Goal: Task Accomplishment & Management: Use online tool/utility

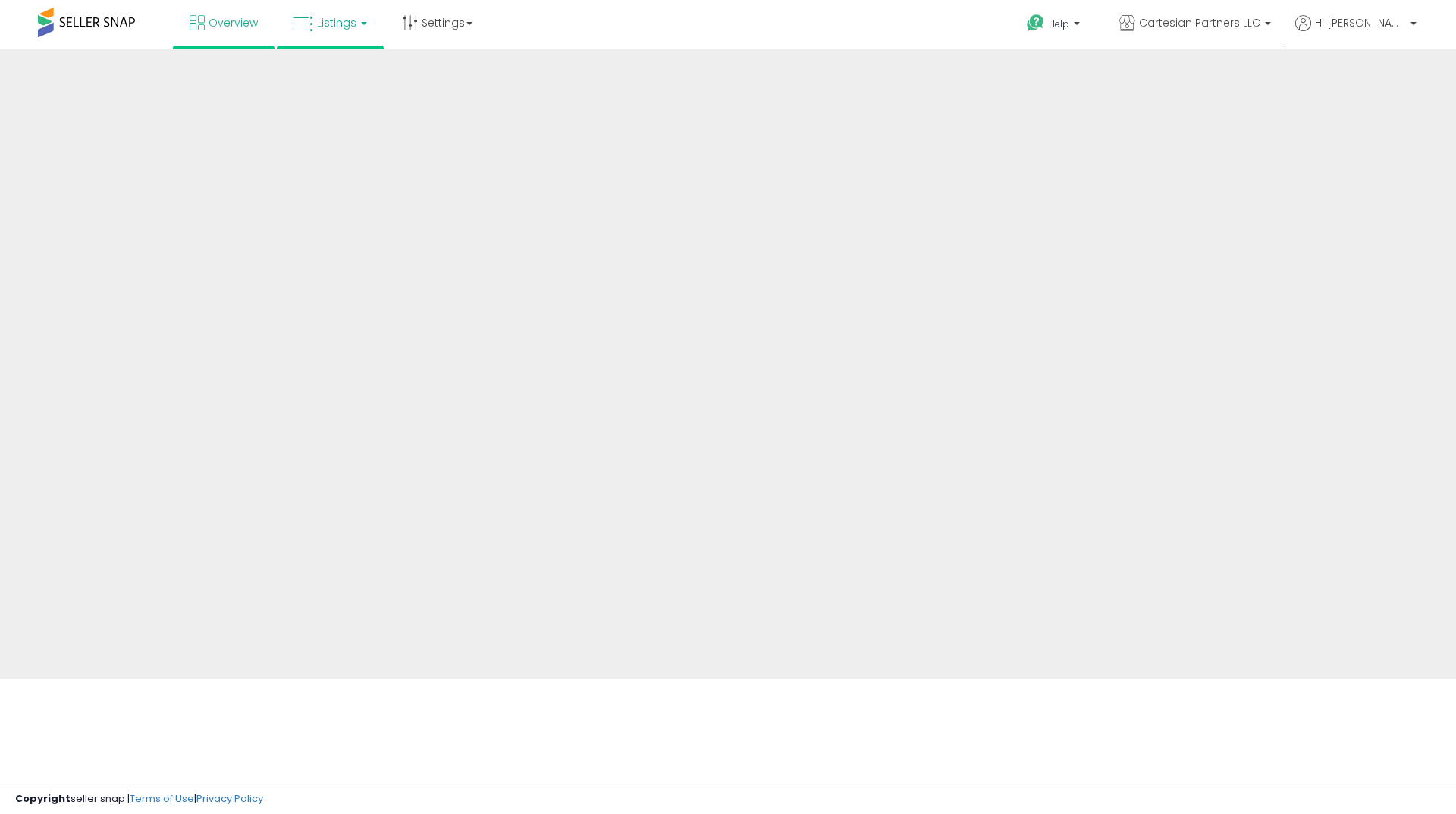
click at [303, 34] on icon at bounding box center [303, 24] width 20 height 20
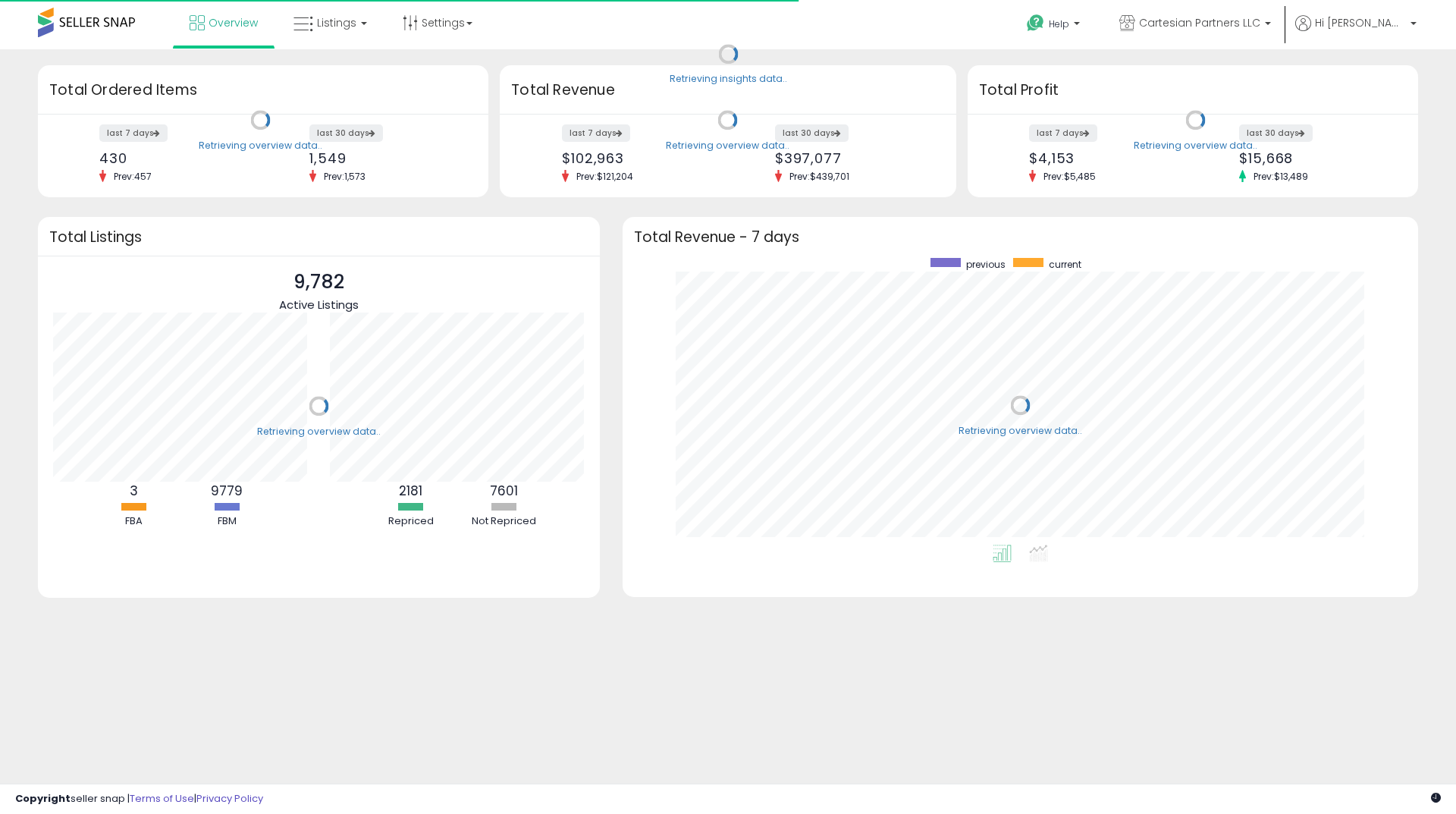
scroll to position [286, 766]
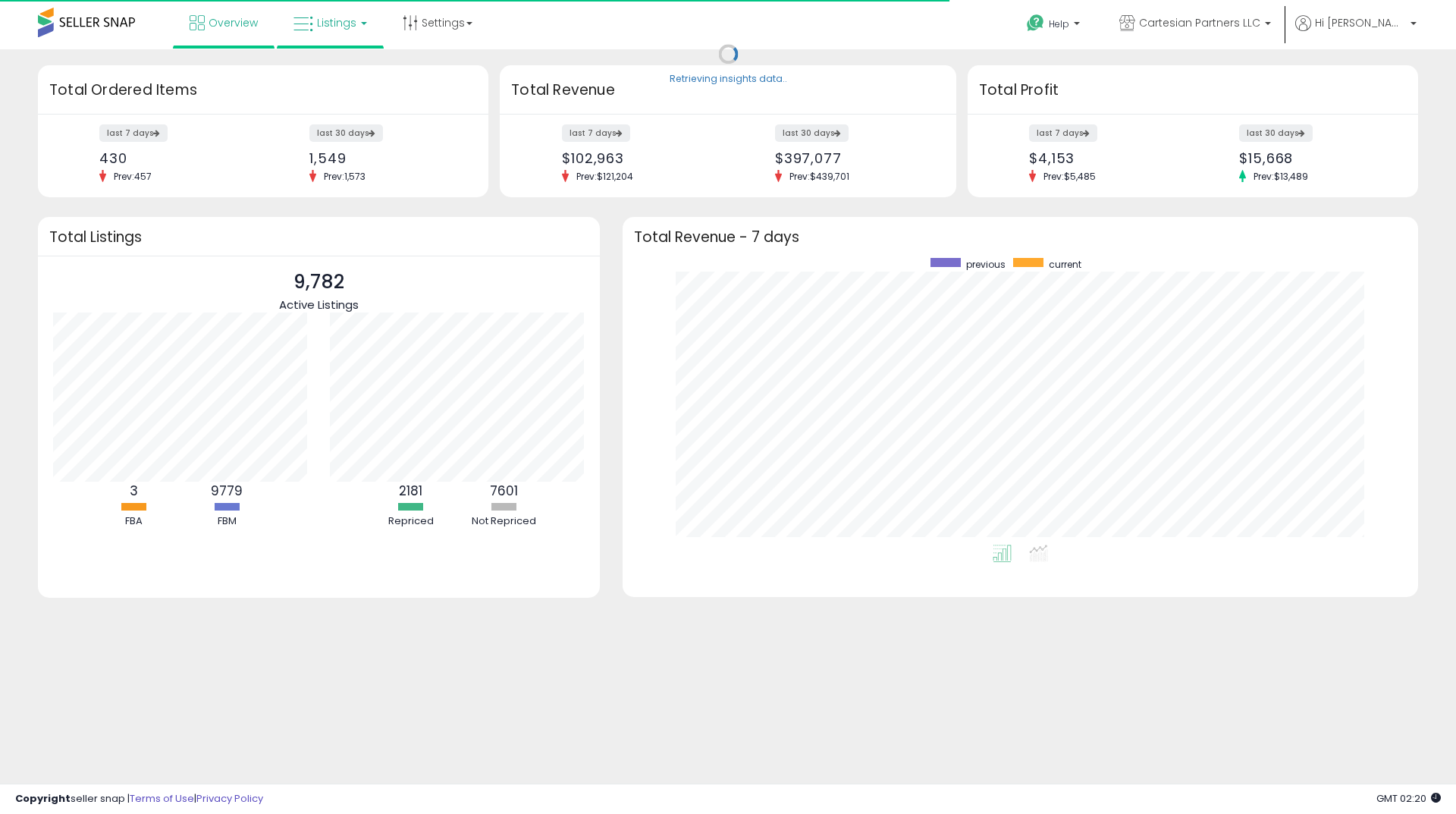
click at [339, 20] on span "Listings" at bounding box center [336, 22] width 39 height 15
click at [353, 77] on icon at bounding box center [342, 75] width 66 height 20
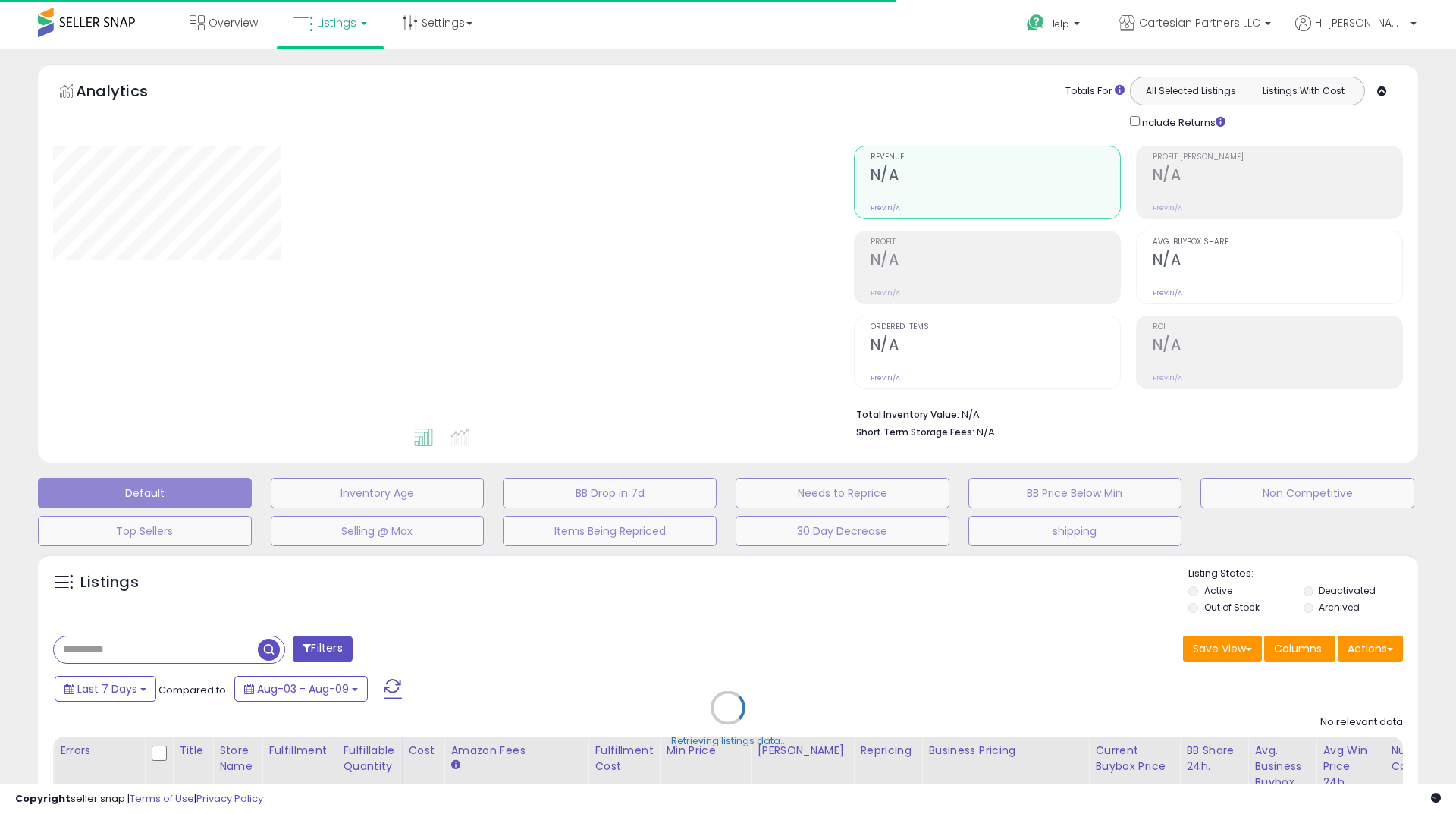
type input "******"
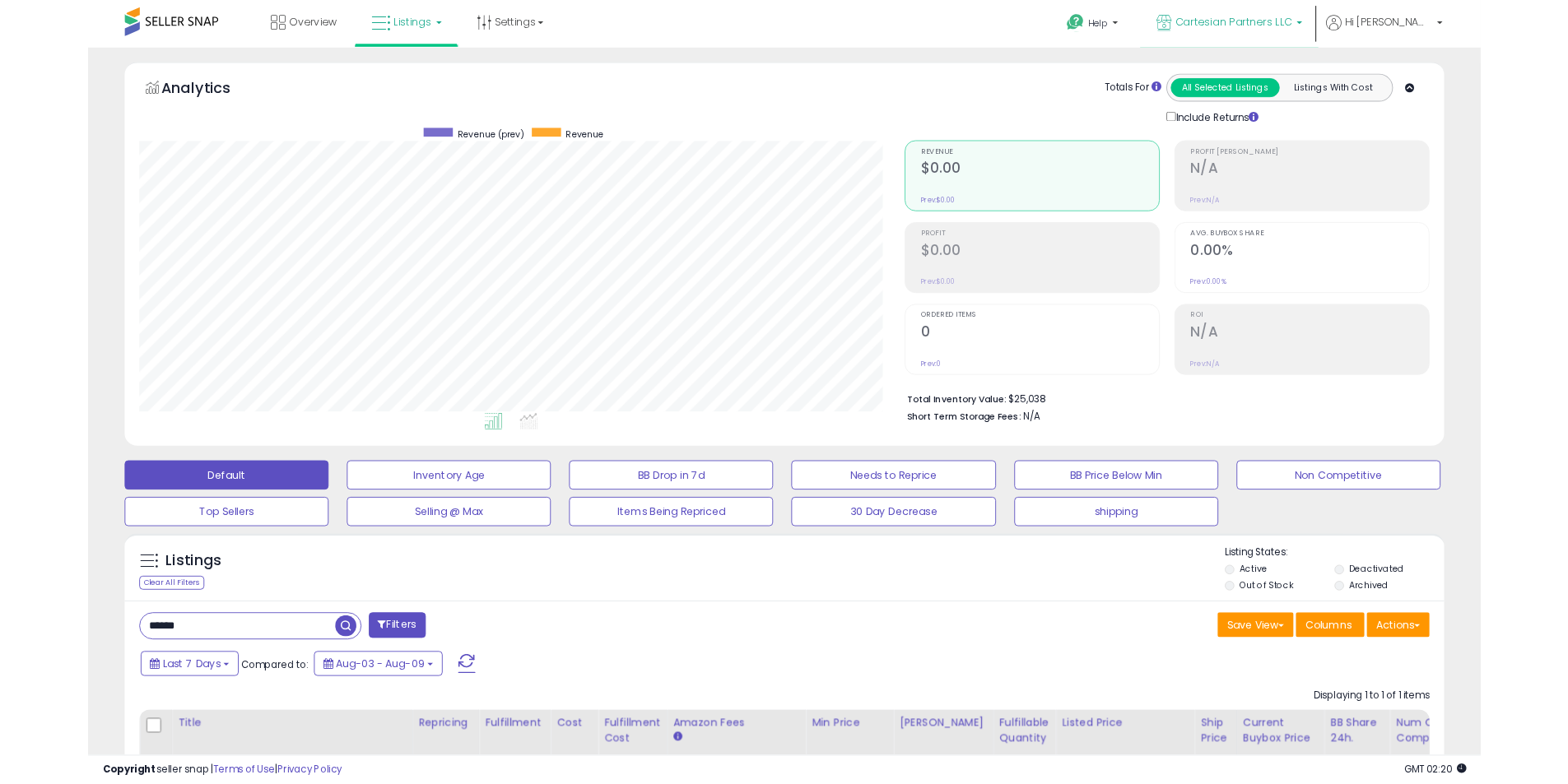
scroll to position [338, 862]
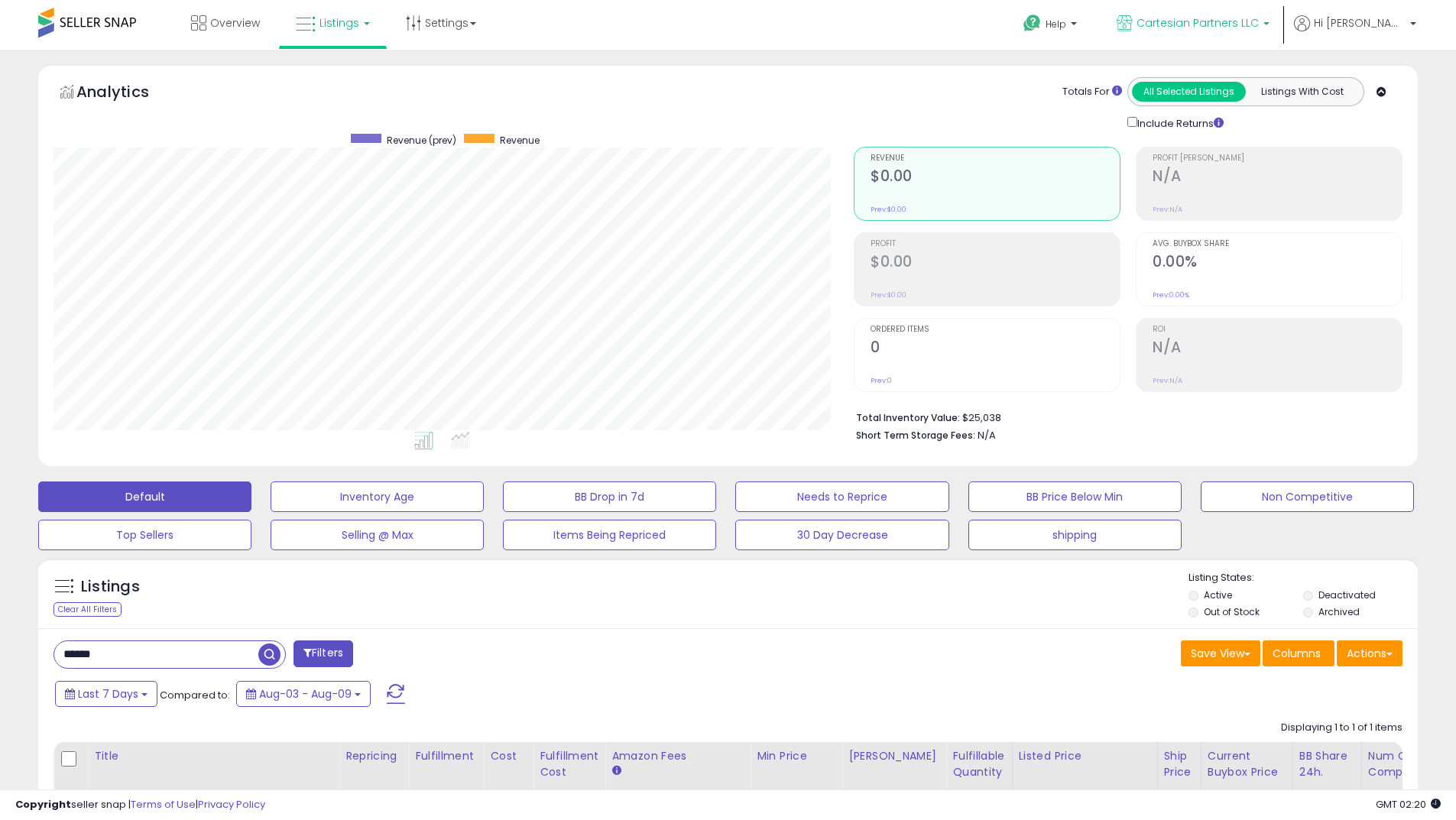
click at [1204, 19] on span "Cartesian Partners LLC" at bounding box center [1197, 22] width 122 height 15
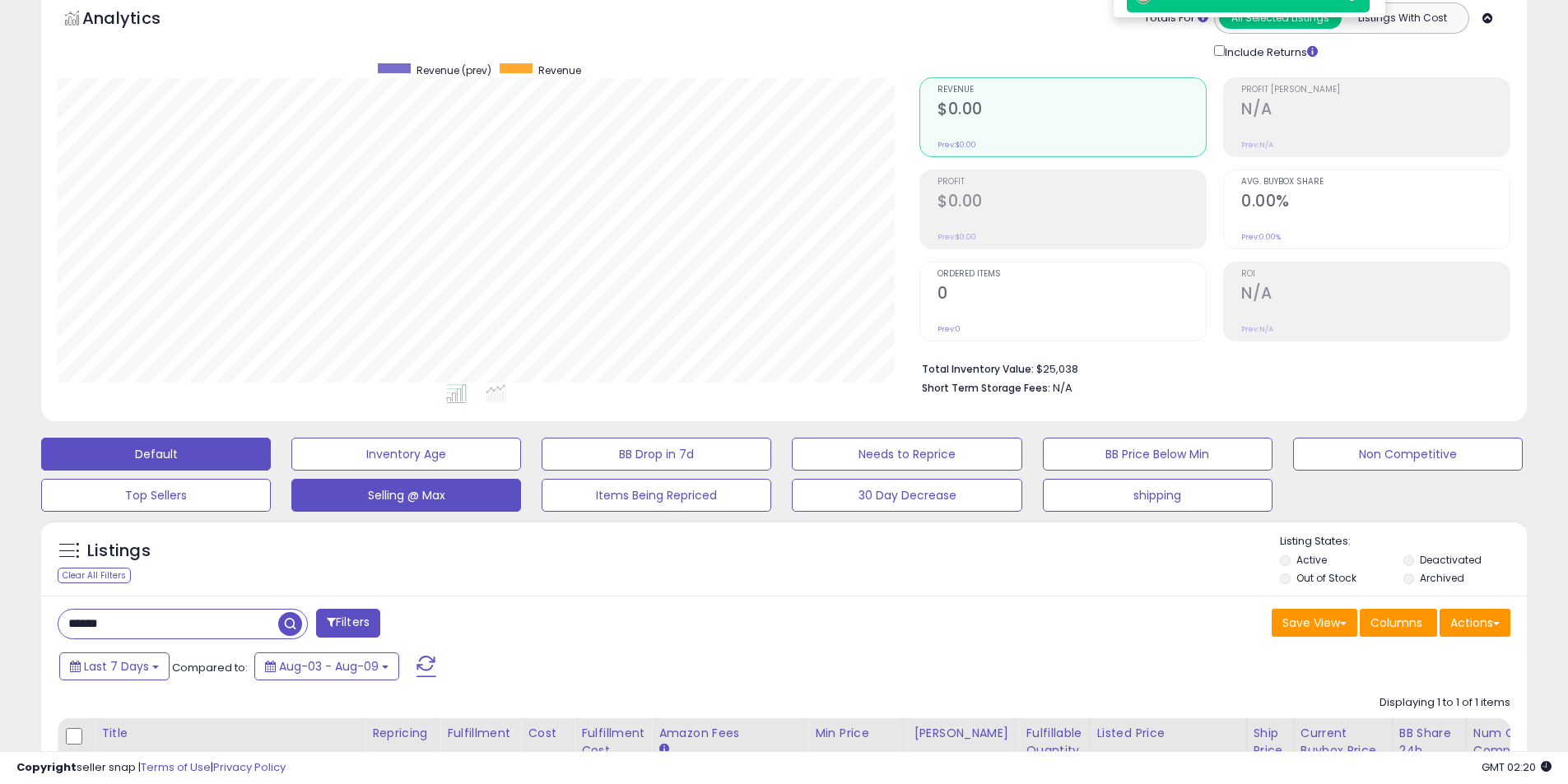
scroll to position [0, 0]
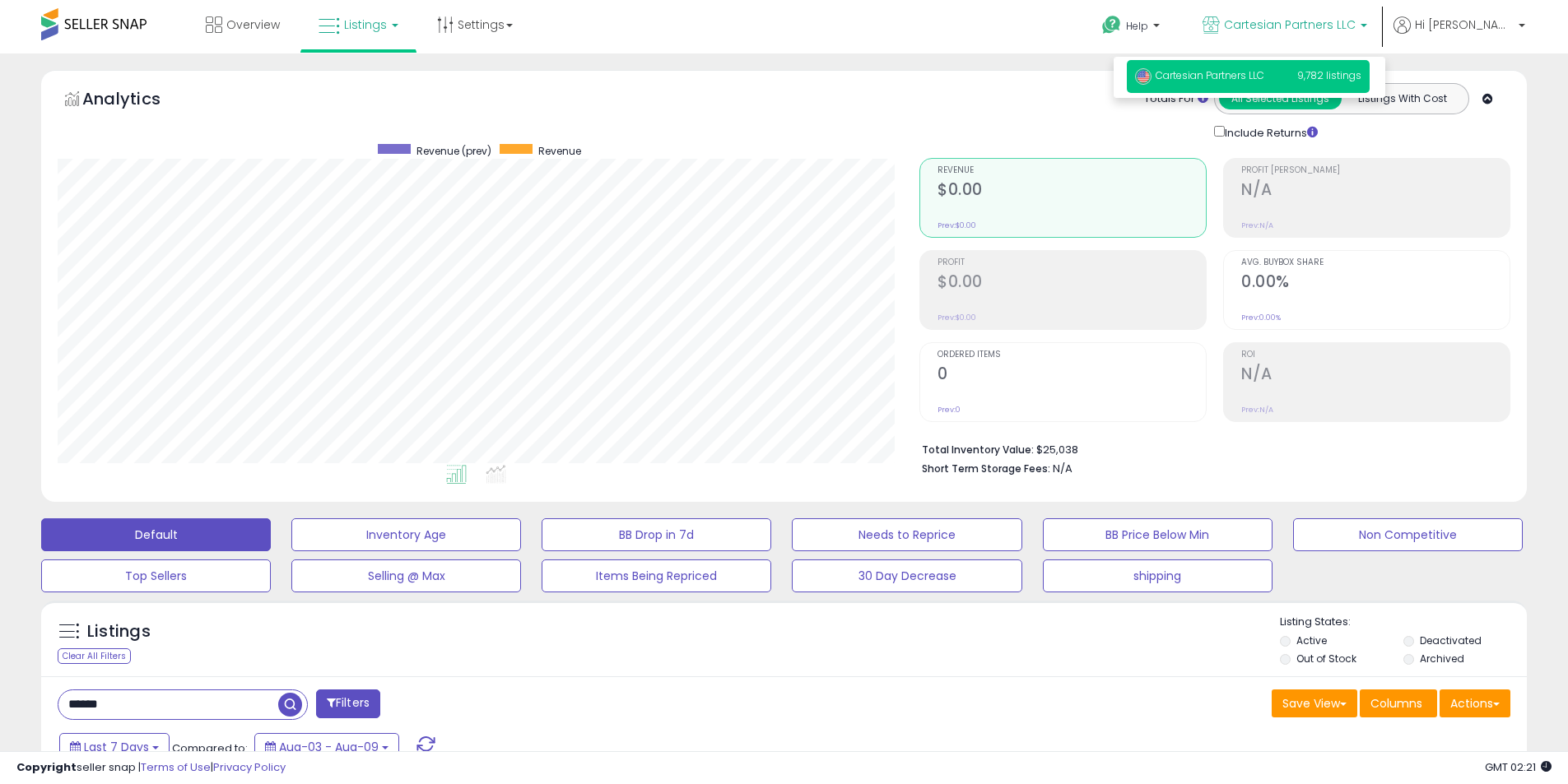
click at [961, 95] on div "Totals For All Selected Listings Listings With Cost Include Returns" at bounding box center [1209, 112] width 579 height 59
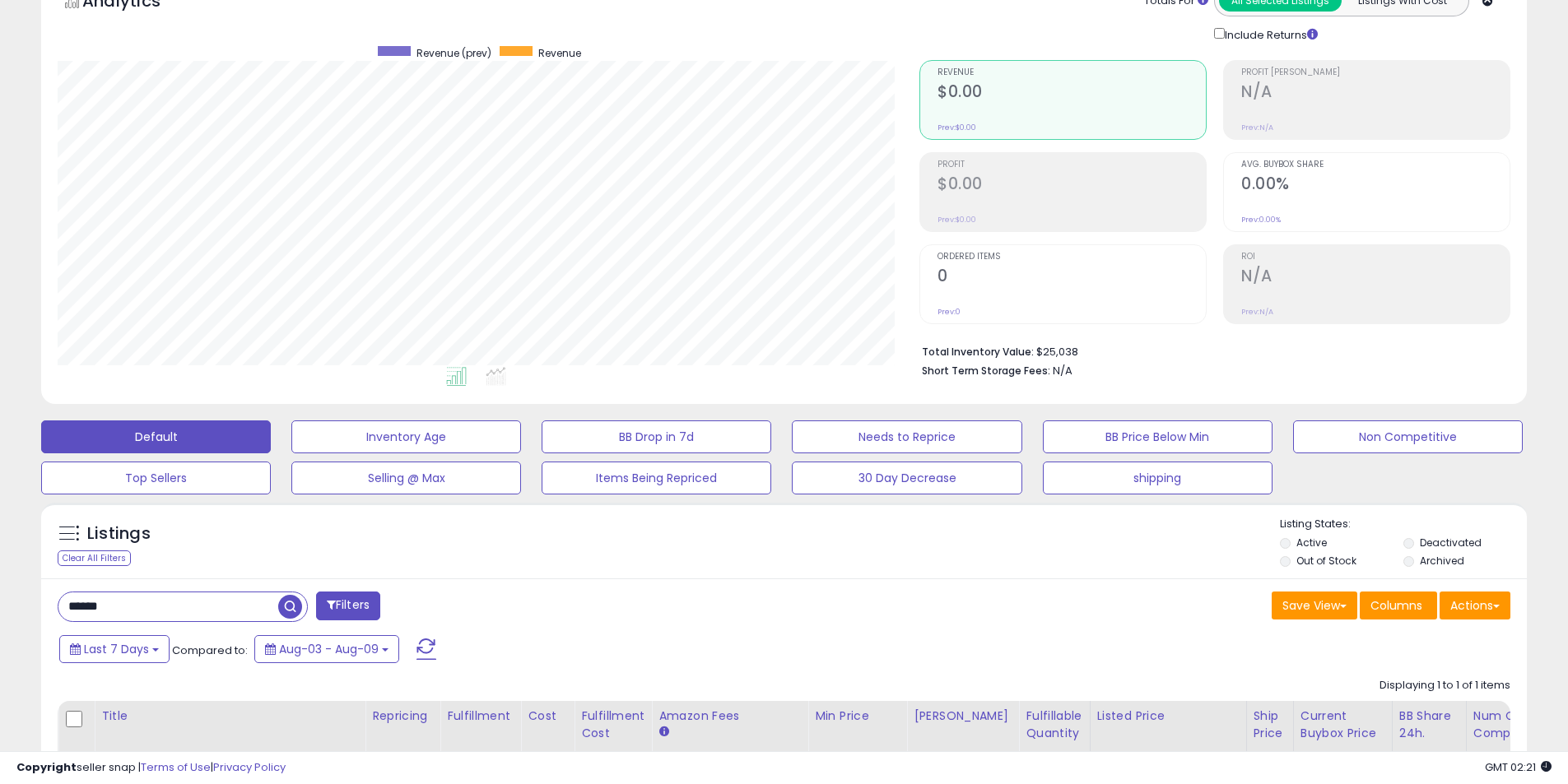
scroll to position [247, 0]
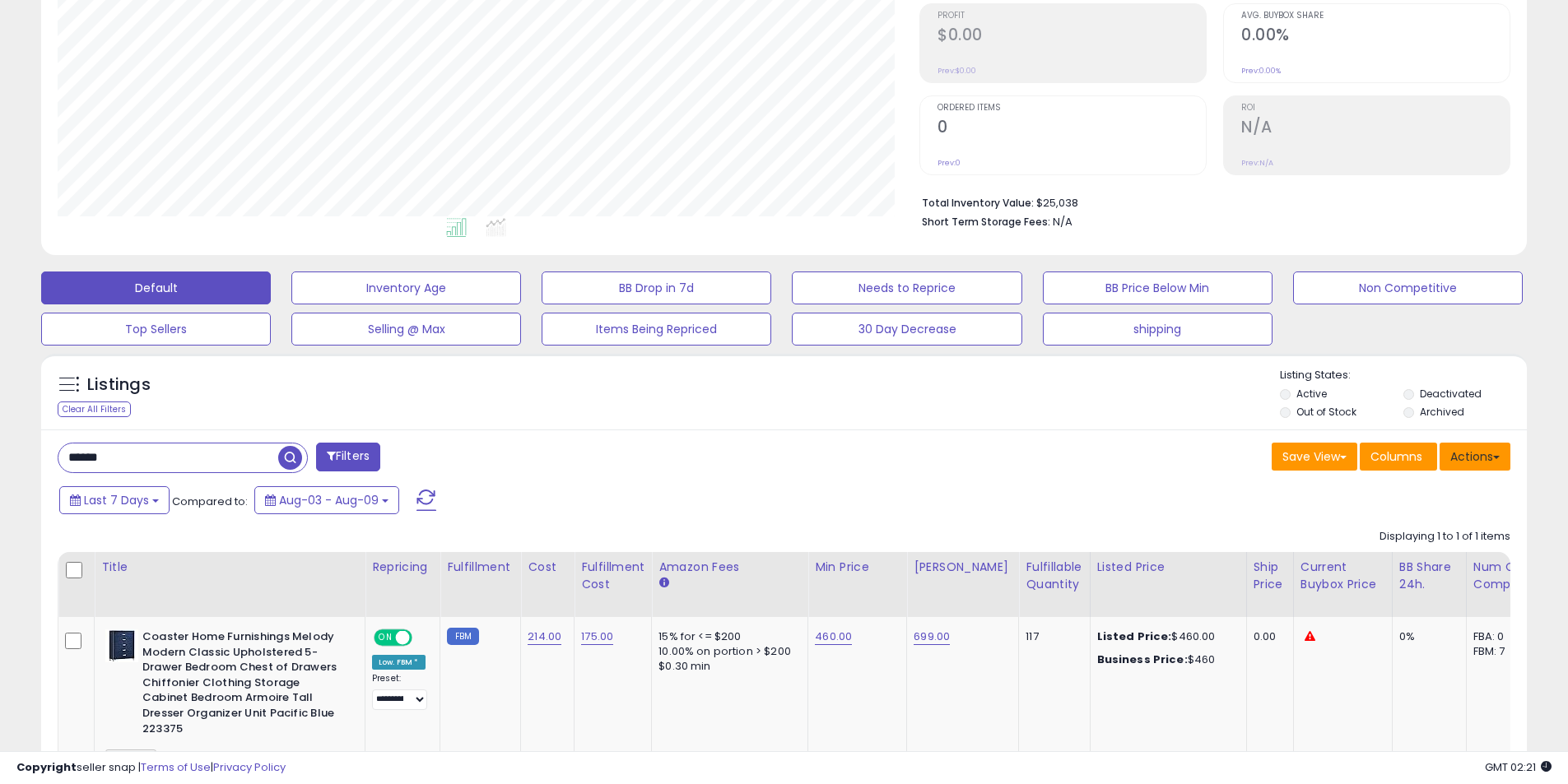
click at [1451, 457] on button "Actions" at bounding box center [1474, 456] width 70 height 28
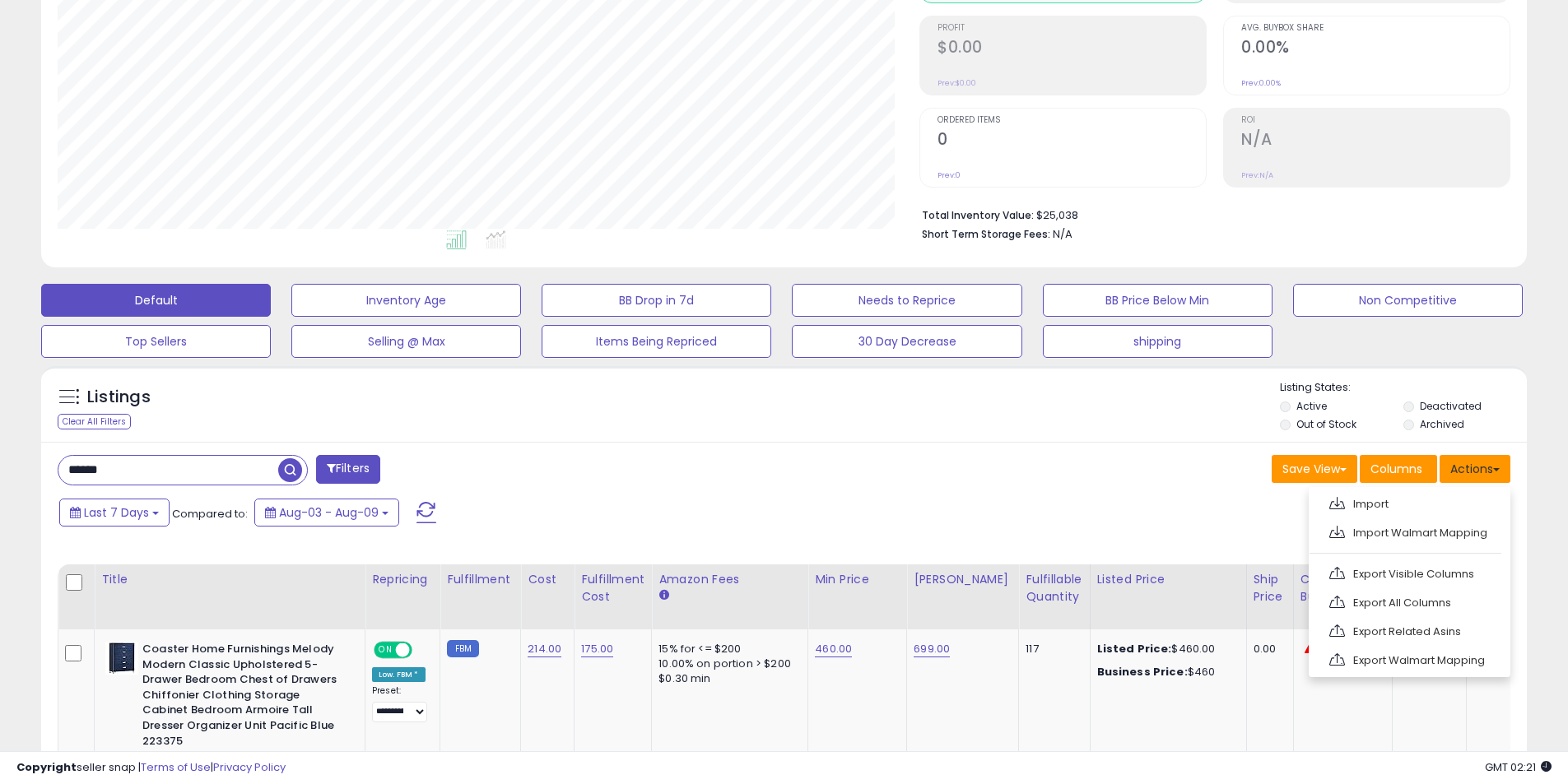
scroll to position [0, 0]
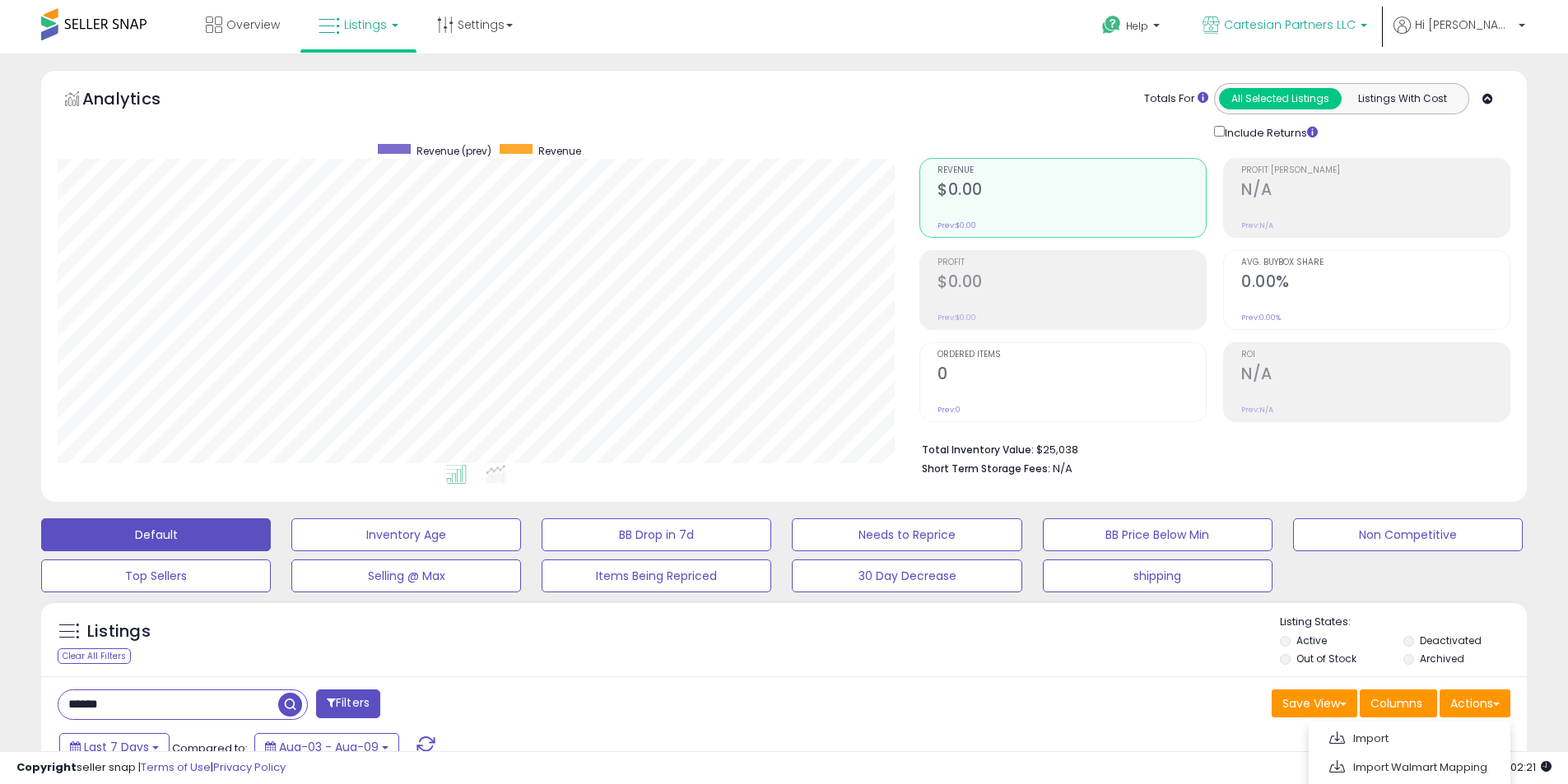
click at [1356, 24] on span "Cartesian Partners LLC" at bounding box center [1289, 24] width 131 height 16
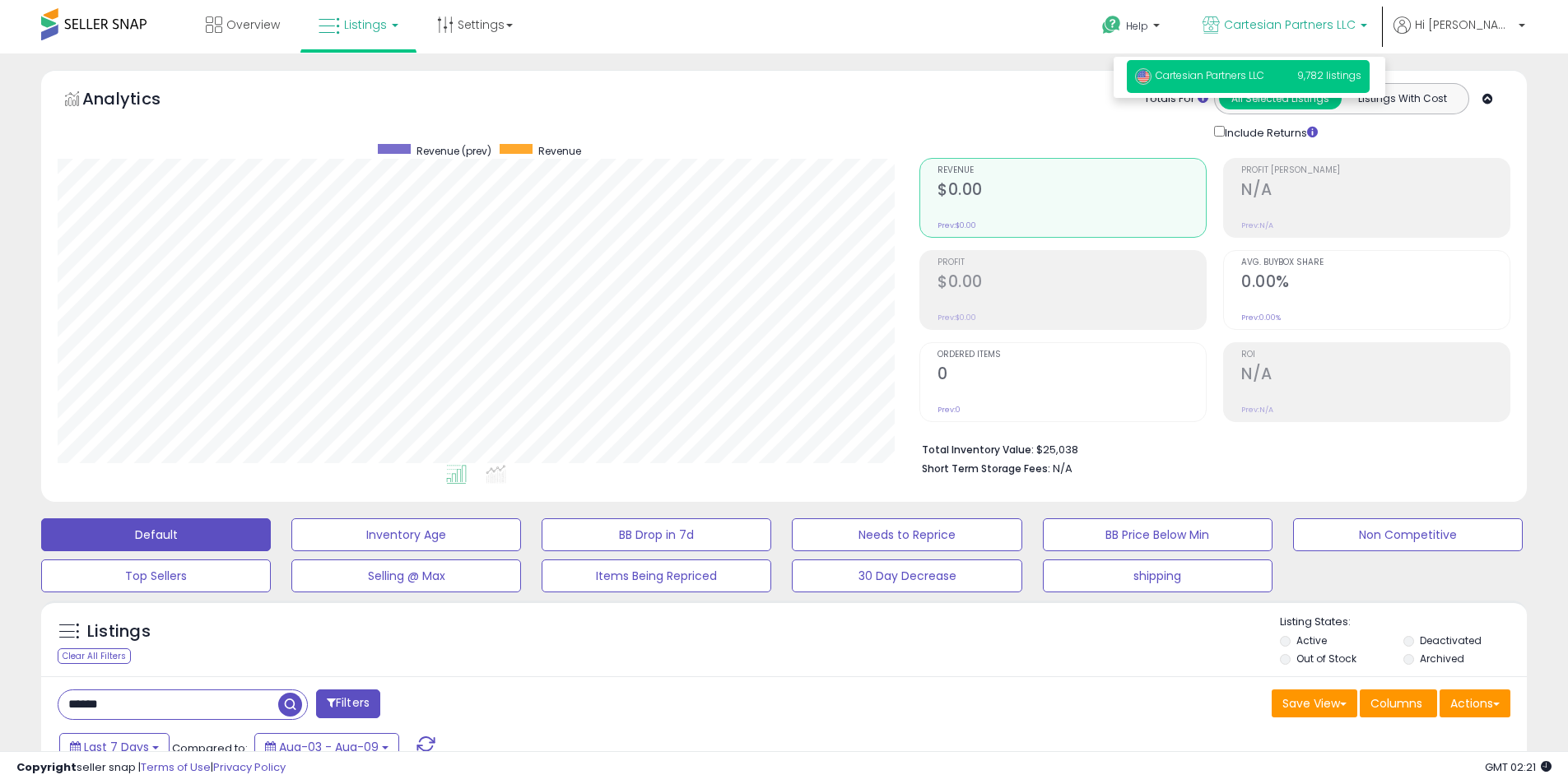
click at [406, 14] on link "Listings" at bounding box center [358, 24] width 104 height 49
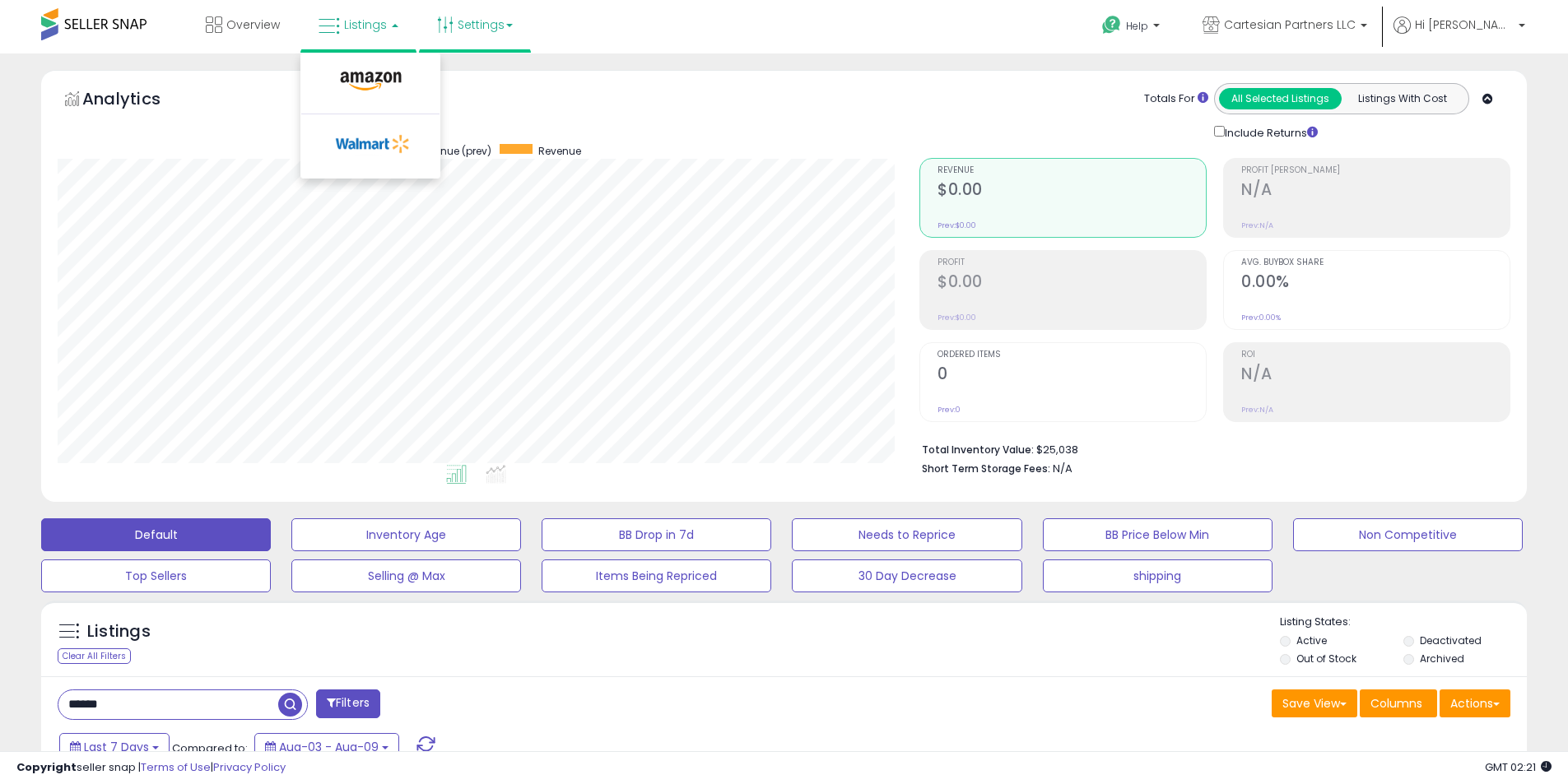
click at [464, 24] on link "Settings" at bounding box center [475, 24] width 100 height 49
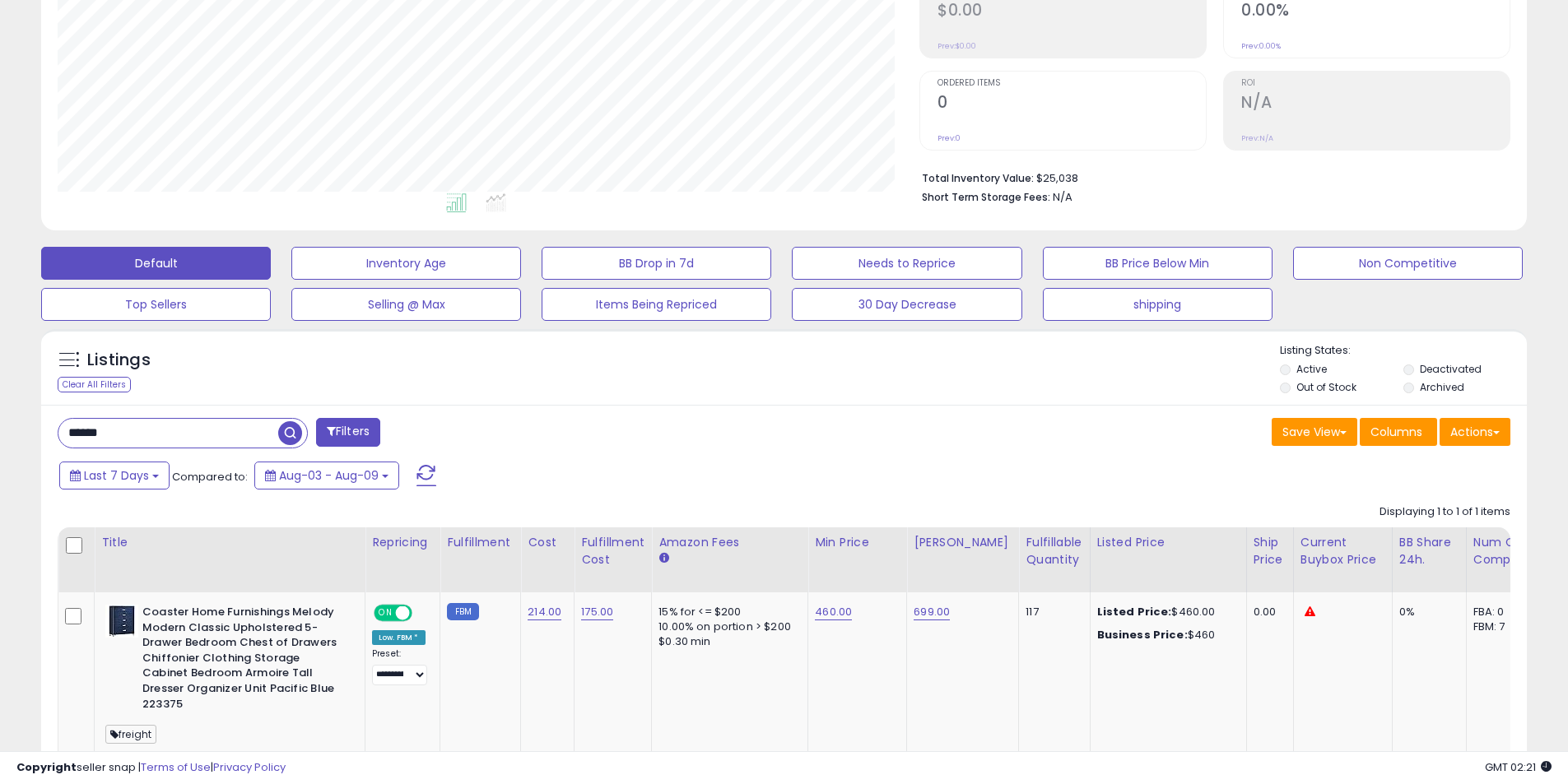
scroll to position [329, 0]
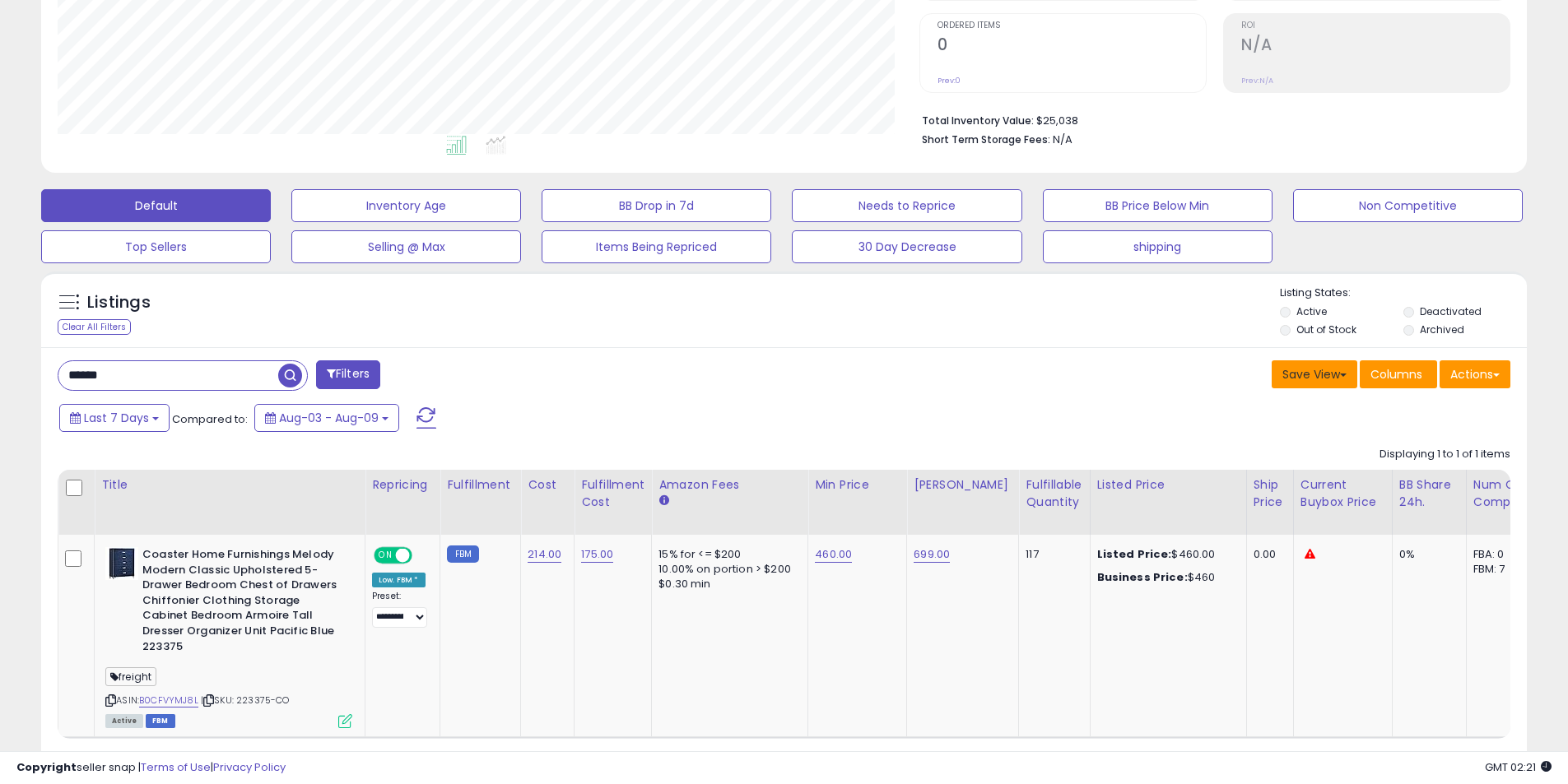
drag, startPoint x: 1335, startPoint y: 370, endPoint x: 1074, endPoint y: 385, distance: 261.4
click at [1074, 385] on div "Save View Save As New View Update Current View Columns Actions Import Import Wa…" at bounding box center [1154, 376] width 739 height 32
click at [1306, 367] on button "Save View" at bounding box center [1314, 374] width 86 height 28
click at [1038, 376] on div "Save View Save As New View Update Current View Columns Actions Import Import Wa…" at bounding box center [1154, 376] width 739 height 32
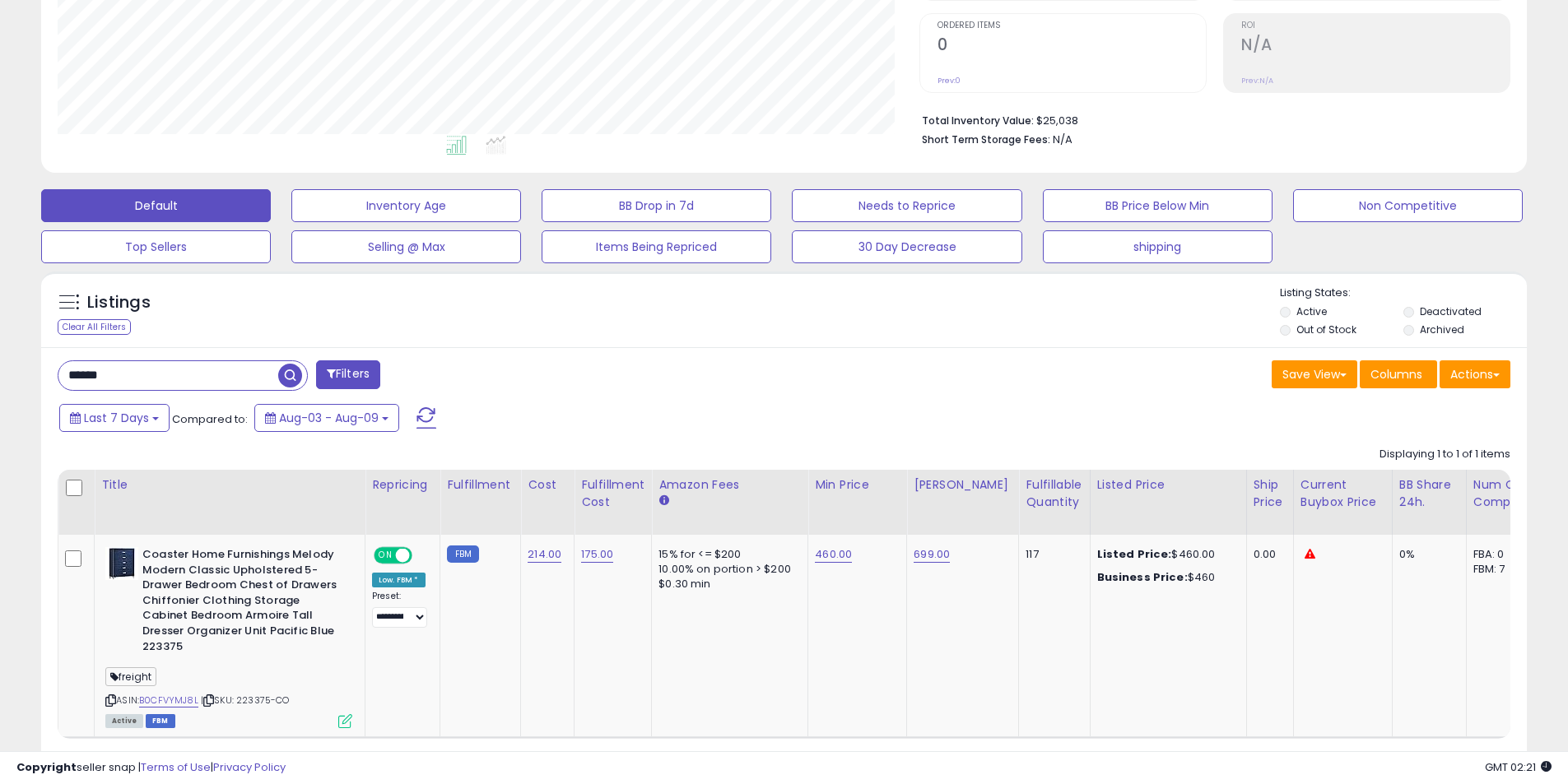
click at [197, 353] on div "****** Filters Save View Save As New View Update Current View" at bounding box center [784, 575] width 1485 height 456
click at [204, 358] on div "****** Filters Save View Save As New View Update Current View" at bounding box center [784, 575] width 1485 height 456
click at [205, 358] on div "****** Filters Save View Save As New View Update Current View" at bounding box center [784, 575] width 1485 height 456
click at [220, 374] on input "******" at bounding box center [239, 375] width 362 height 29
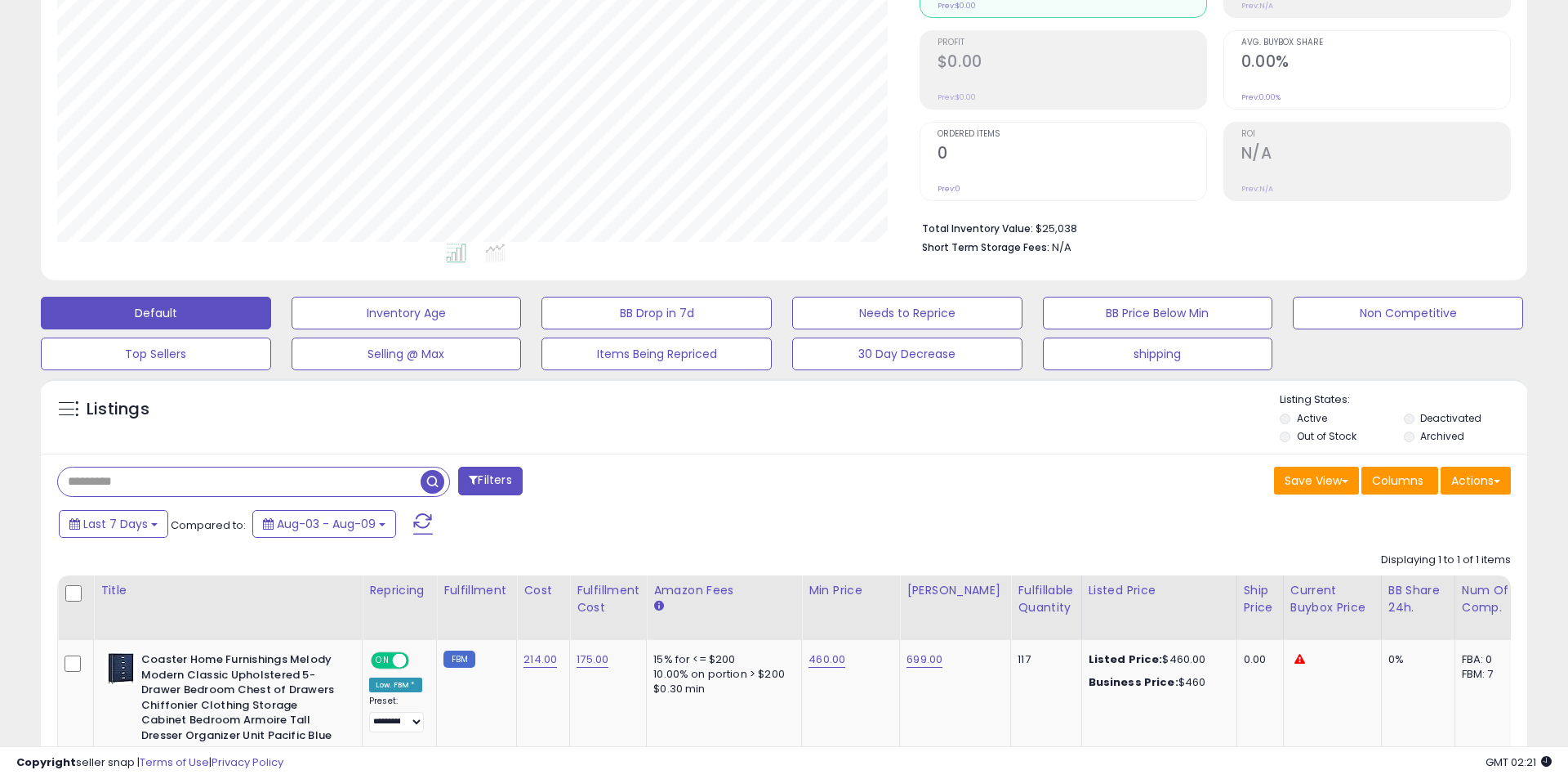
scroll to position [335, 863]
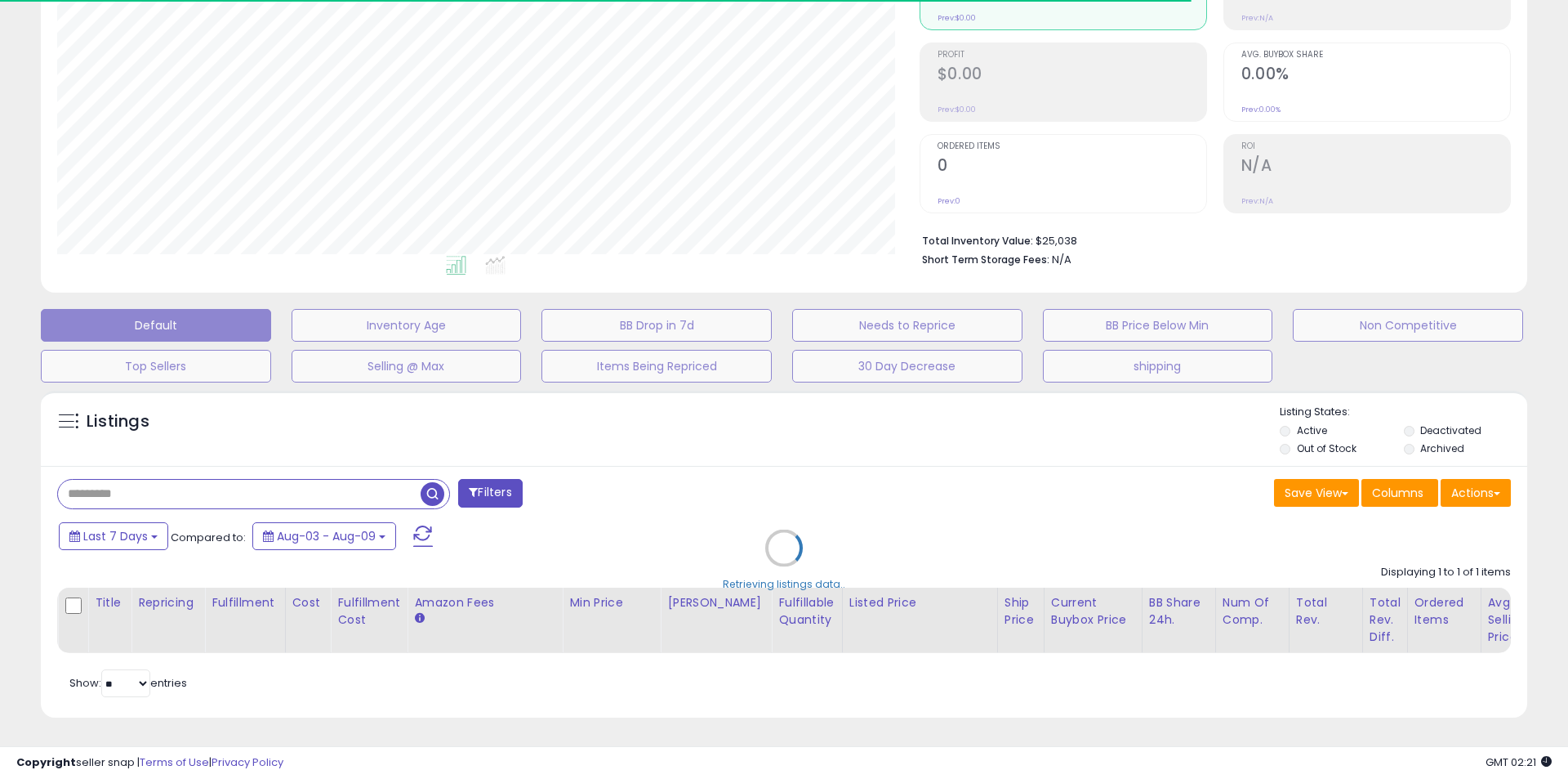
click at [1119, 429] on div "Retrieving listings data.." at bounding box center [784, 560] width 1511 height 355
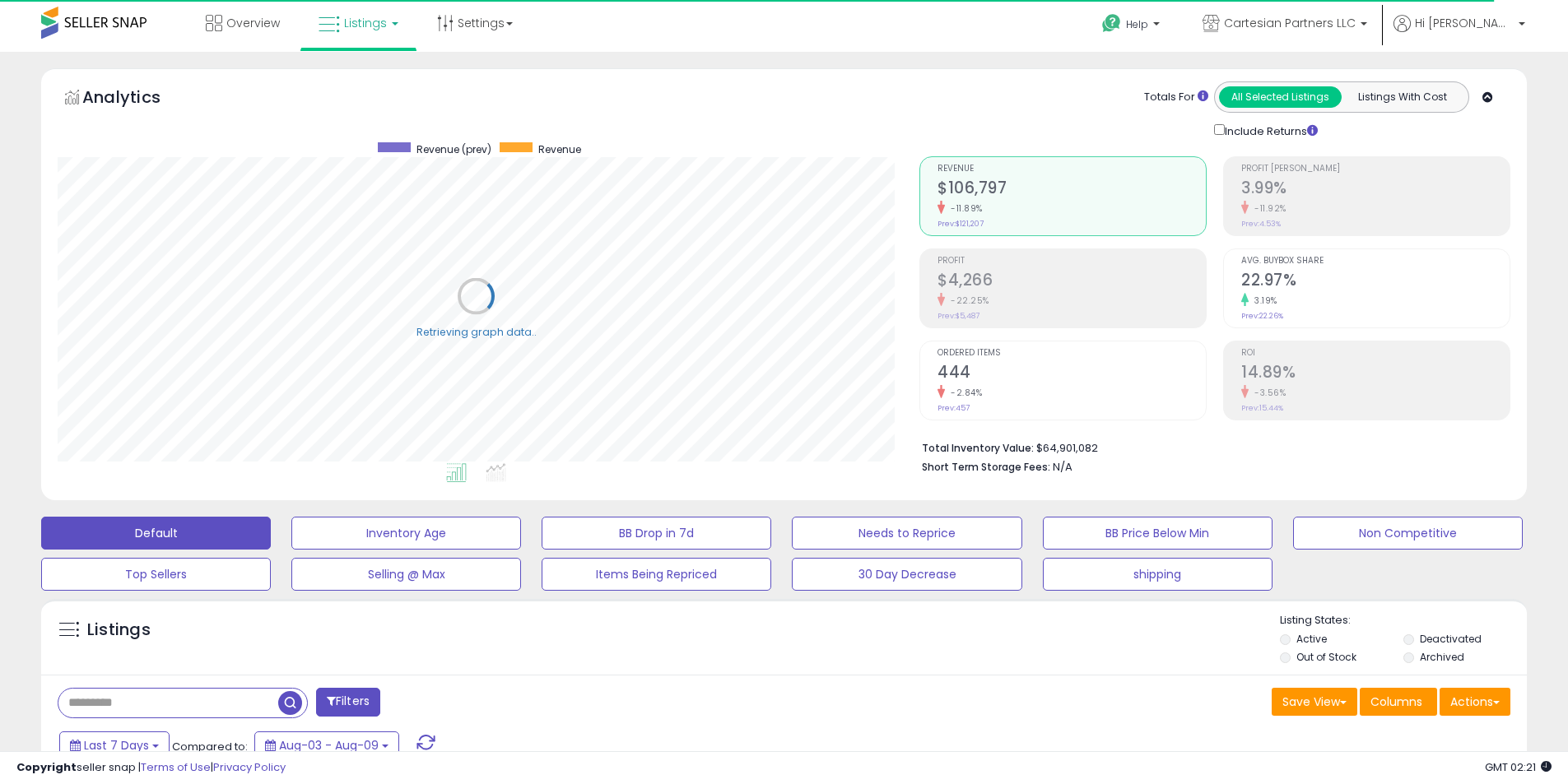
scroll to position [0, 0]
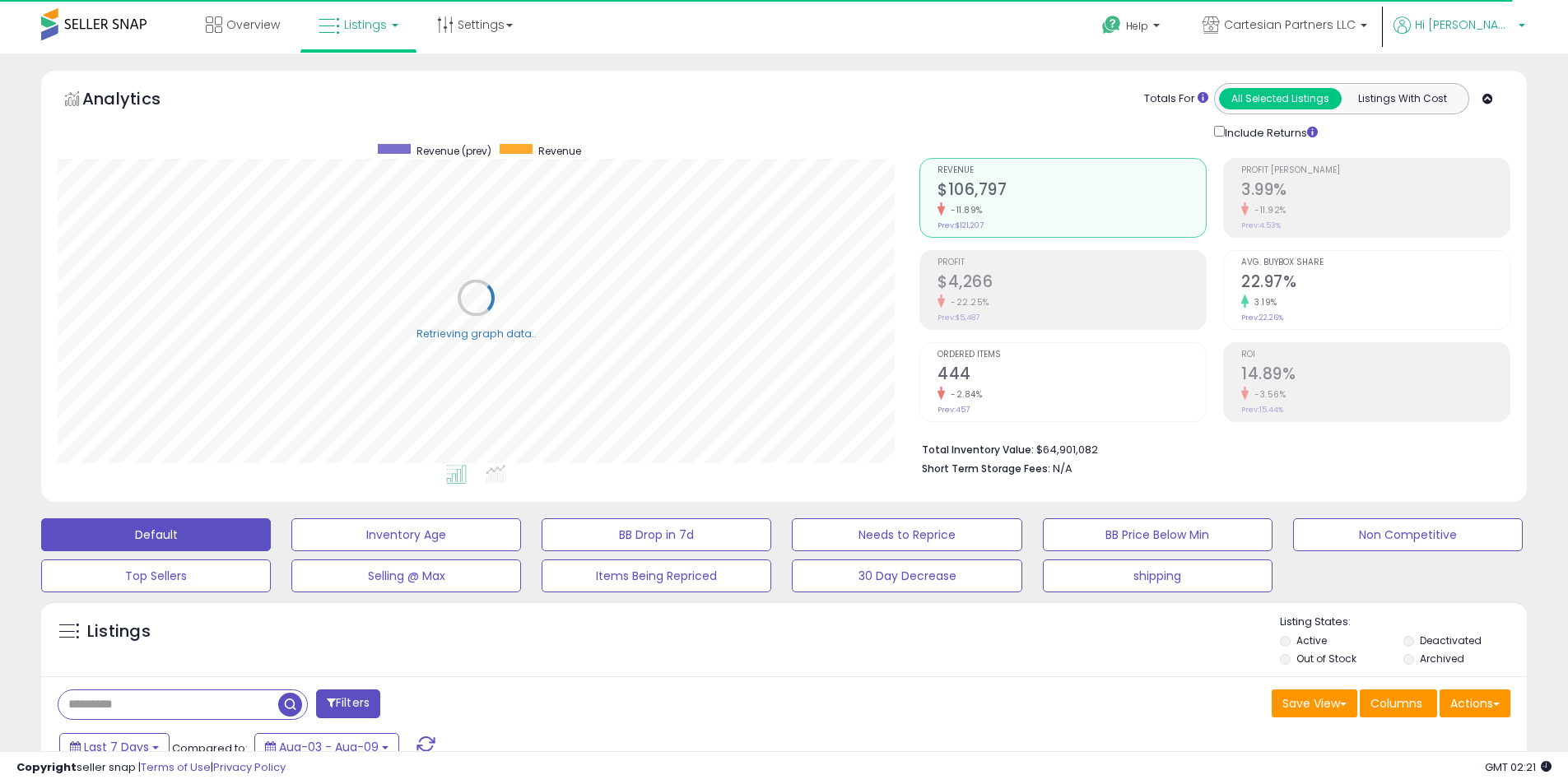
click at [1459, 27] on span "Hi [PERSON_NAME]" at bounding box center [1464, 24] width 98 height 16
click at [1356, 19] on span "Cartesian Partners LLC" at bounding box center [1289, 24] width 131 height 16
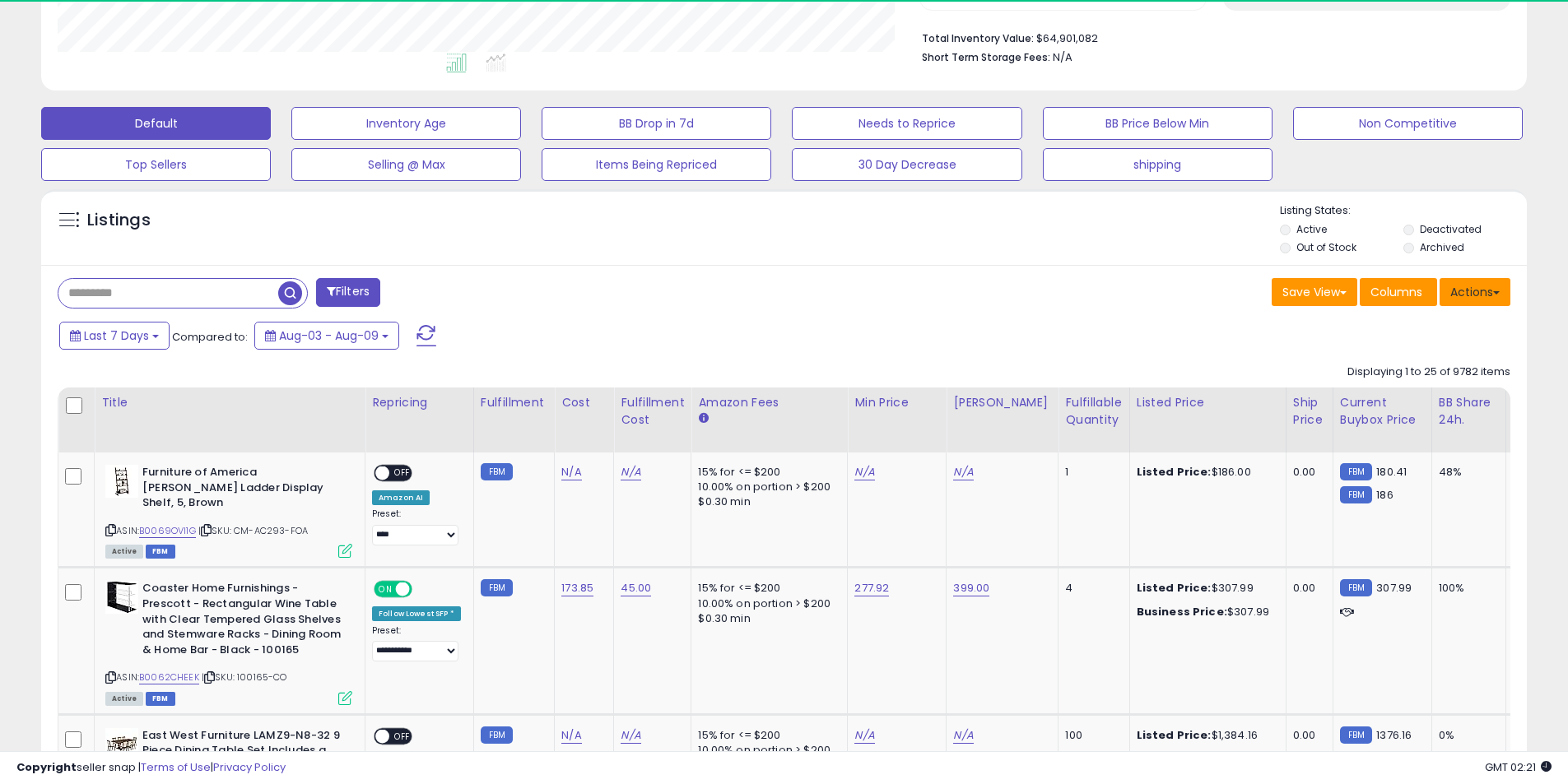
scroll to position [338, 862]
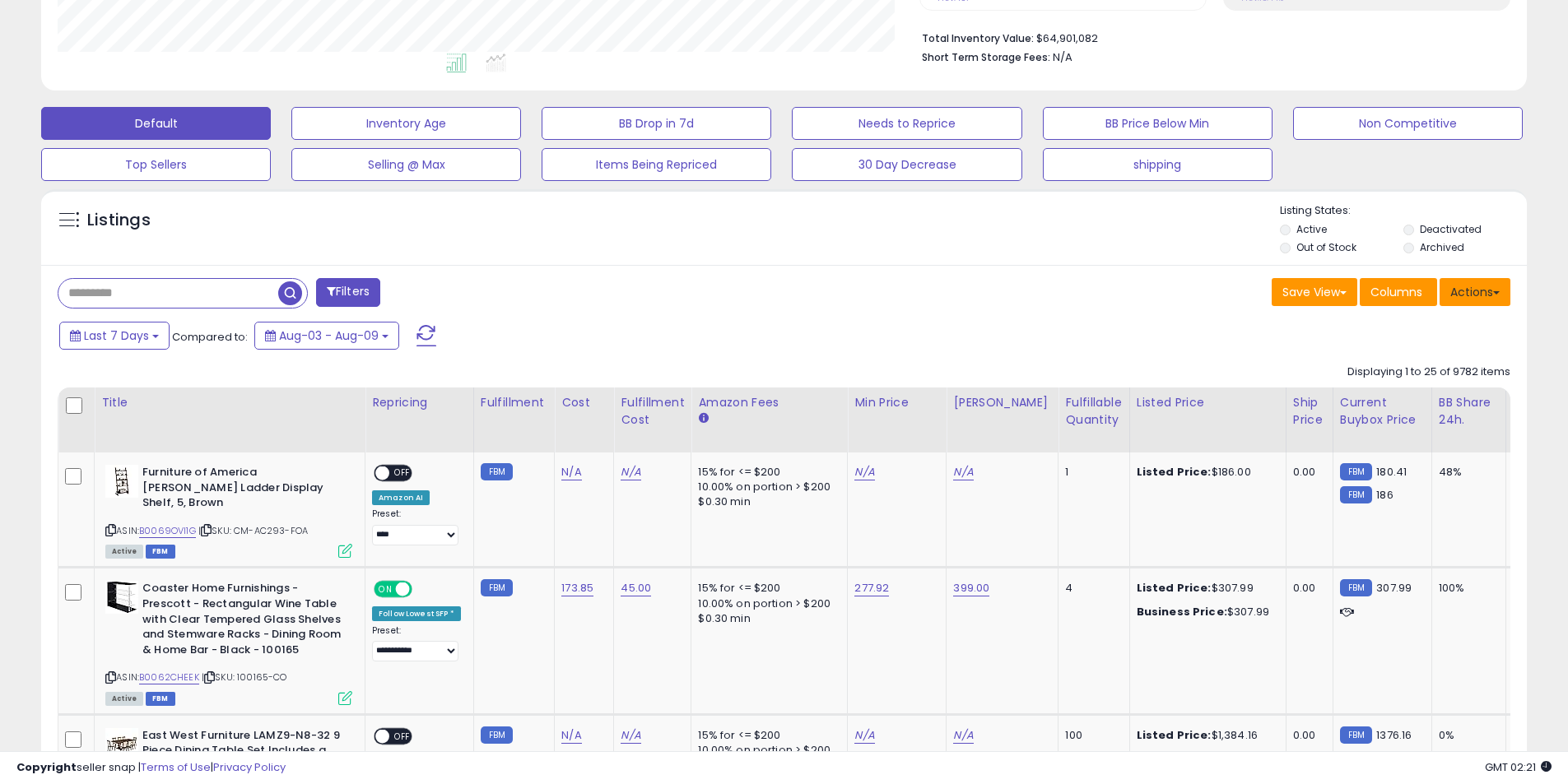
click at [1461, 291] on button "Actions" at bounding box center [1474, 291] width 70 height 28
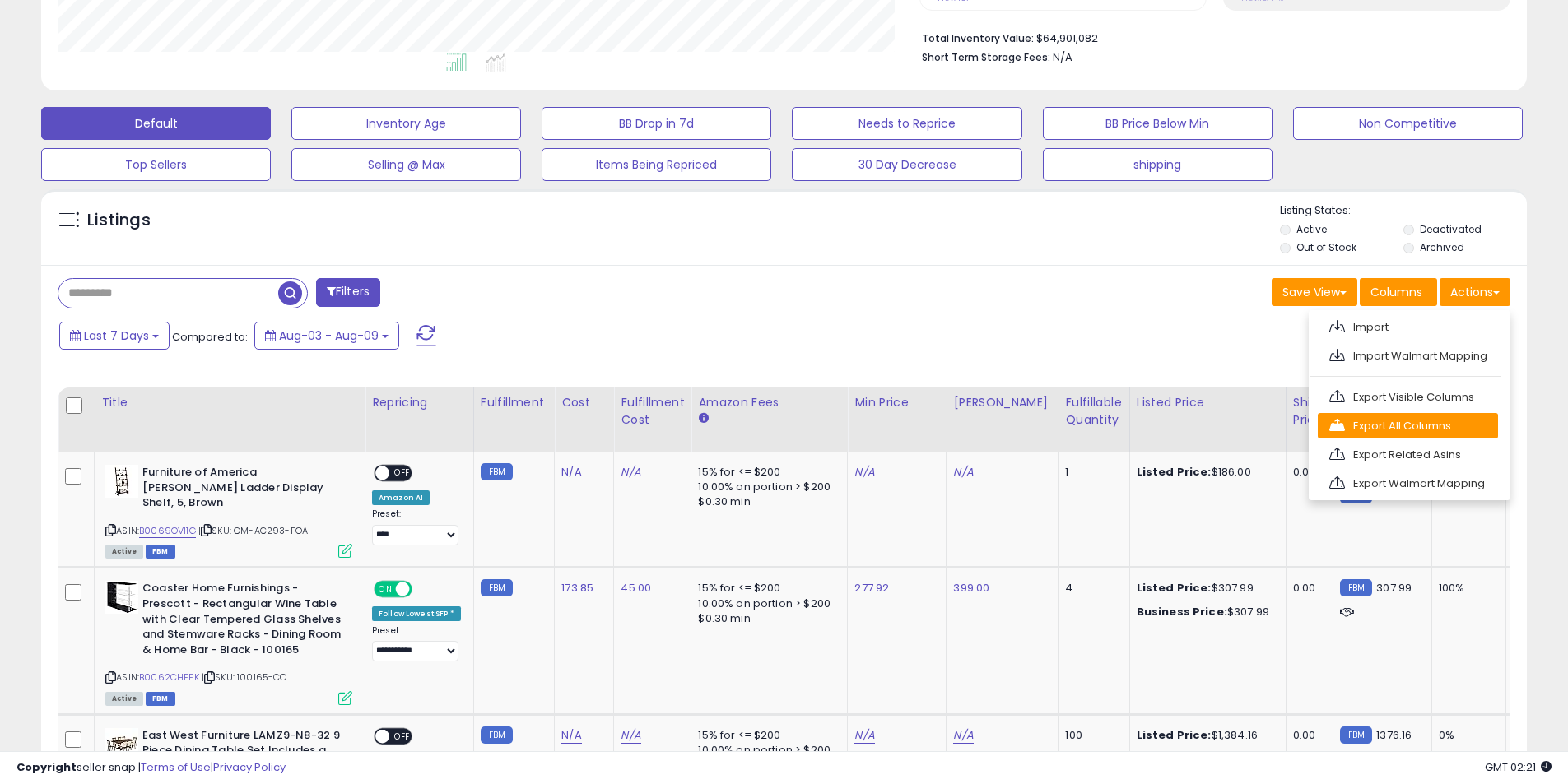
click at [1419, 420] on link "Export All Columns" at bounding box center [1407, 425] width 180 height 25
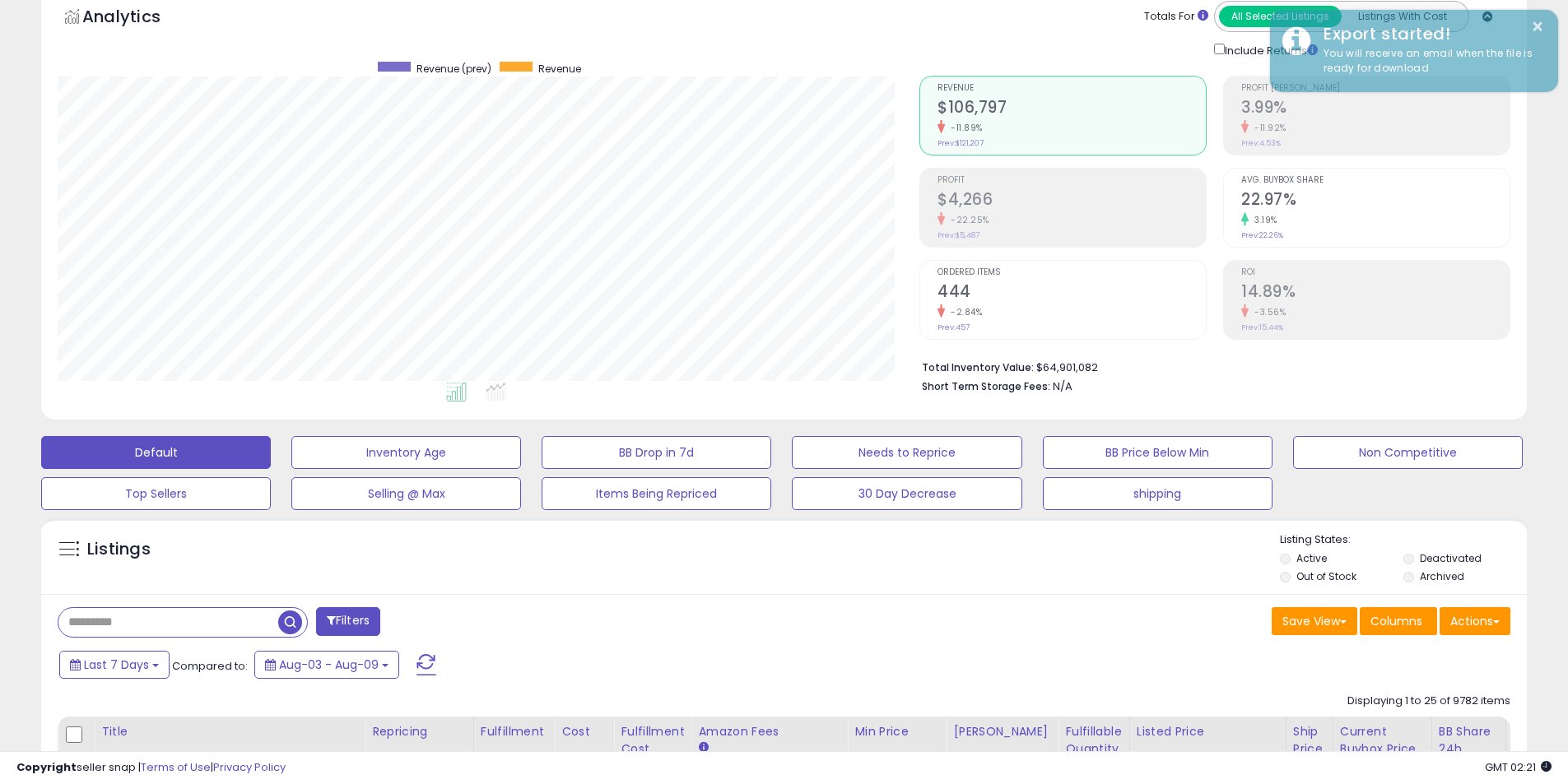
scroll to position [0, 0]
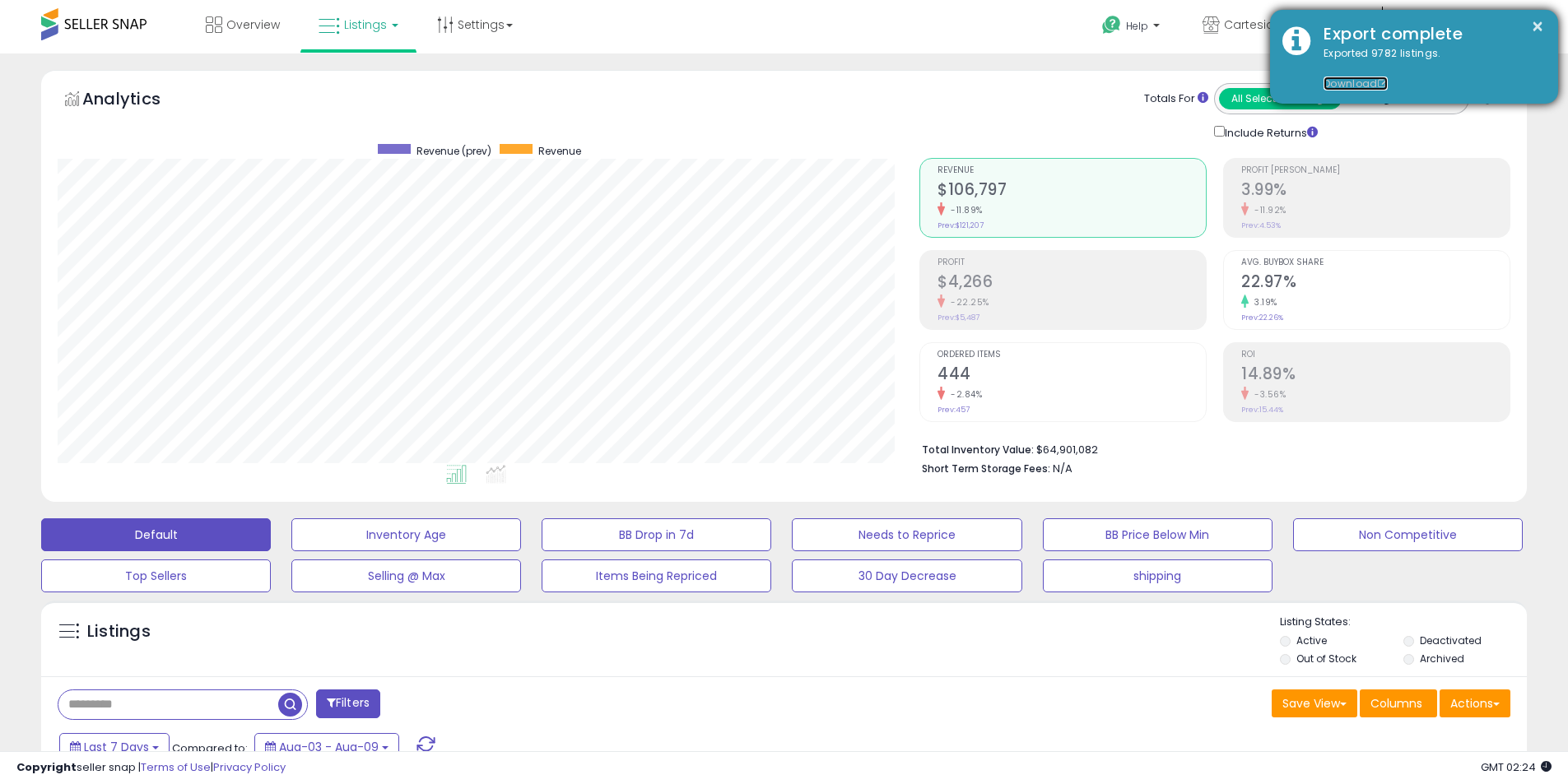
click at [1373, 82] on link "Download" at bounding box center [1355, 83] width 65 height 14
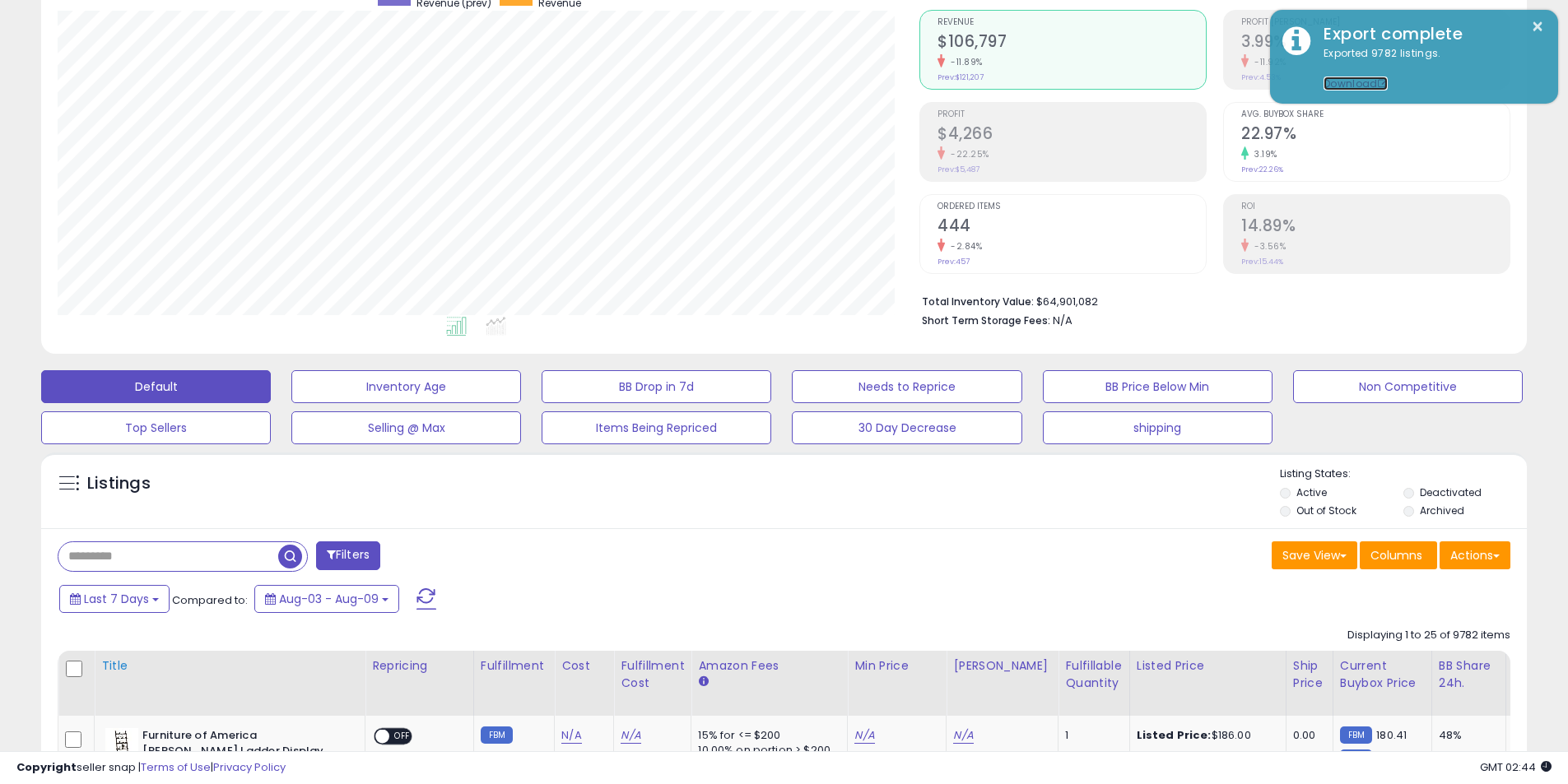
scroll to position [329, 0]
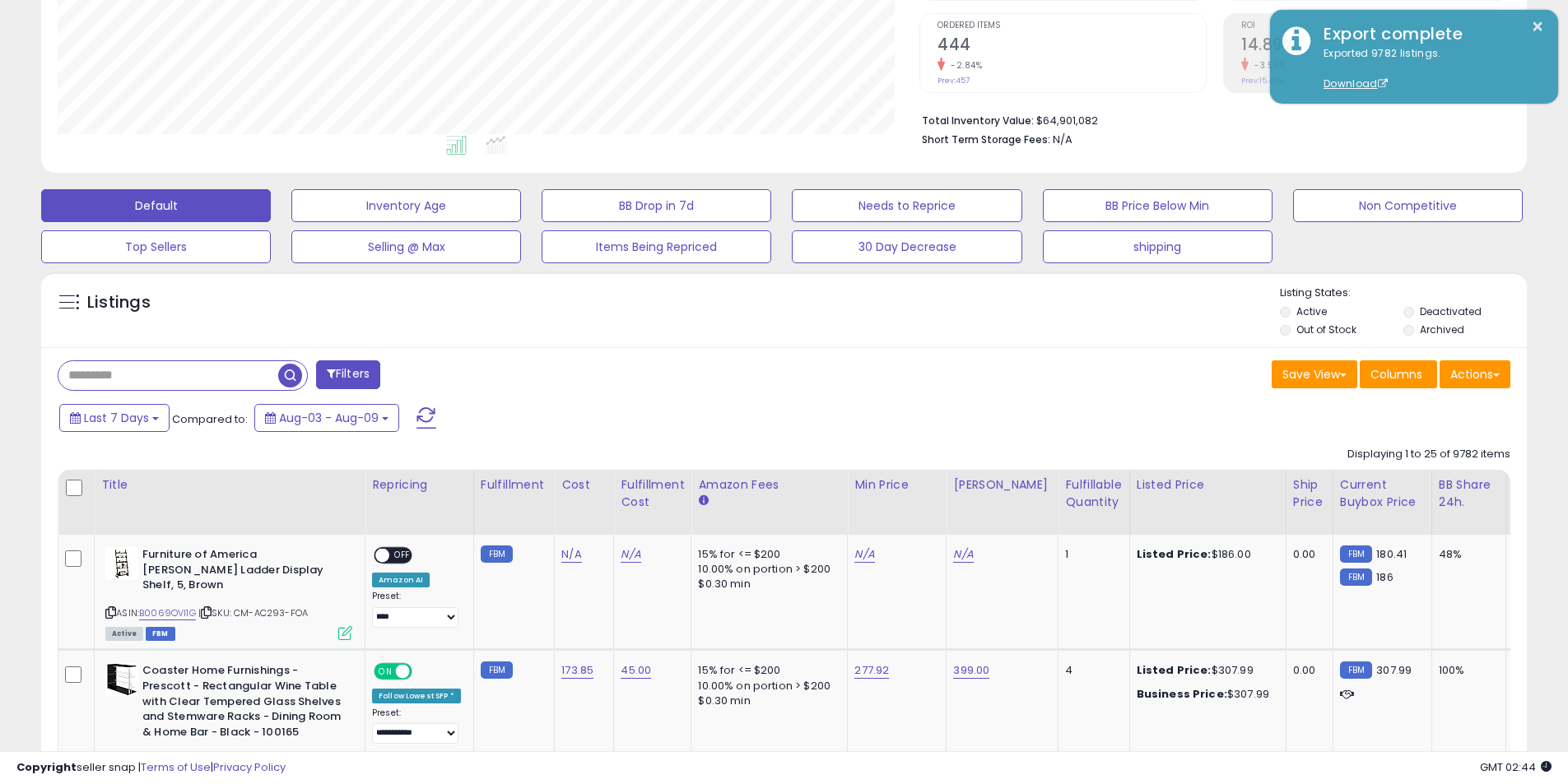
click at [165, 371] on input "text" at bounding box center [169, 375] width 220 height 29
paste input "**********"
type input "**********"
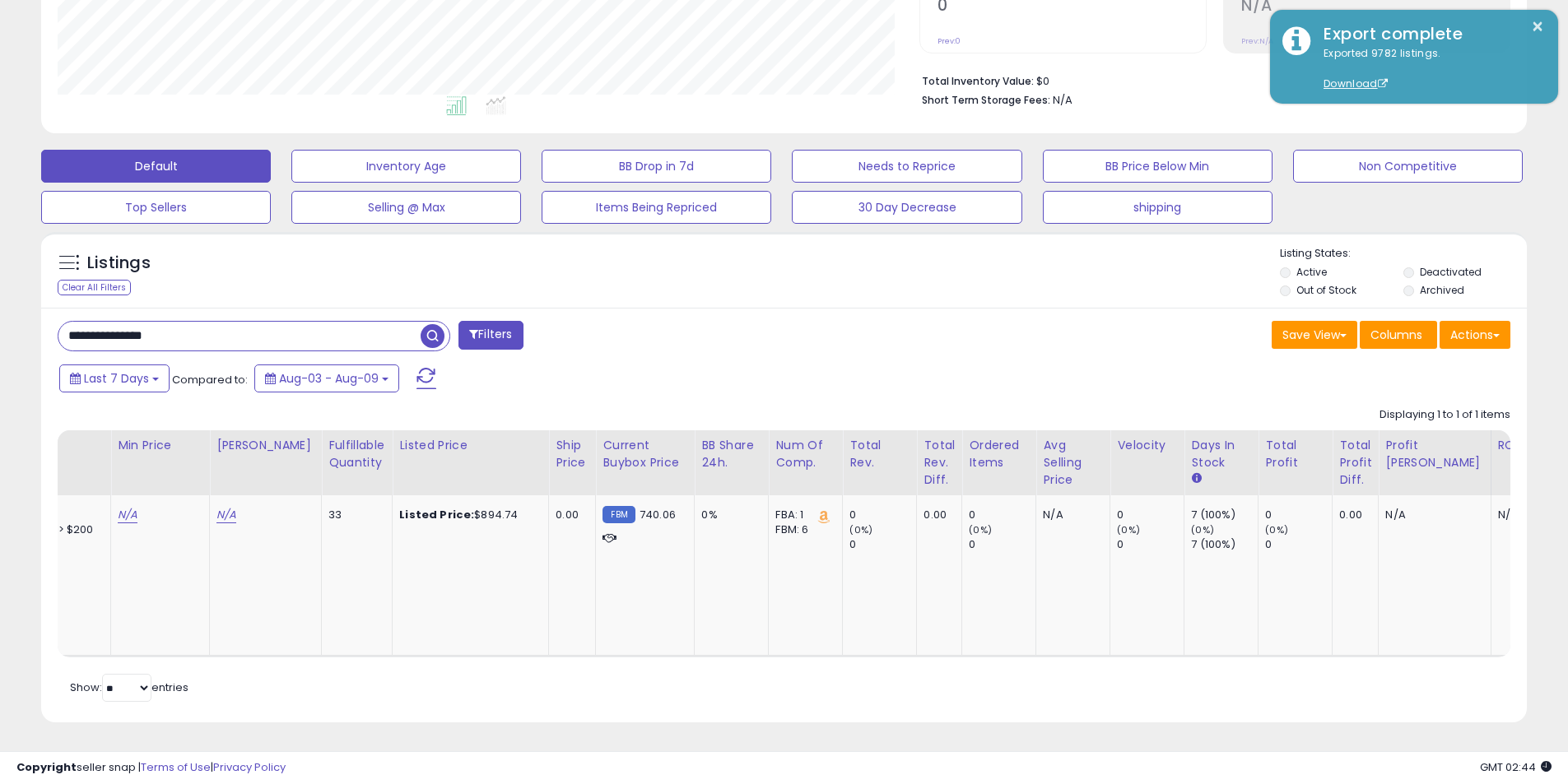
scroll to position [0, 0]
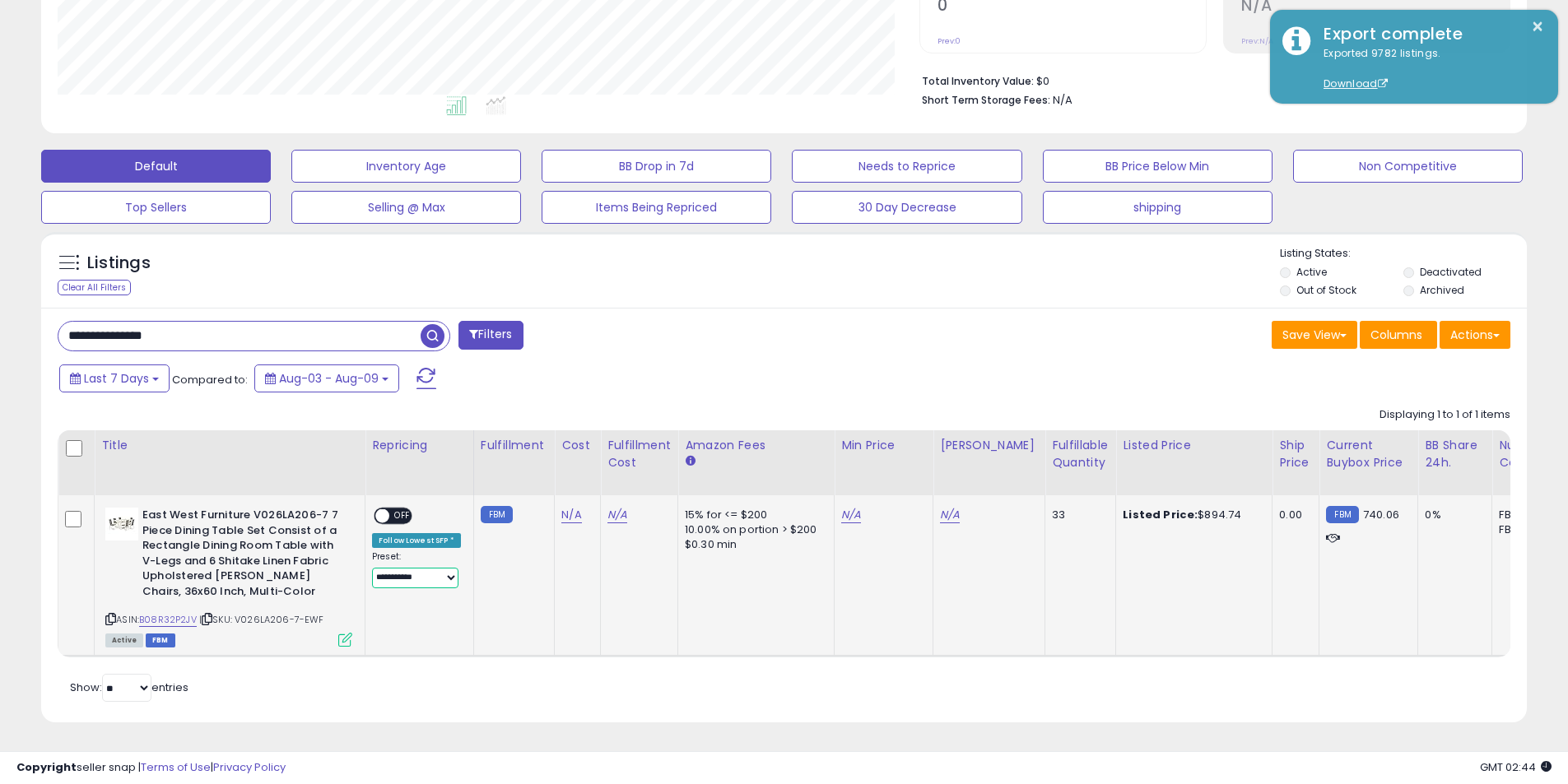
click at [411, 567] on select "**********" at bounding box center [415, 577] width 87 height 20
click at [543, 585] on td "FBM" at bounding box center [513, 575] width 81 height 161
click at [365, 331] on input "**********" at bounding box center [239, 336] width 362 height 29
click at [365, 330] on input "**********" at bounding box center [239, 336] width 362 height 29
click at [365, 329] on input "**********" at bounding box center [239, 336] width 362 height 29
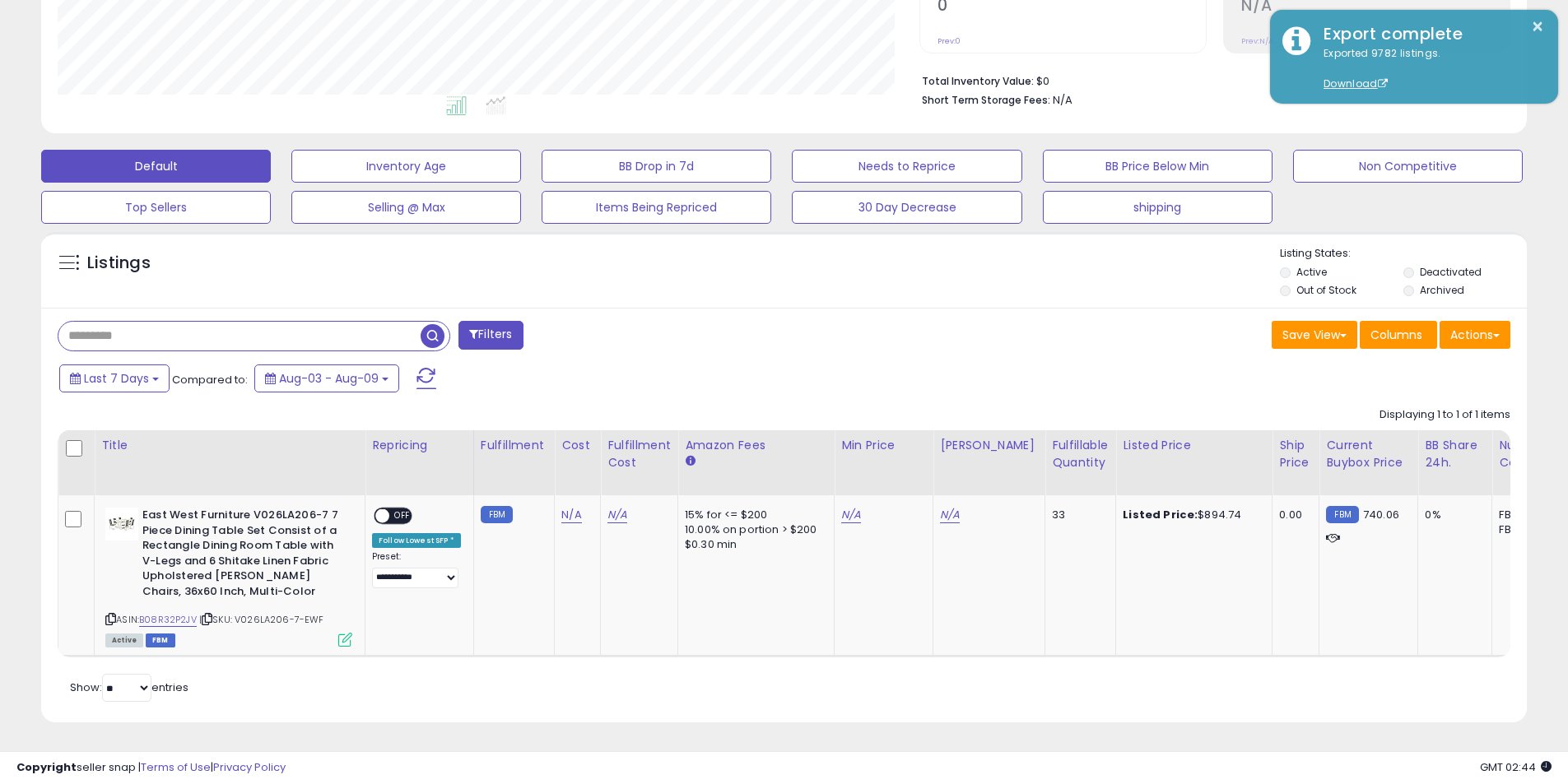
click at [431, 327] on span "button" at bounding box center [432, 336] width 24 height 24
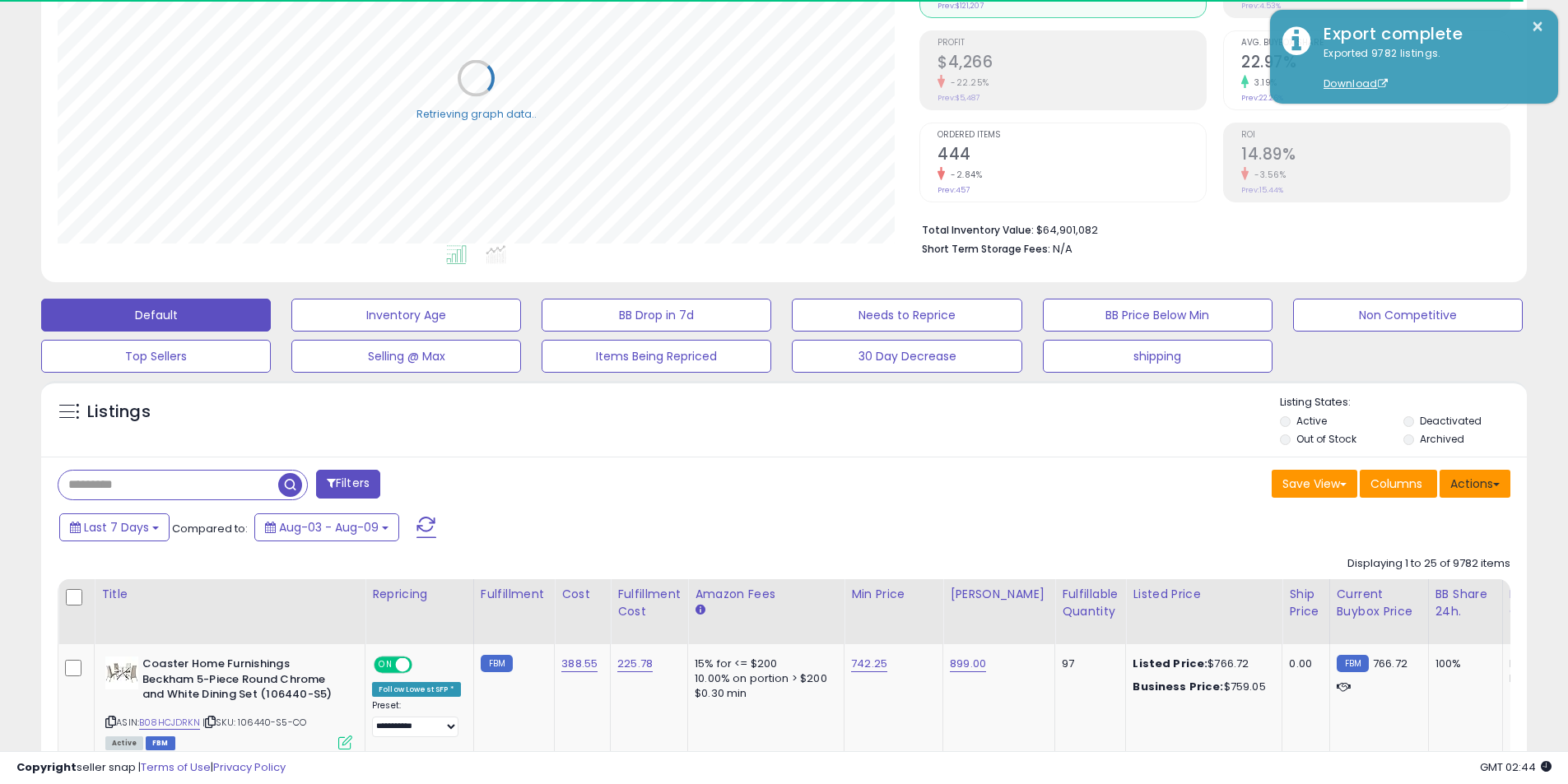
click at [1481, 488] on button "Actions" at bounding box center [1474, 483] width 70 height 28
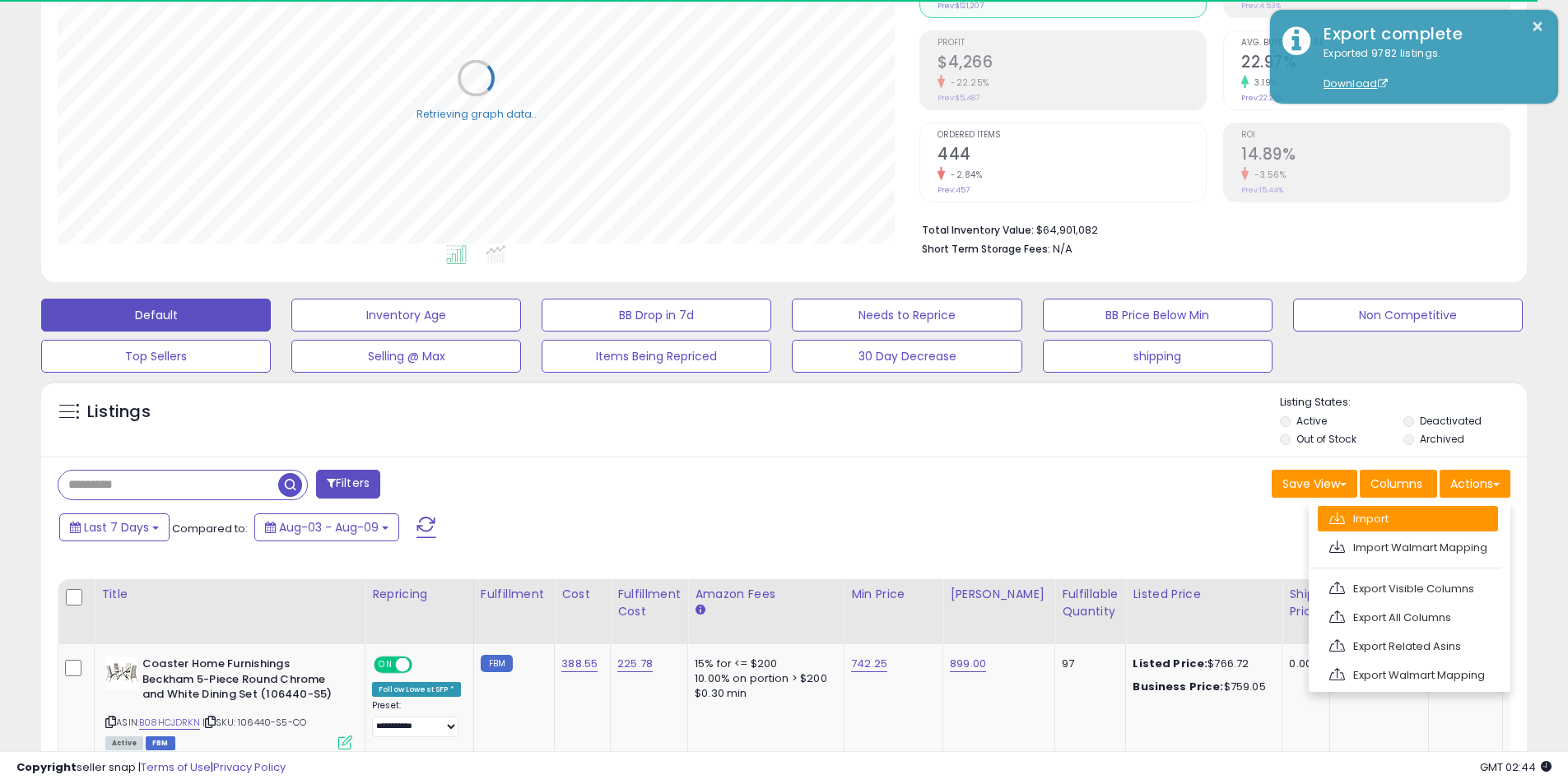
click at [1409, 519] on link "Import" at bounding box center [1407, 518] width 180 height 25
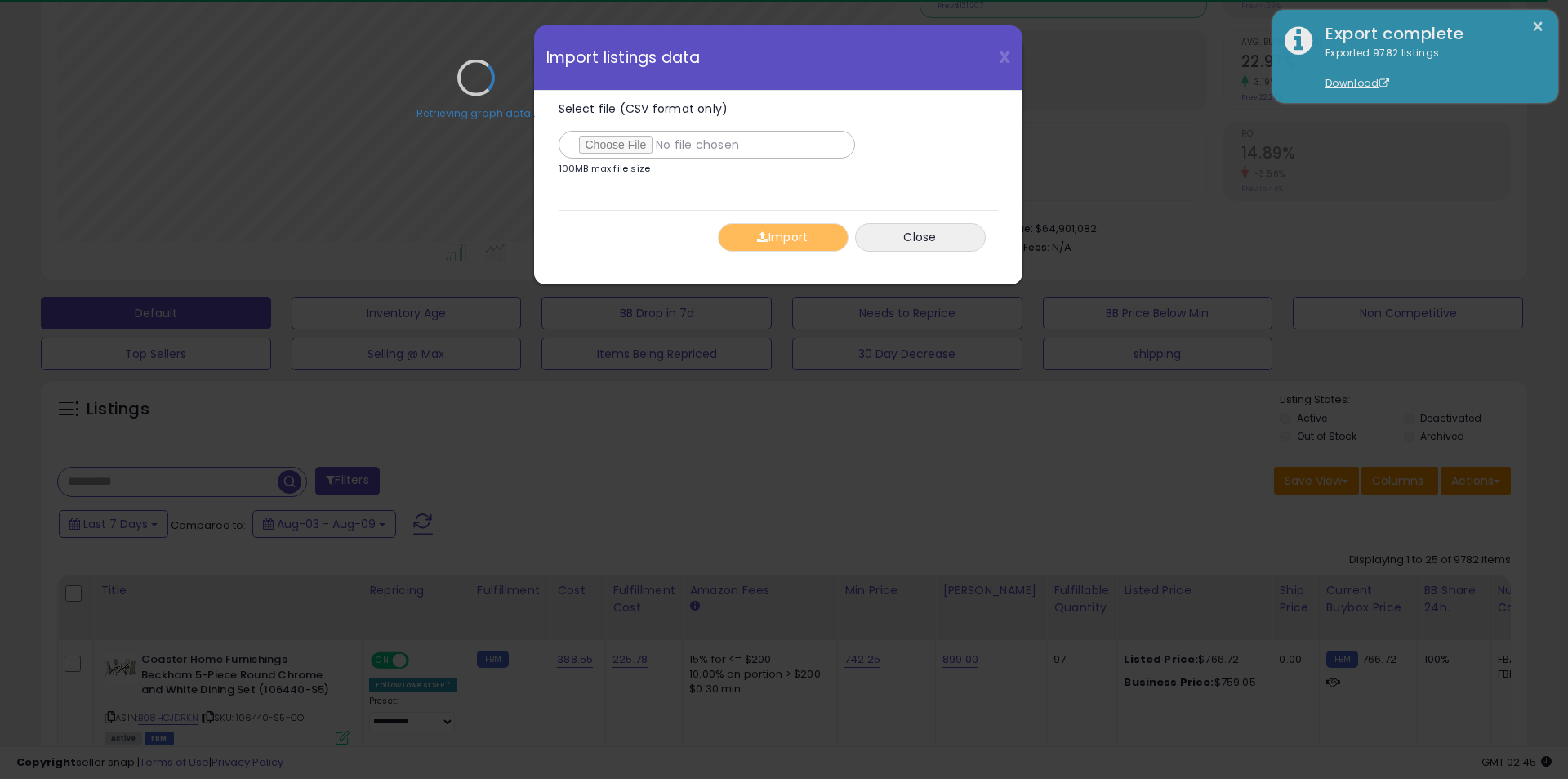
click at [725, 149] on div "Retrieving graph data.." at bounding box center [476, 90] width 863 height 335
click at [924, 236] on button "Close" at bounding box center [920, 238] width 130 height 29
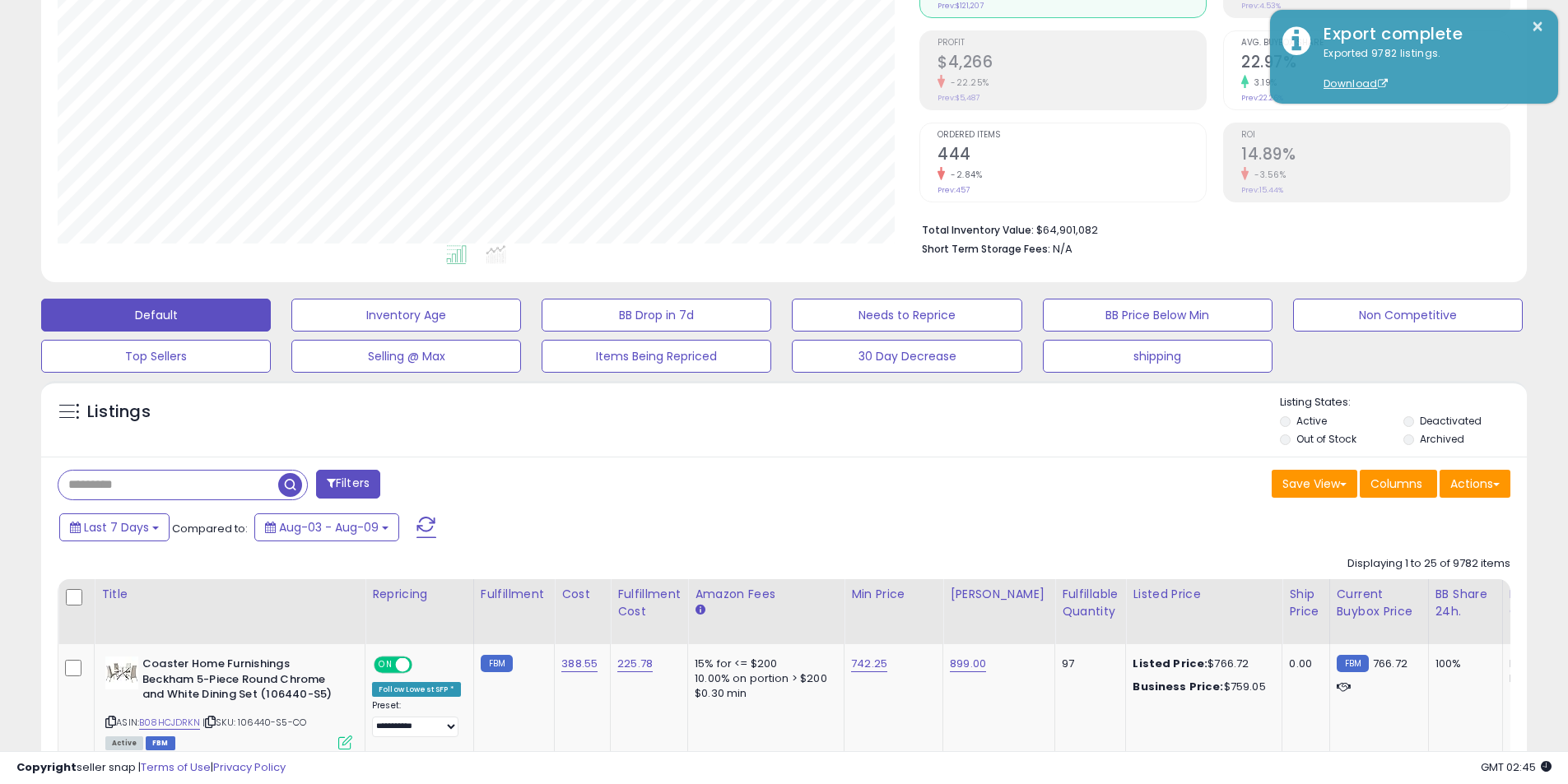
click at [474, 276] on div "Analytics Totals For All Selected Listings Listings With Cost Include Returns" at bounding box center [784, 67] width 1485 height 432
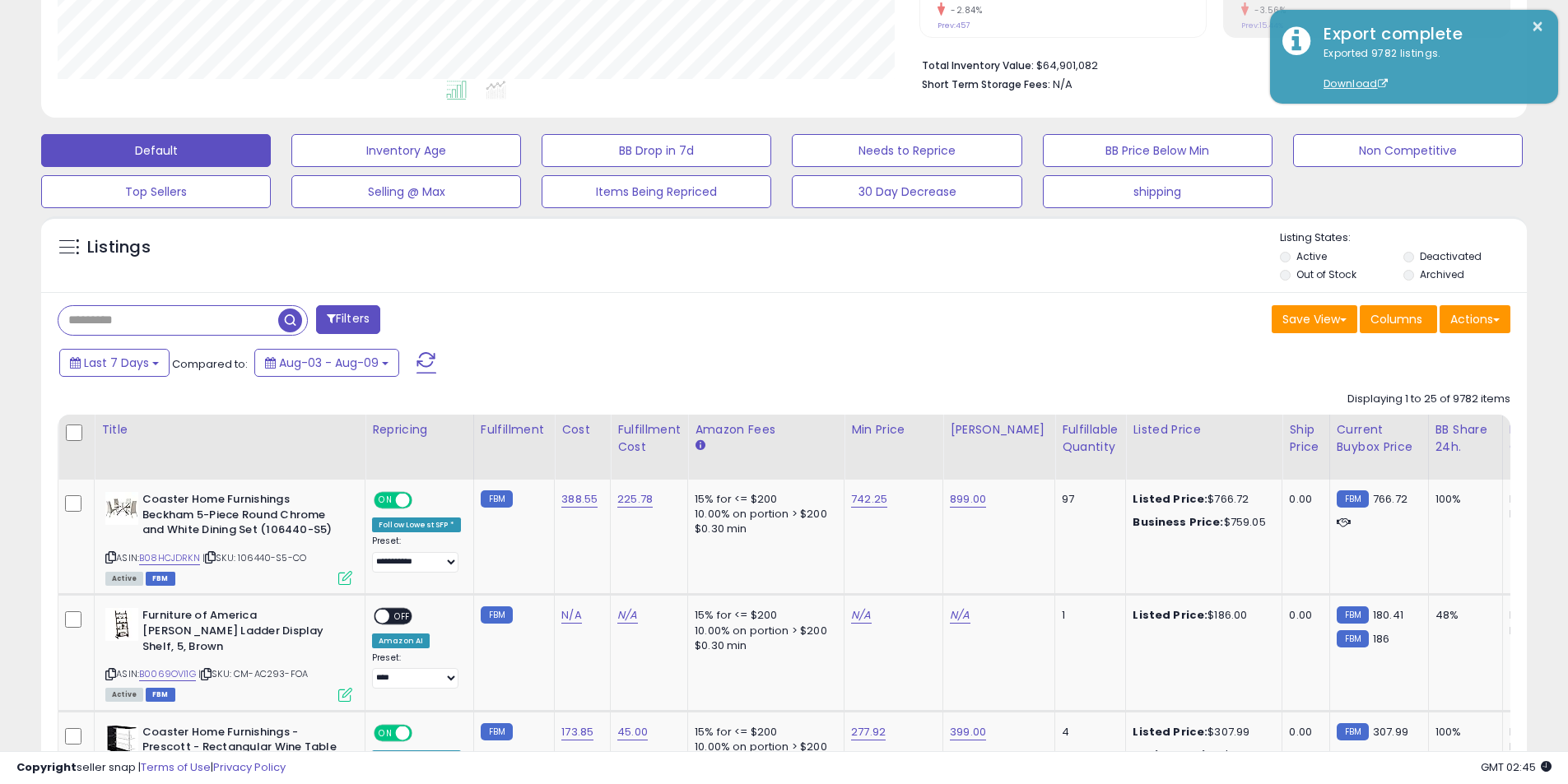
click at [181, 333] on input "text" at bounding box center [169, 320] width 220 height 29
click at [896, 310] on div "Save View Save As New View Update Current View Columns Actions Import Import Wa…" at bounding box center [1154, 320] width 739 height 32
click at [1469, 315] on button "Actions" at bounding box center [1474, 318] width 70 height 28
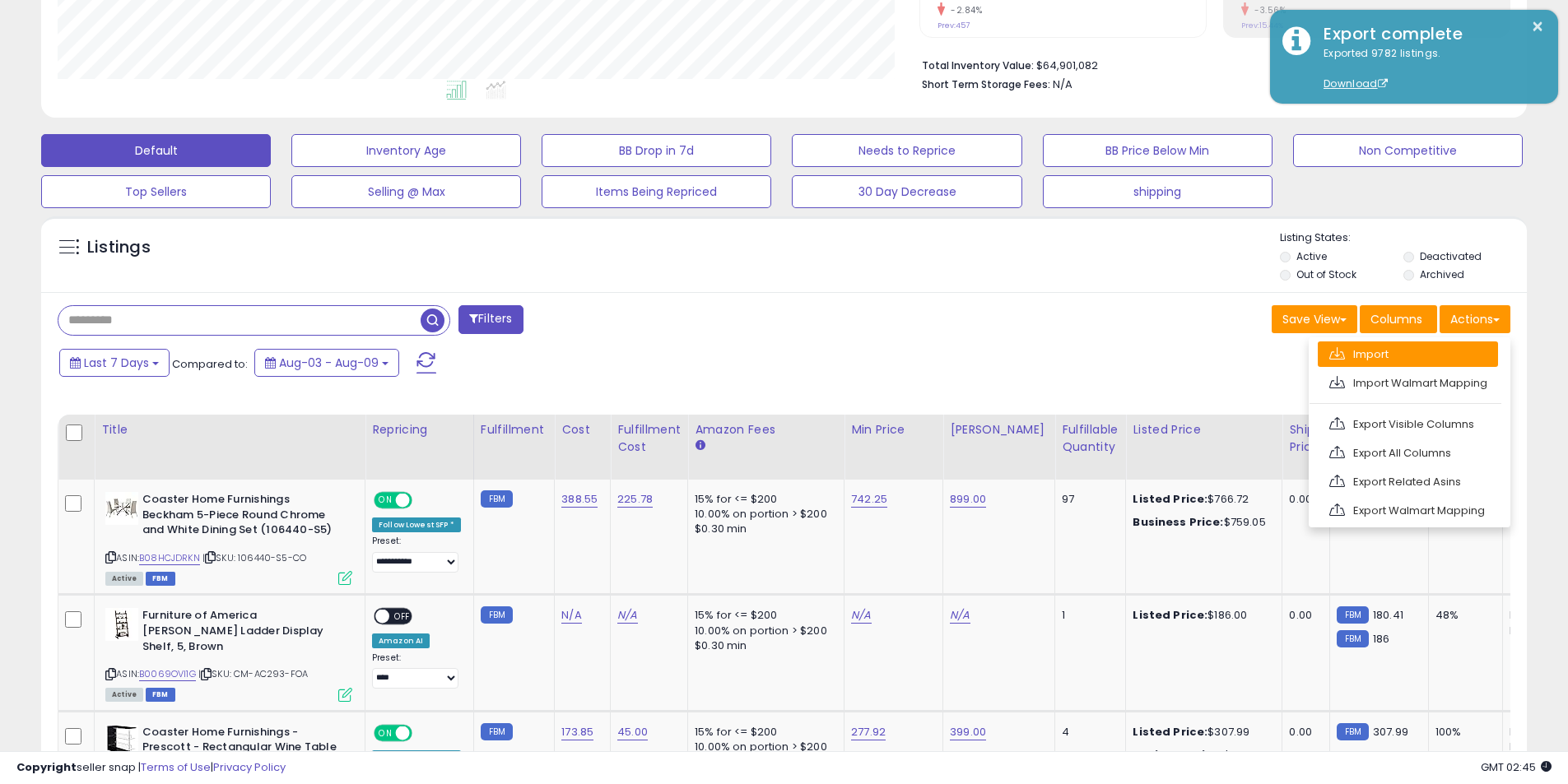
click at [1441, 360] on link "Import" at bounding box center [1407, 354] width 180 height 25
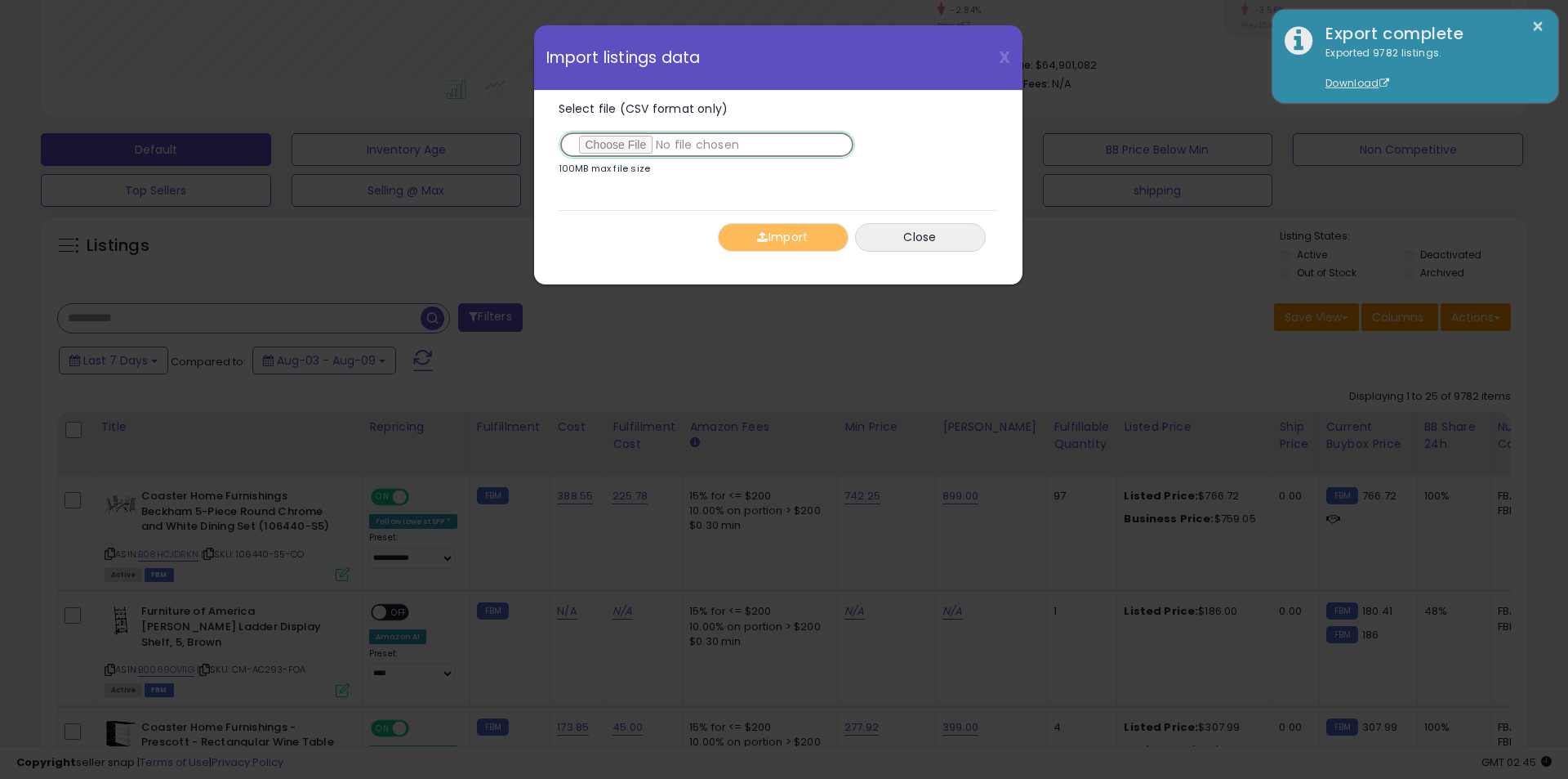
click at [658, 145] on input "Select file (CSV format only)" at bounding box center [707, 144] width 297 height 28
type input "**********"
click at [774, 246] on button "Import" at bounding box center [784, 238] width 130 height 29
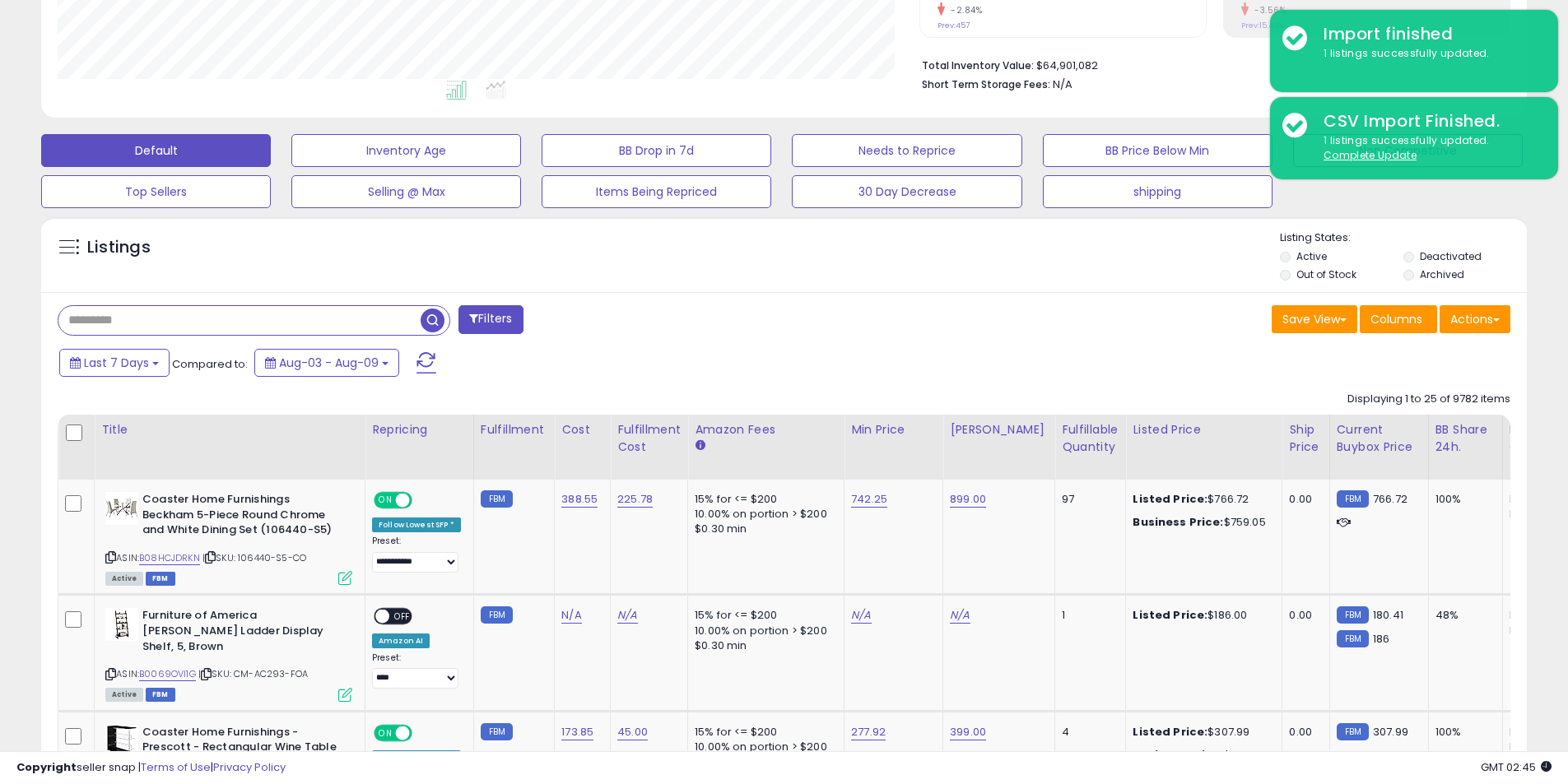
drag, startPoint x: 327, startPoint y: 315, endPoint x: 355, endPoint y: 323, distance: 29.1
click at [328, 315] on input "text" at bounding box center [239, 320] width 362 height 29
paste input "**********"
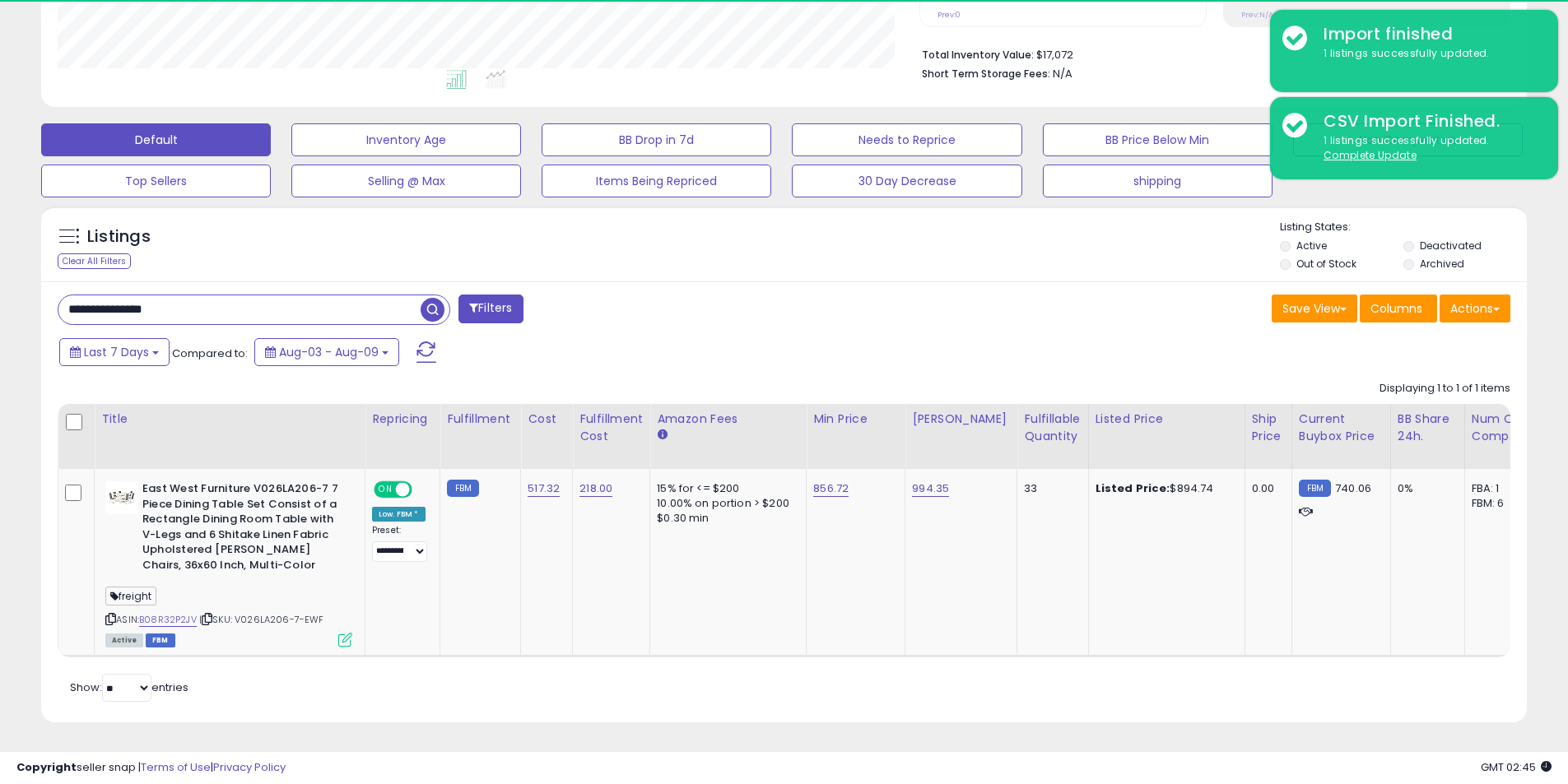
scroll to position [338, 862]
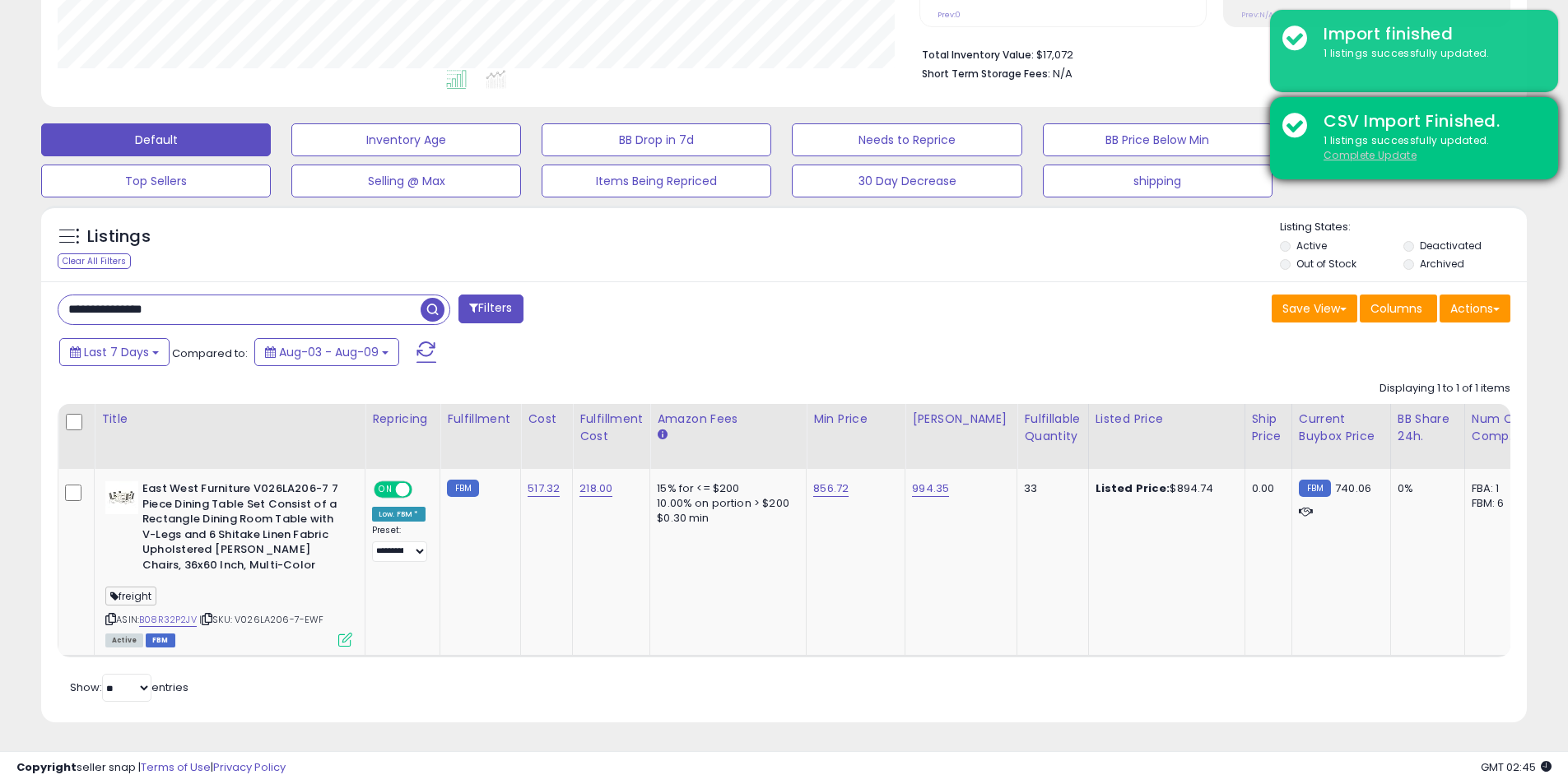
click at [1376, 159] on u "Complete Update" at bounding box center [1369, 155] width 93 height 14
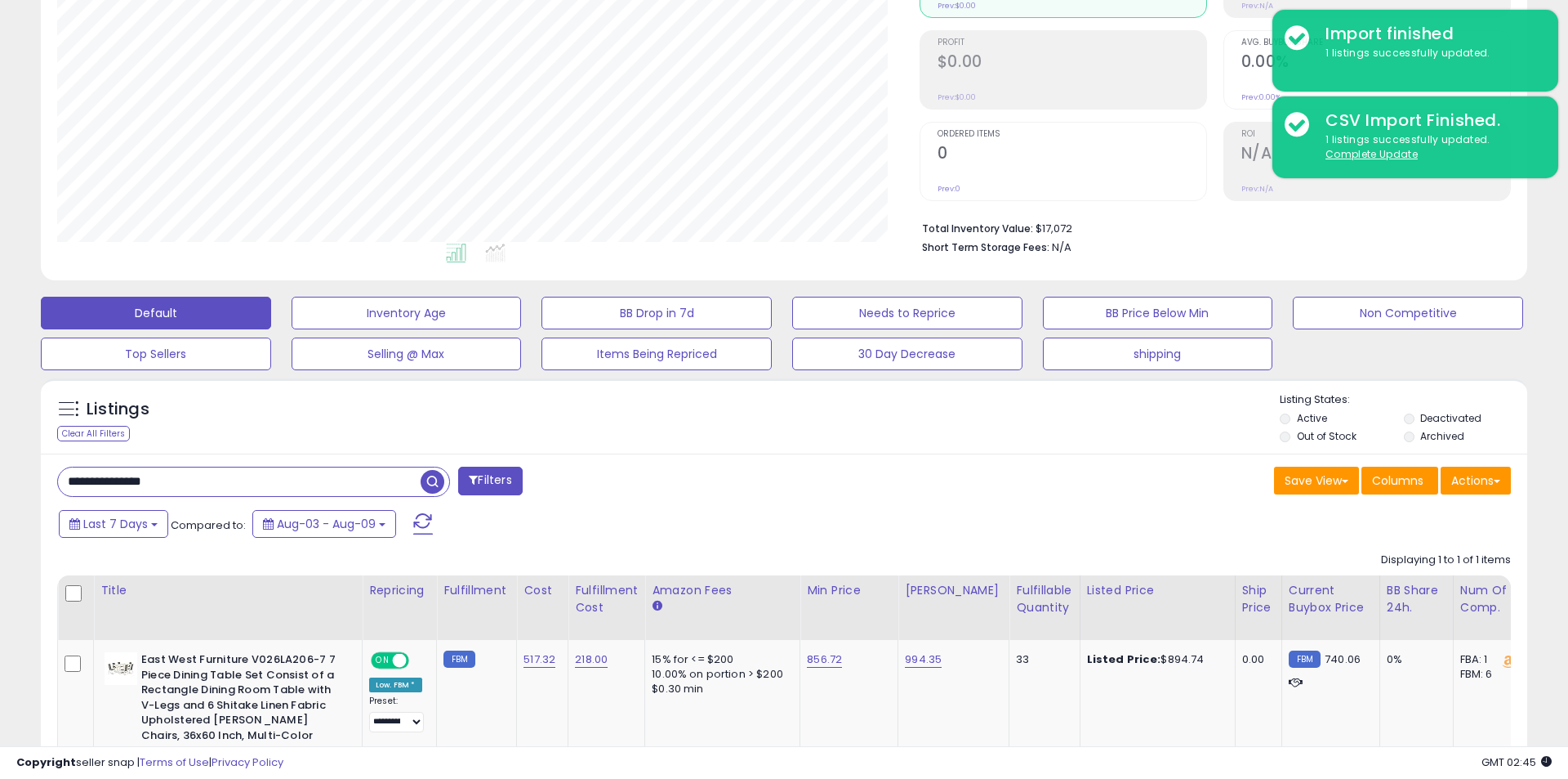
scroll to position [816843, 816034]
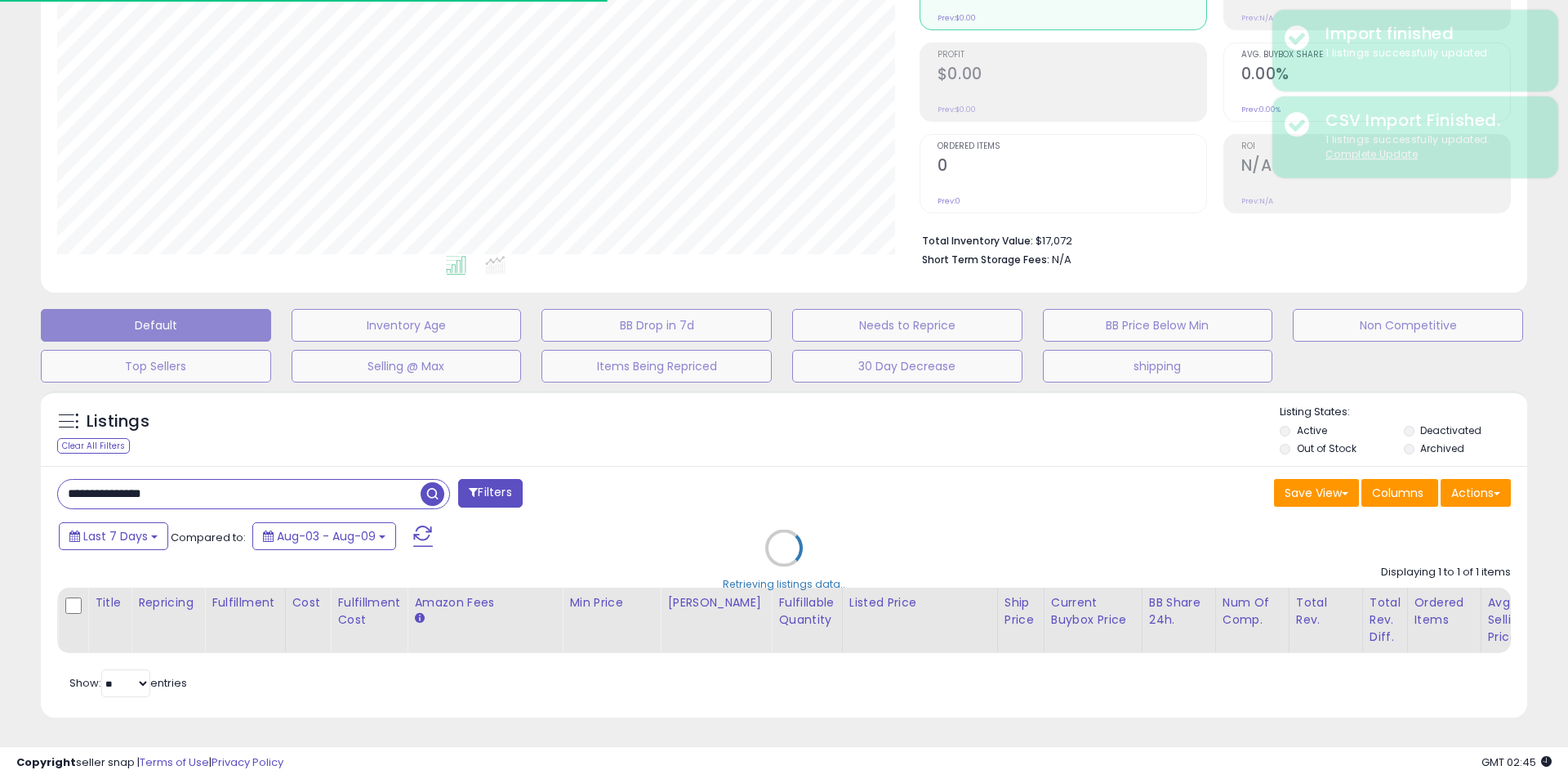
type input "******"
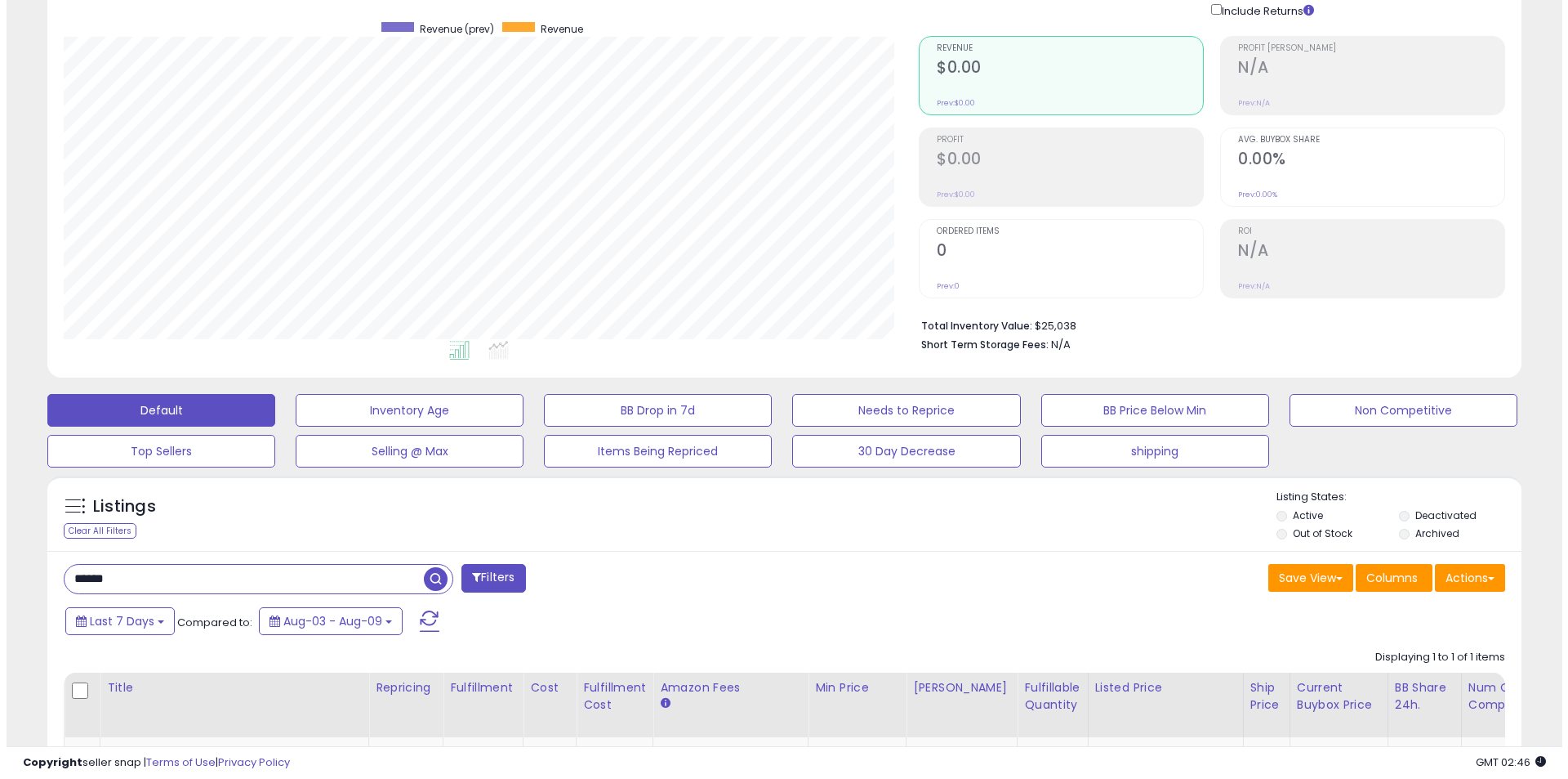
scroll to position [0, 0]
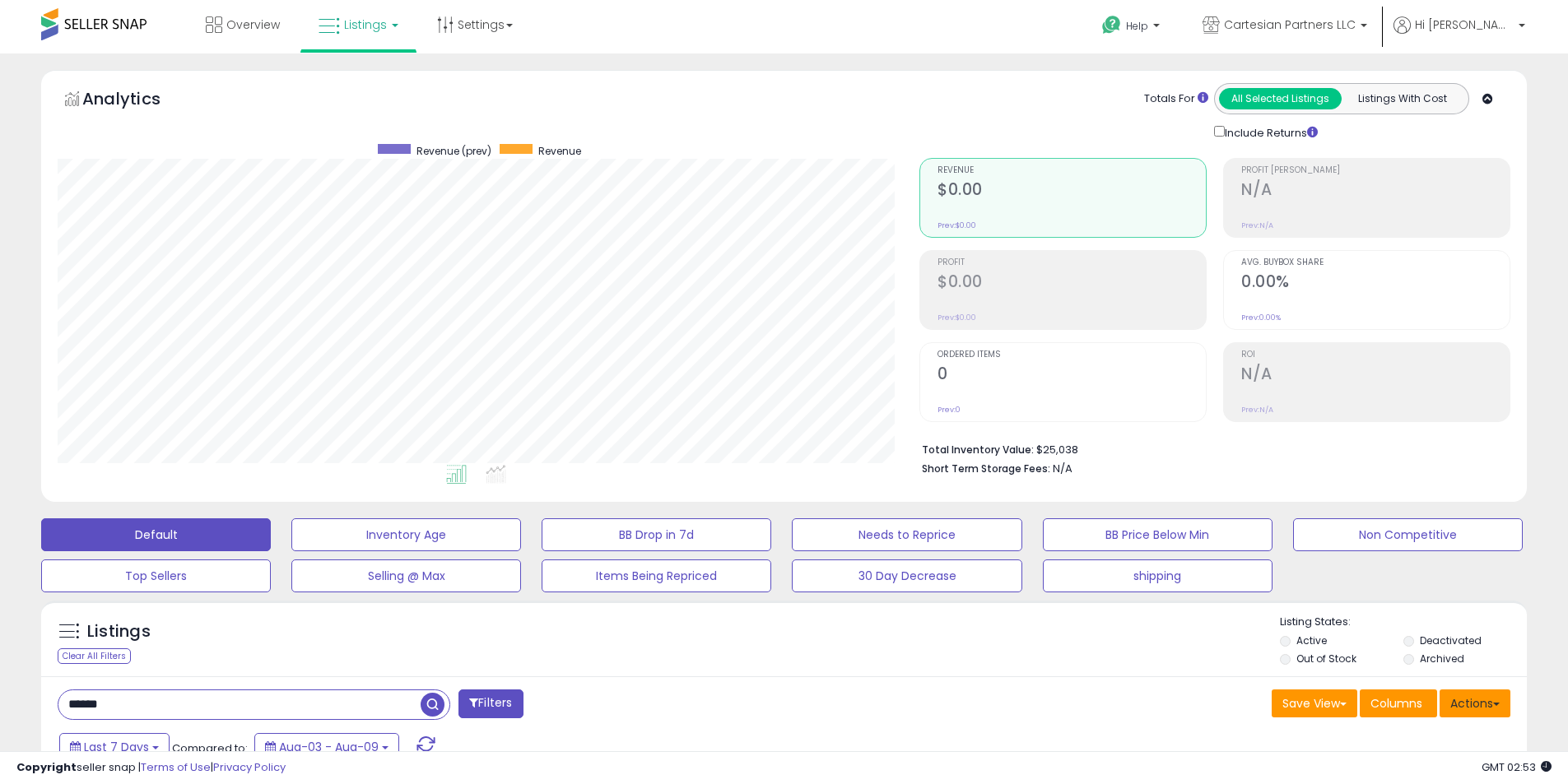
click at [1443, 700] on button "Actions" at bounding box center [1474, 703] width 70 height 28
click at [1421, 732] on link "Import" at bounding box center [1407, 738] width 180 height 25
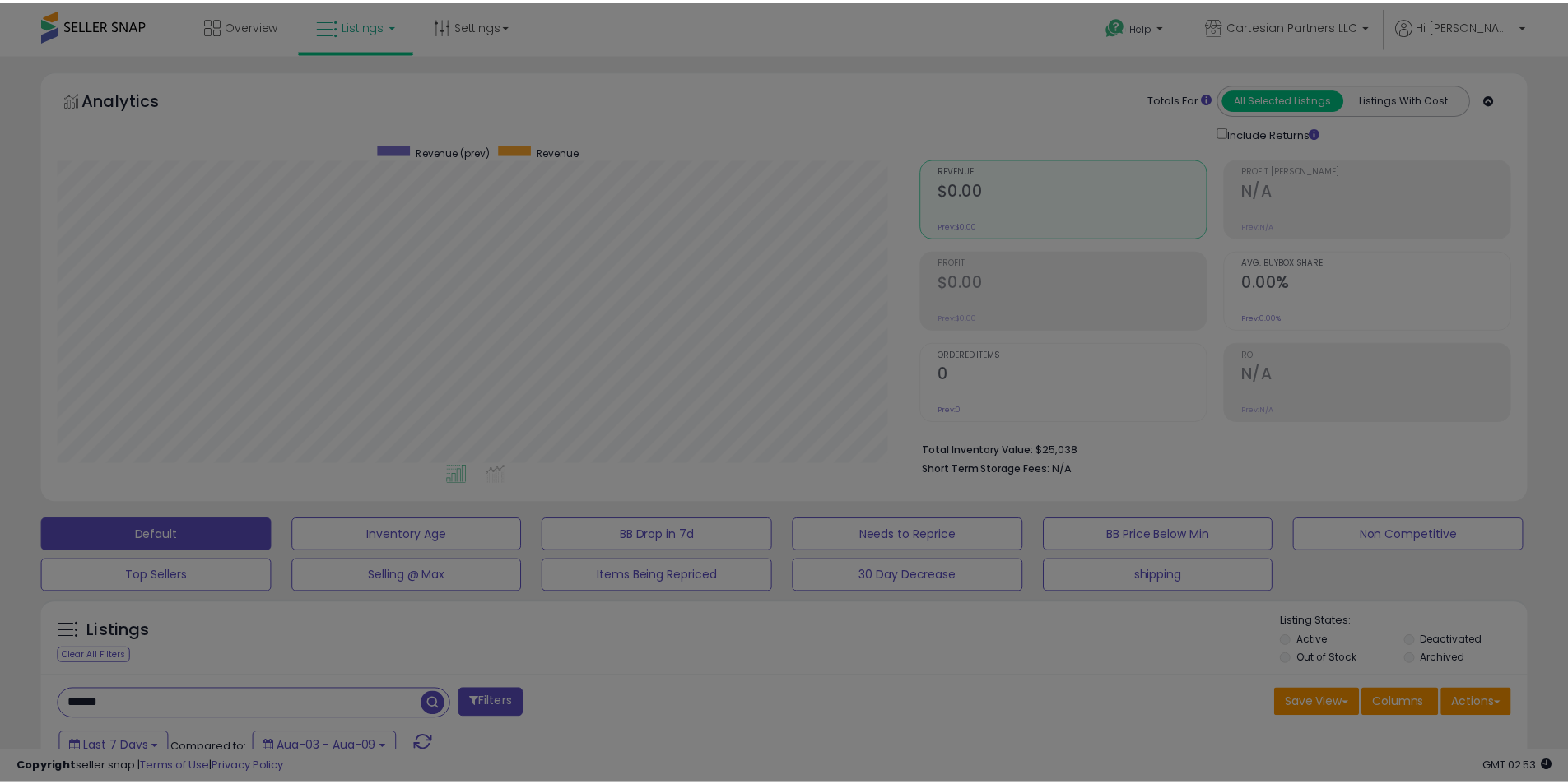
scroll to position [338, 869]
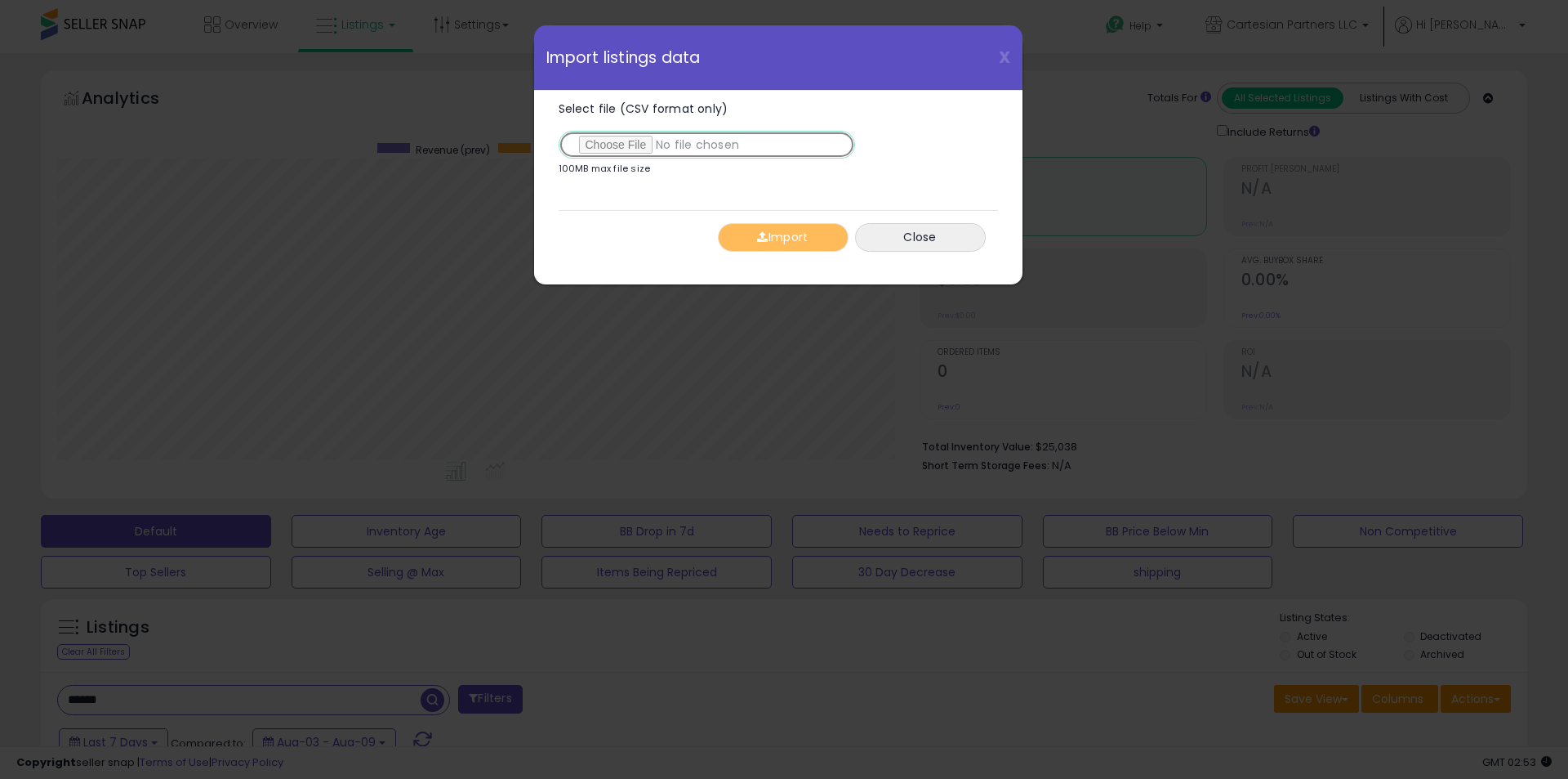
click at [797, 147] on input "Select file (CSV format only)" at bounding box center [707, 144] width 297 height 28
type input "**********"
click at [786, 229] on button "Import" at bounding box center [784, 238] width 130 height 29
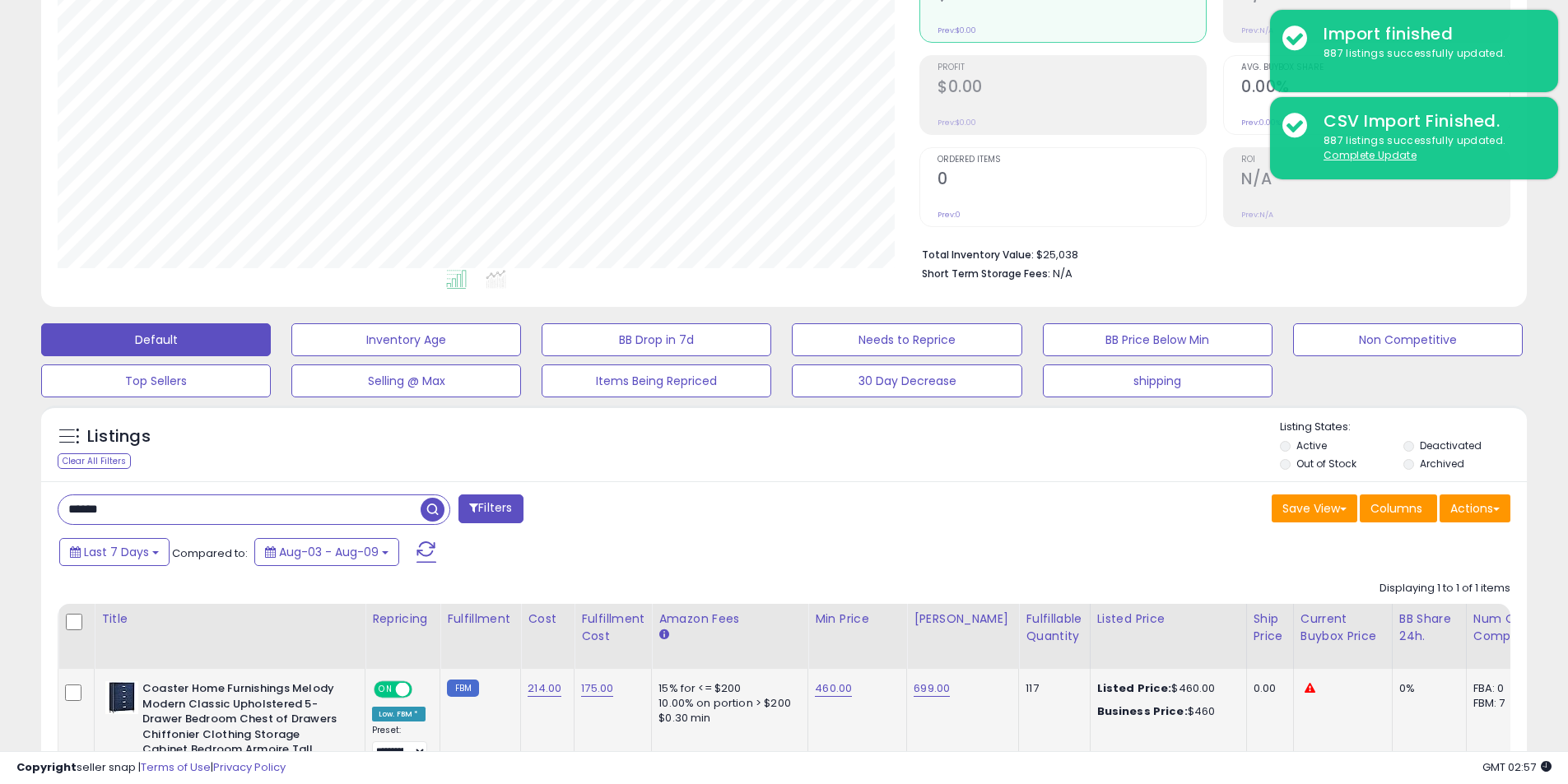
scroll to position [407, 0]
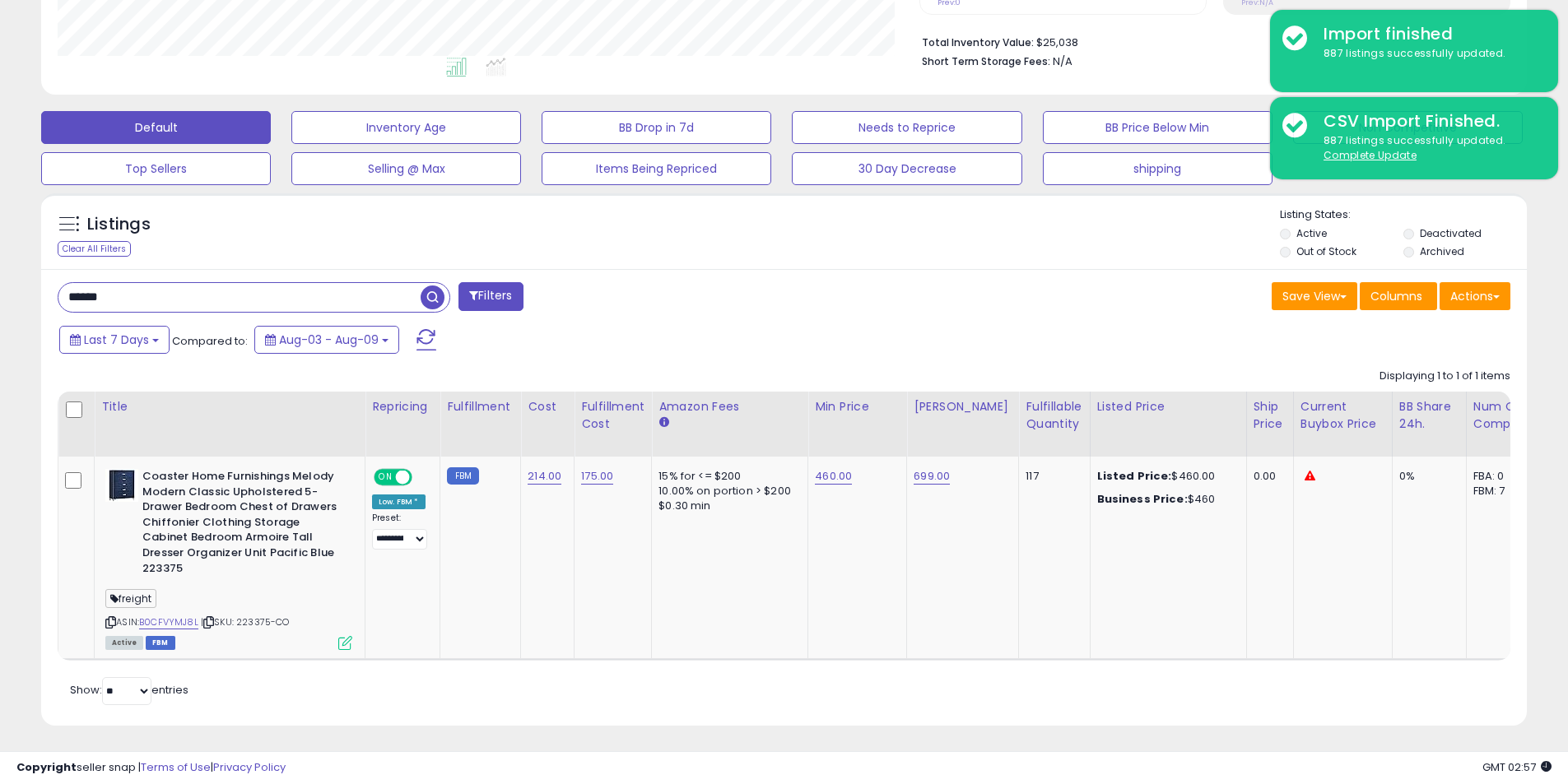
click at [717, 330] on div "Last 7 Days Compared to: Aug-03 - Aug-09" at bounding box center [599, 341] width 1089 height 37
click at [383, 295] on input "******" at bounding box center [239, 297] width 362 height 29
paste input "*********"
type input "**********"
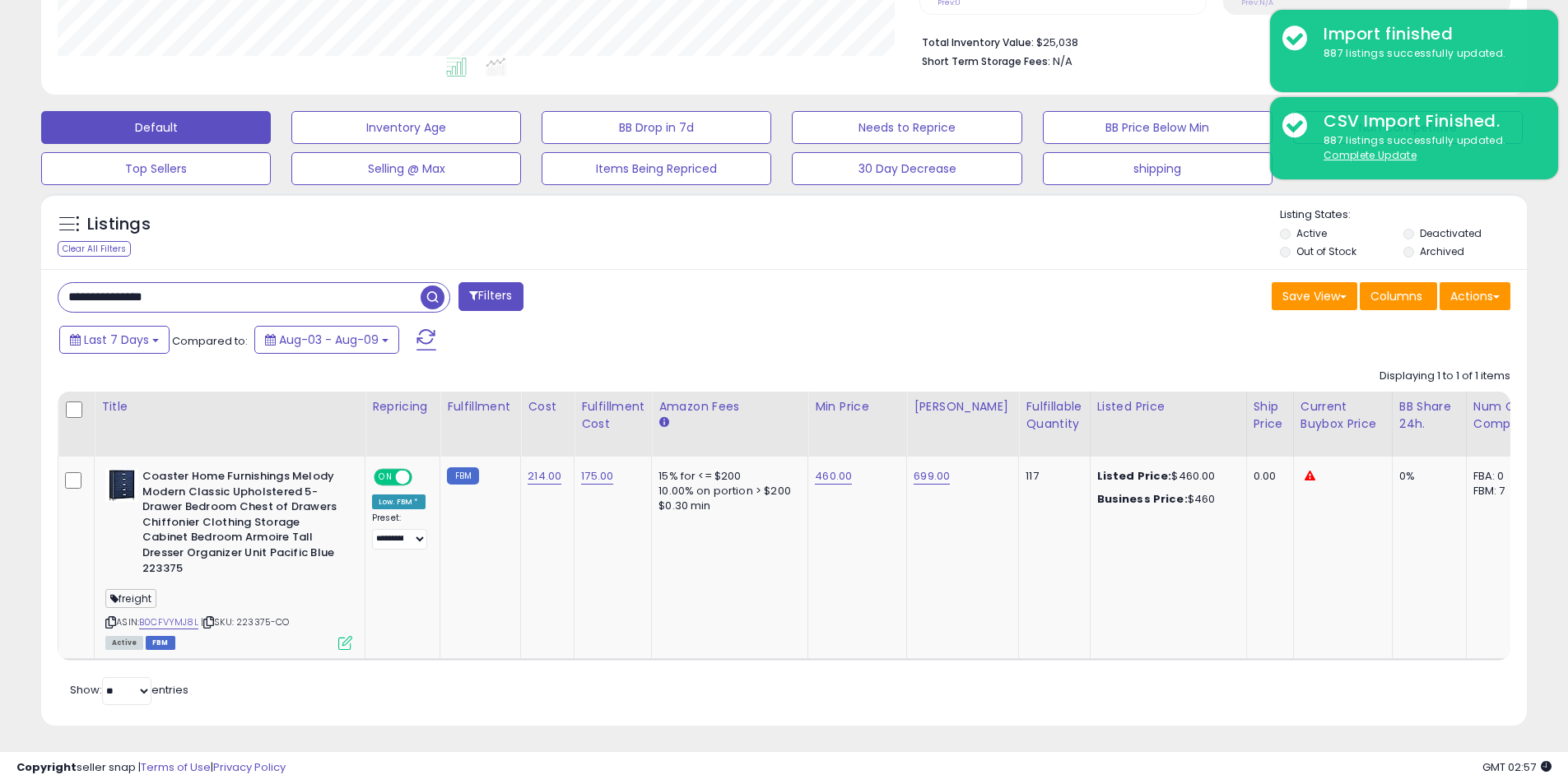
click at [429, 296] on span "button" at bounding box center [432, 297] width 24 height 24
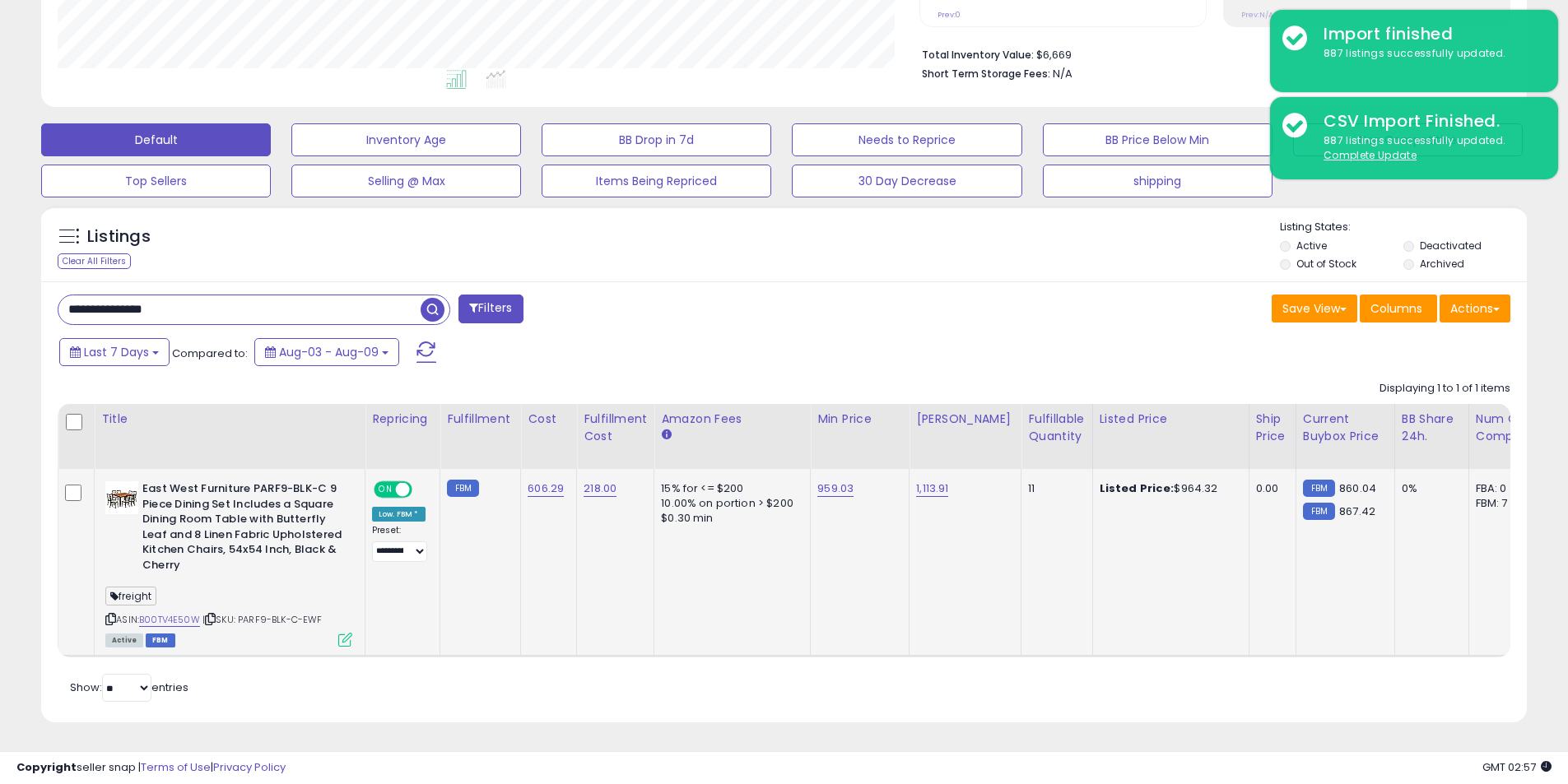
click at [340, 633] on icon at bounding box center [345, 639] width 14 height 14
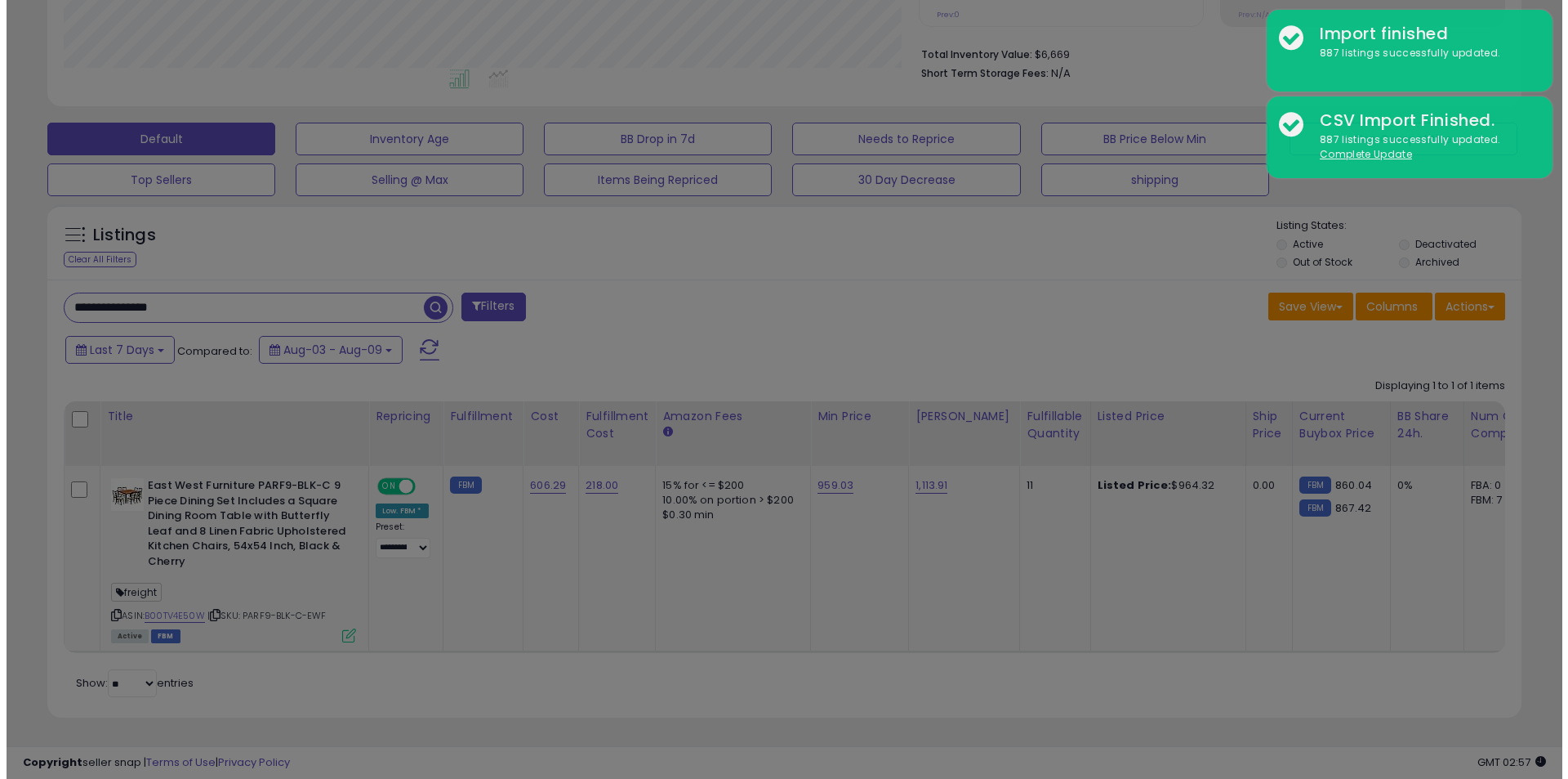
scroll to position [335, 863]
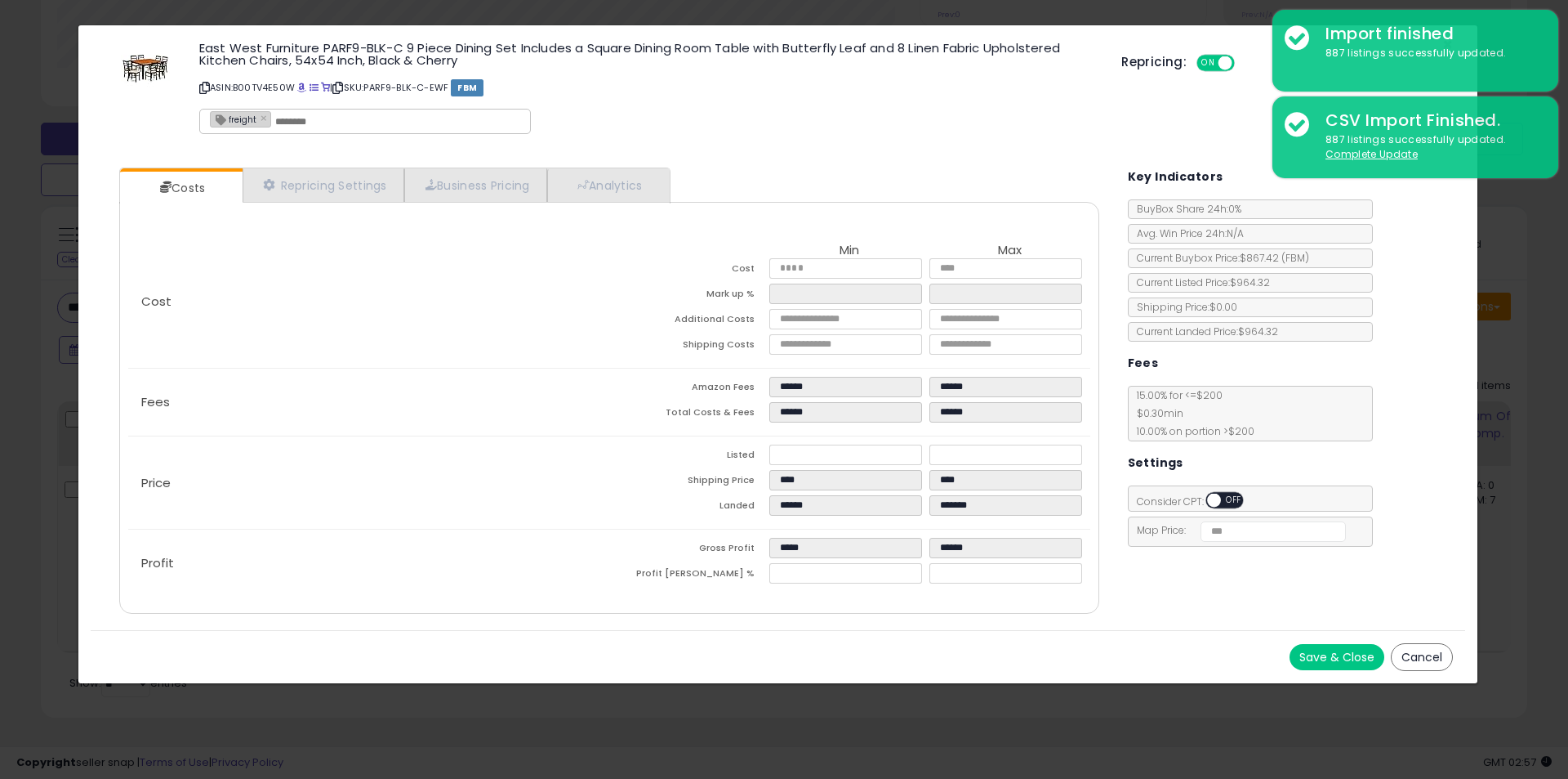
click at [332, 165] on div "Costs Repricing Settings Business Pricing Analytics Cost" at bounding box center [608, 393] width 1012 height 475
click at [337, 170] on link "Repricing Settings" at bounding box center [323, 185] width 162 height 34
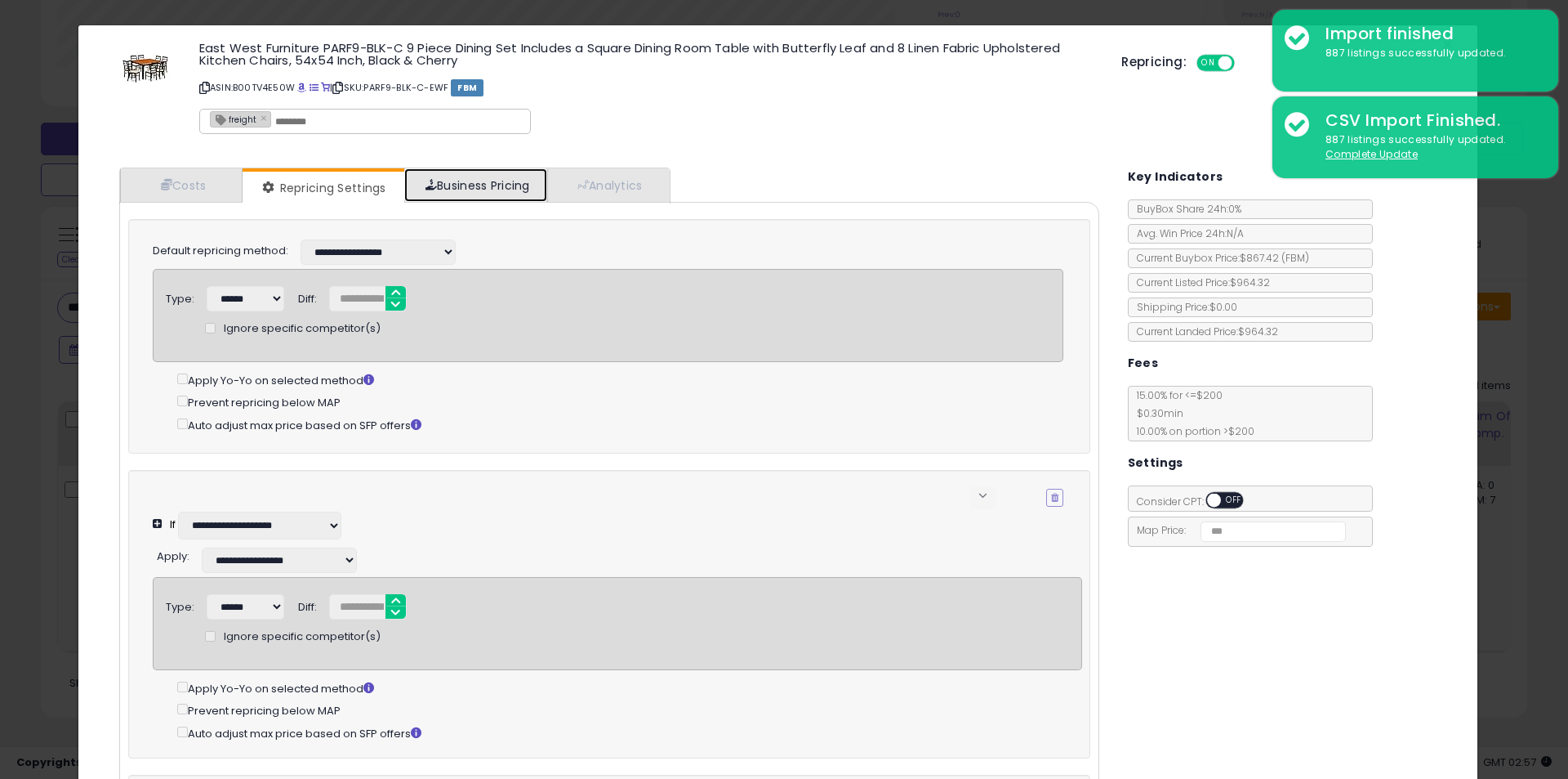
click at [419, 186] on link "Business Pricing" at bounding box center [475, 185] width 143 height 34
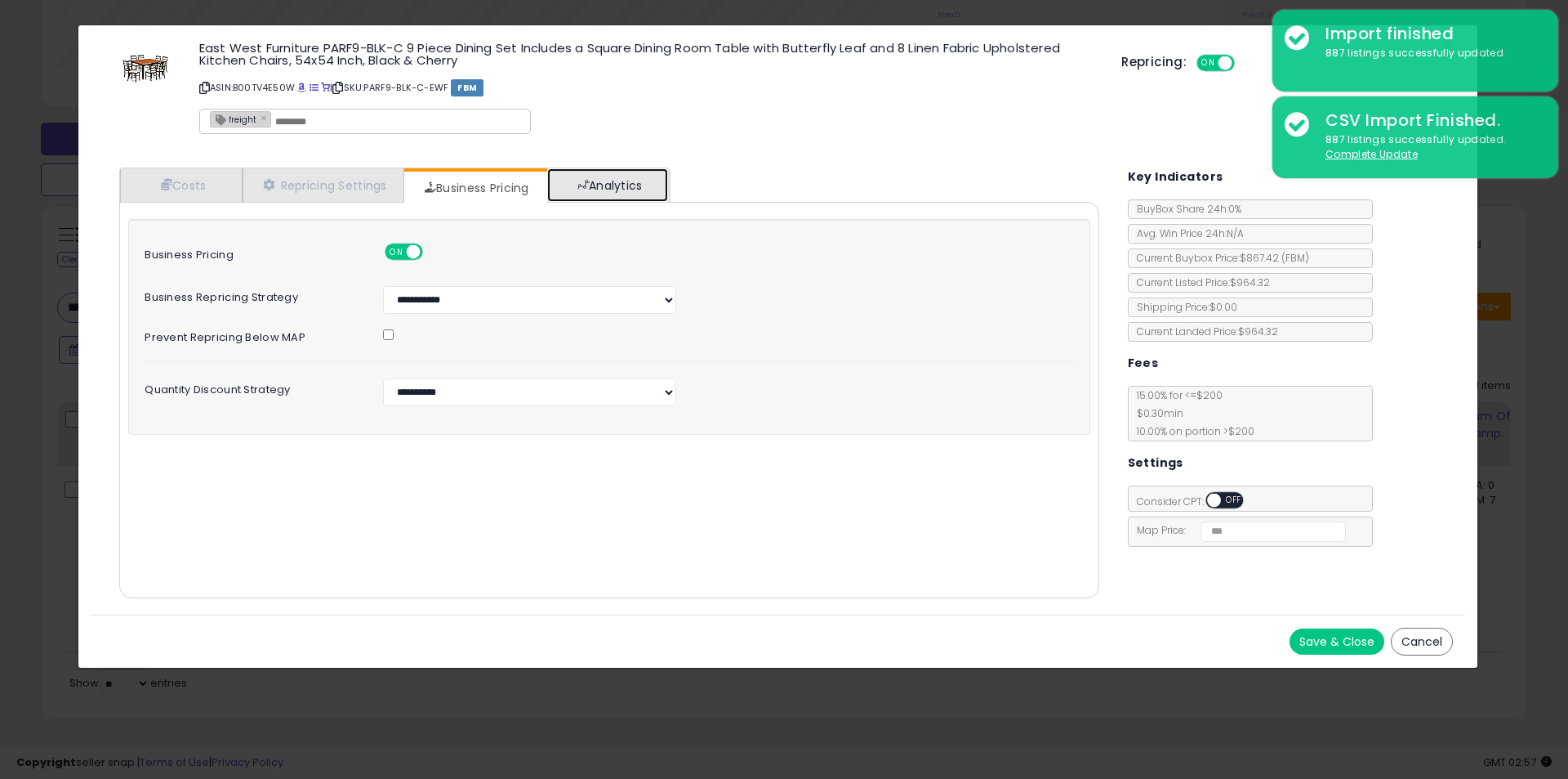
click at [558, 186] on link "Analytics" at bounding box center [607, 185] width 121 height 34
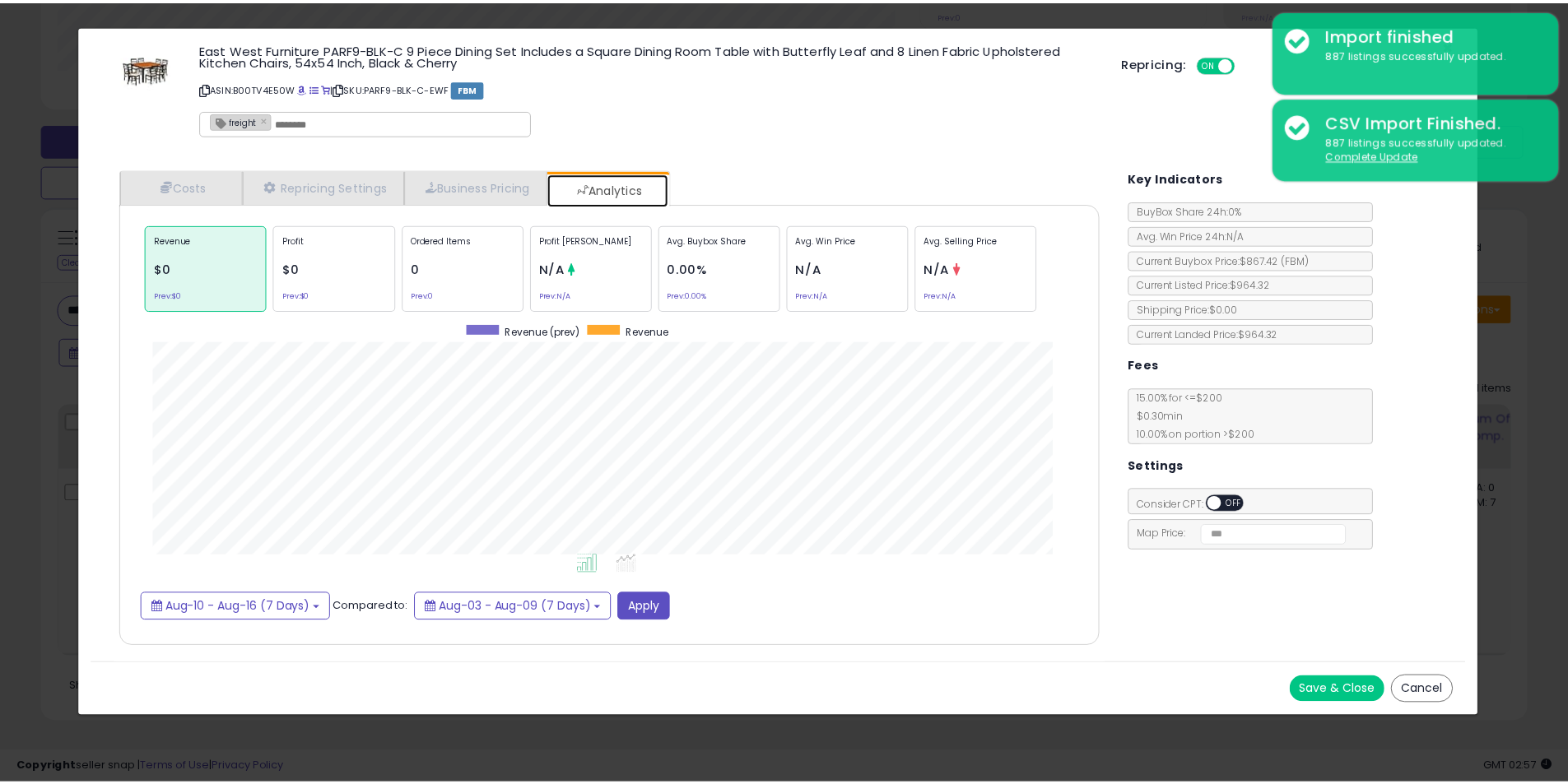
scroll to position [505, 1021]
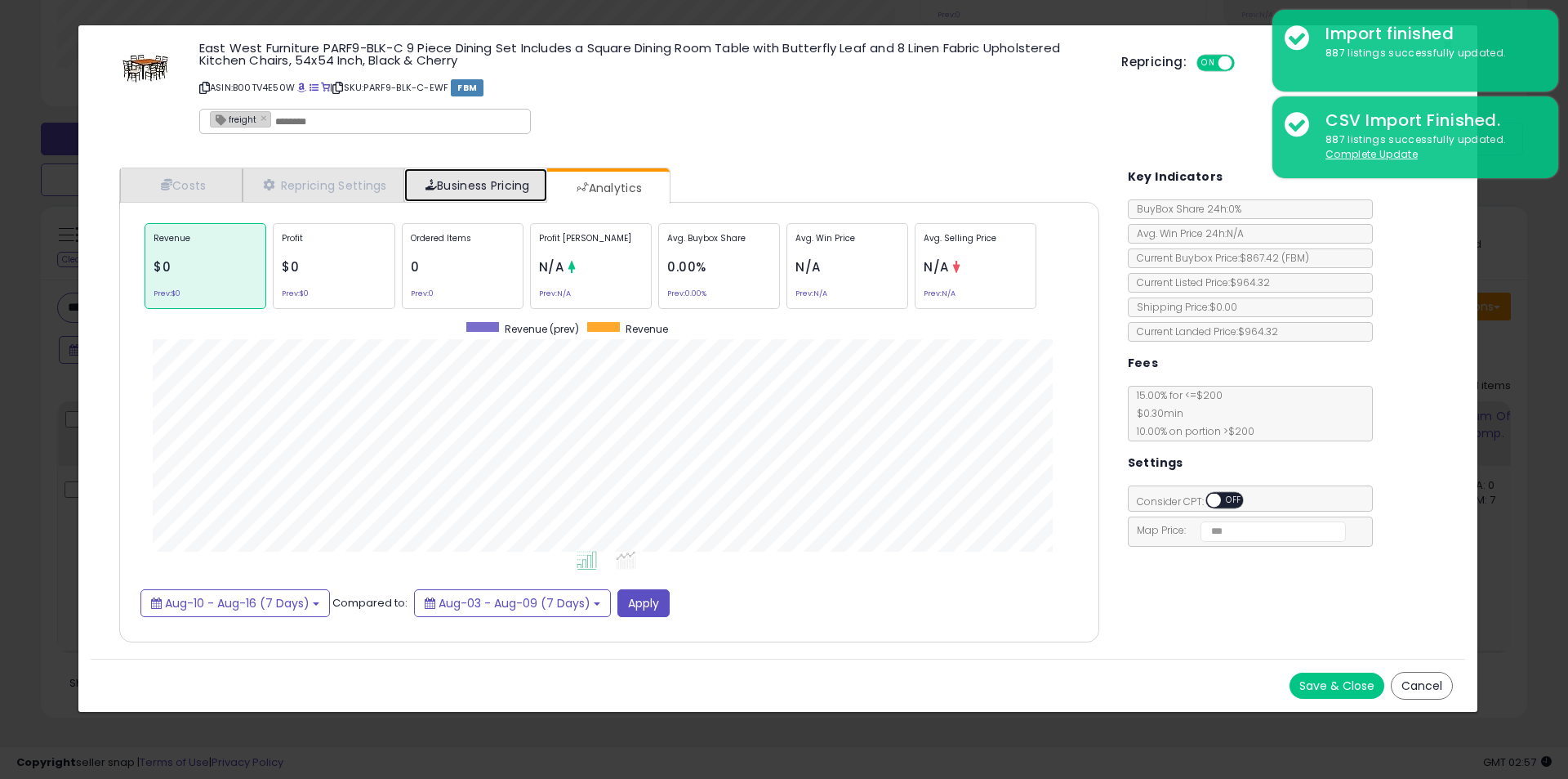
click at [522, 182] on link "Business Pricing" at bounding box center [475, 185] width 143 height 34
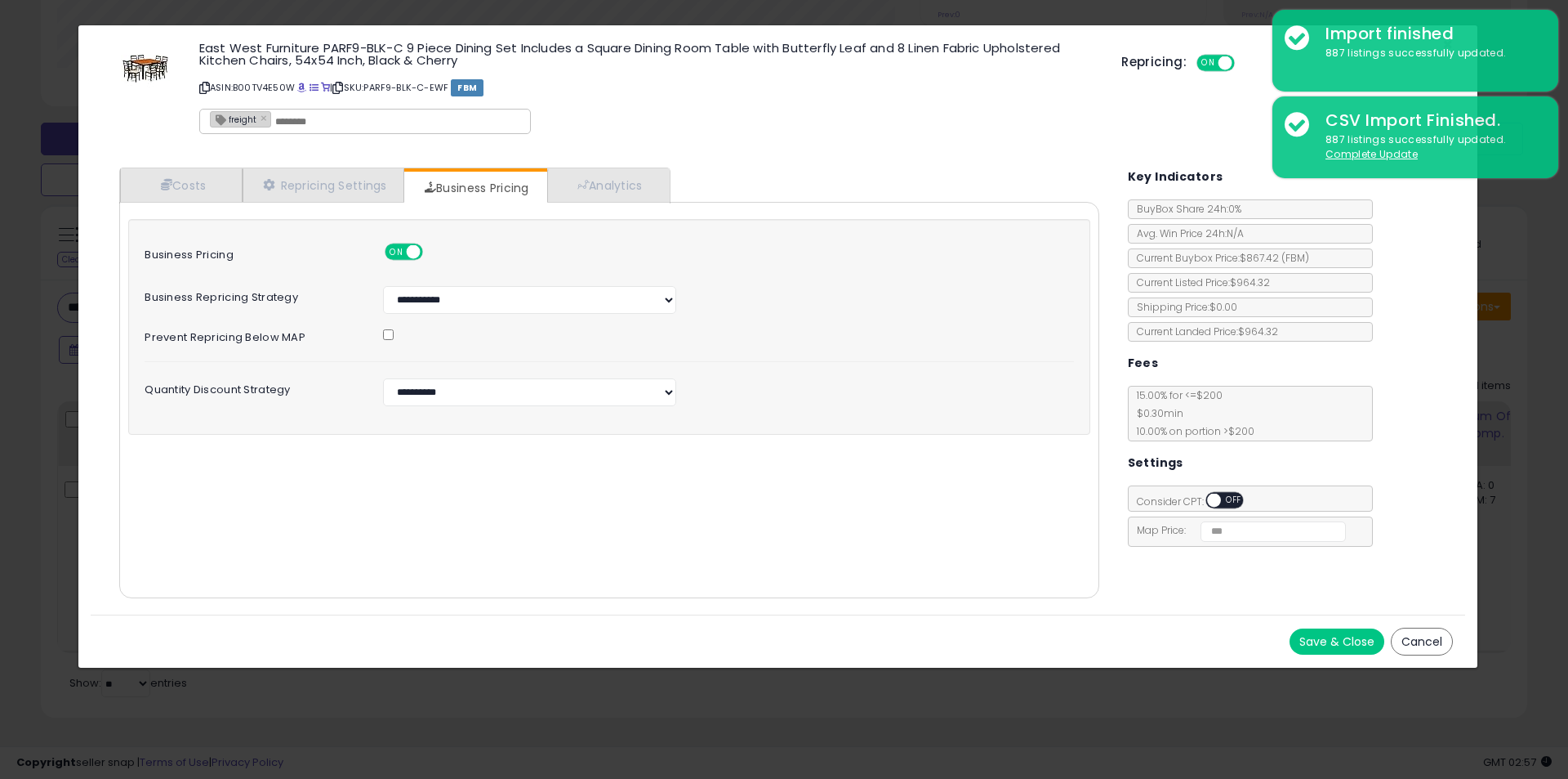
click at [624, 203] on div "Cost Min Max Cost ****** ****** Mark up % **** ***** Additional Costs Shipping …" at bounding box center [609, 401] width 980 height 397
click at [602, 185] on link "Analytics" at bounding box center [607, 185] width 121 height 34
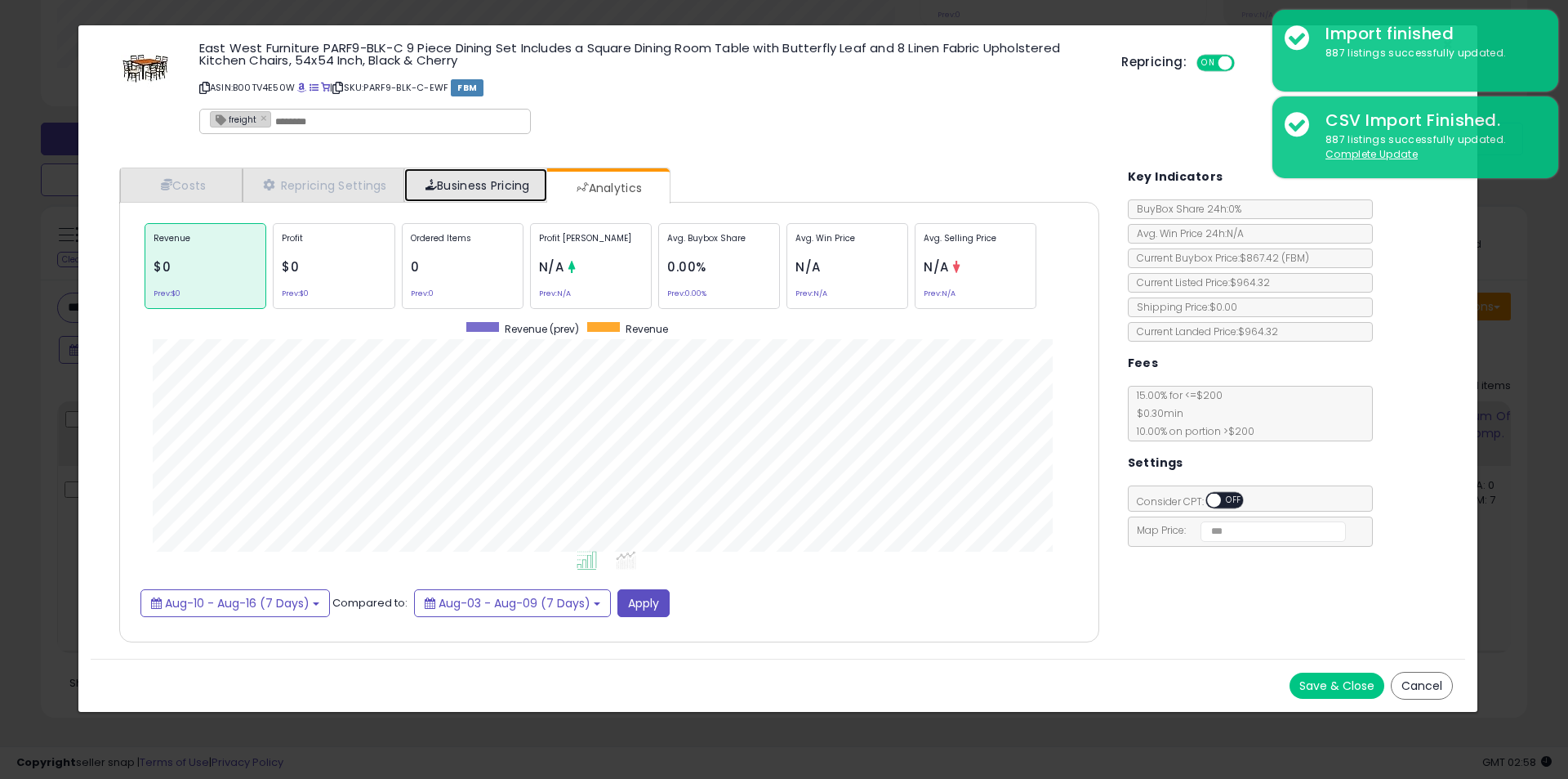
click at [483, 188] on link "Business Pricing" at bounding box center [475, 185] width 143 height 34
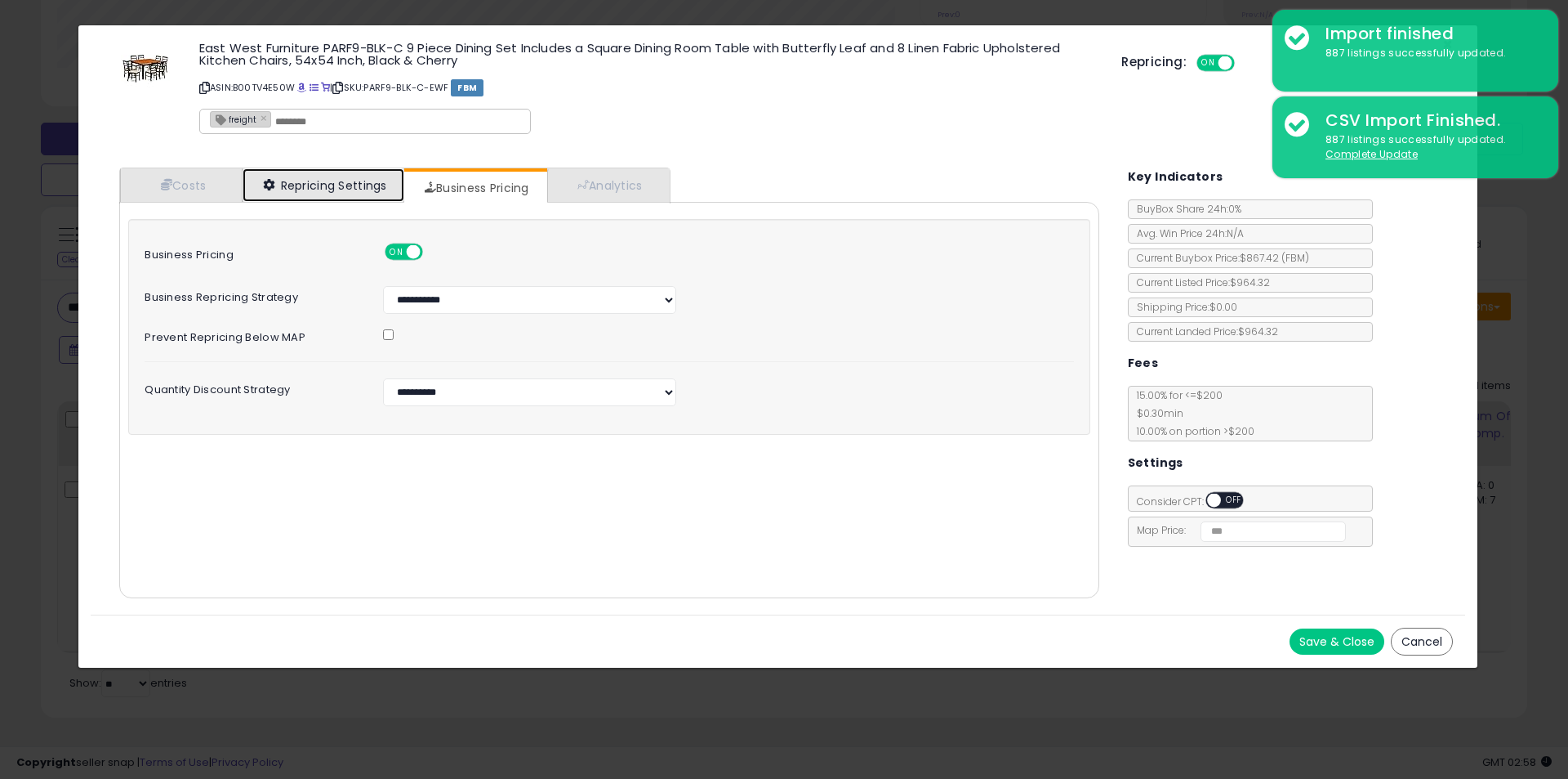
click at [364, 187] on link "Repricing Settings" at bounding box center [323, 185] width 162 height 34
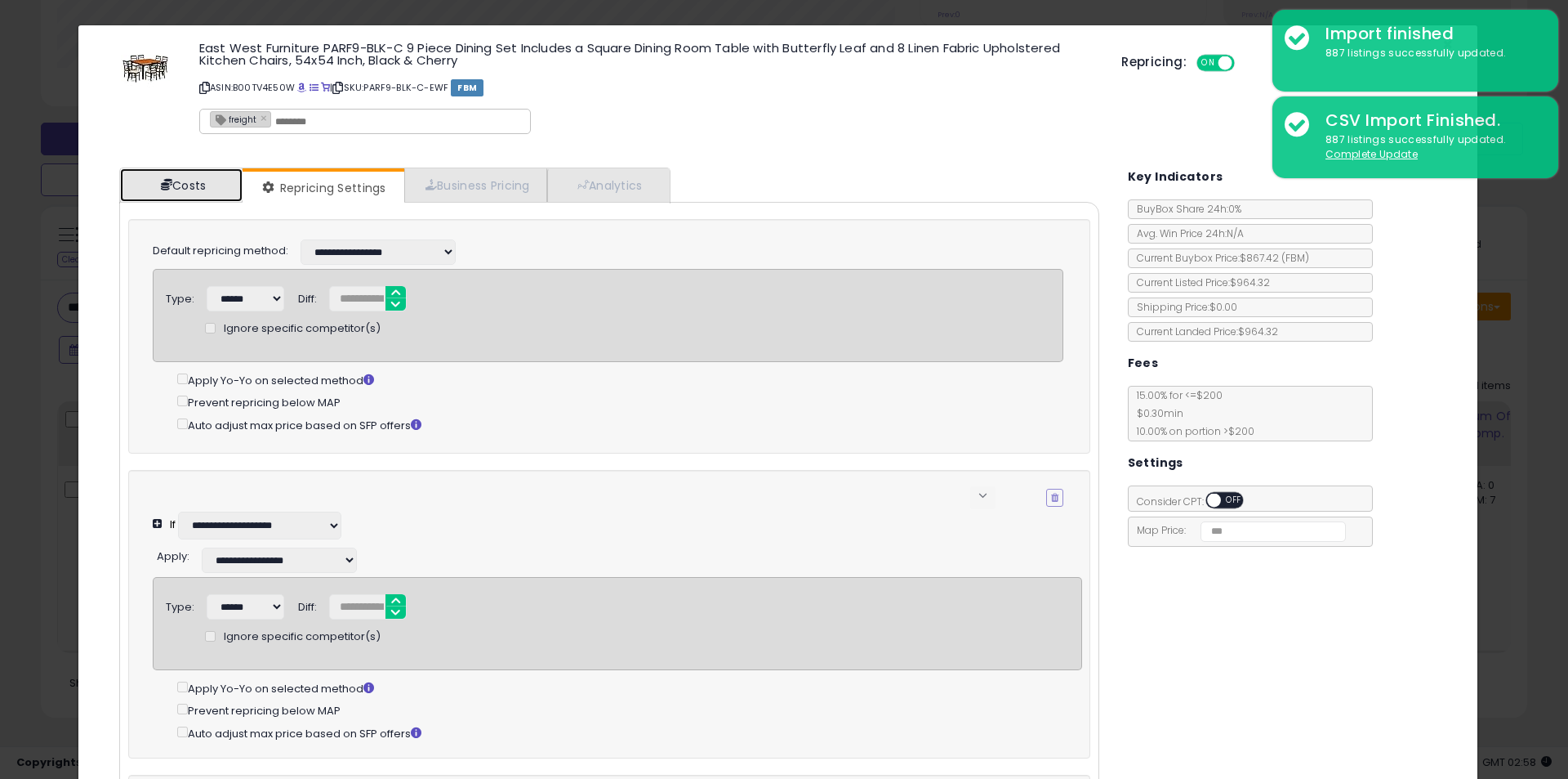
click at [230, 179] on link "Costs" at bounding box center [181, 185] width 123 height 34
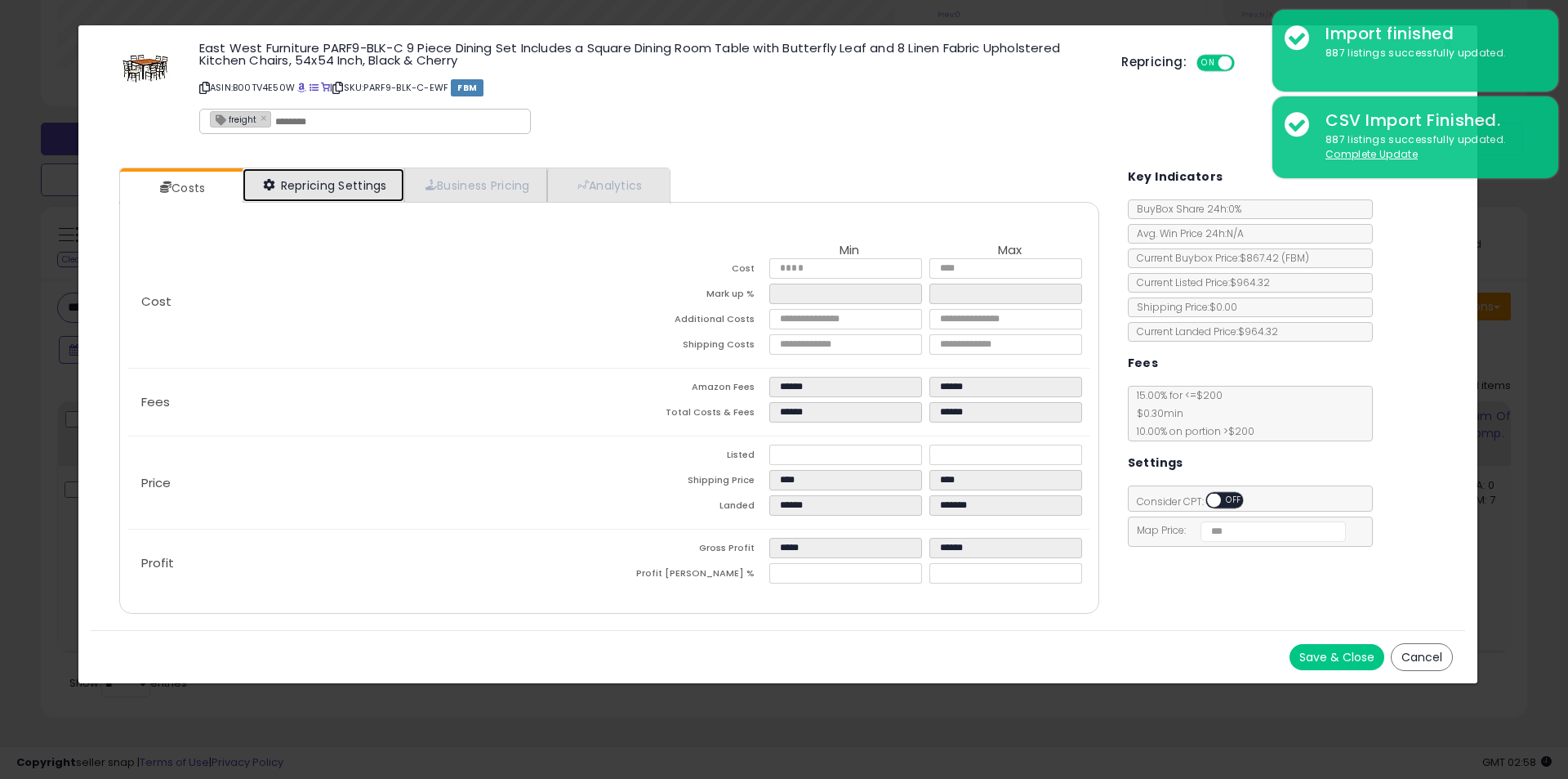
click at [291, 183] on link "Repricing Settings" at bounding box center [323, 185] width 162 height 34
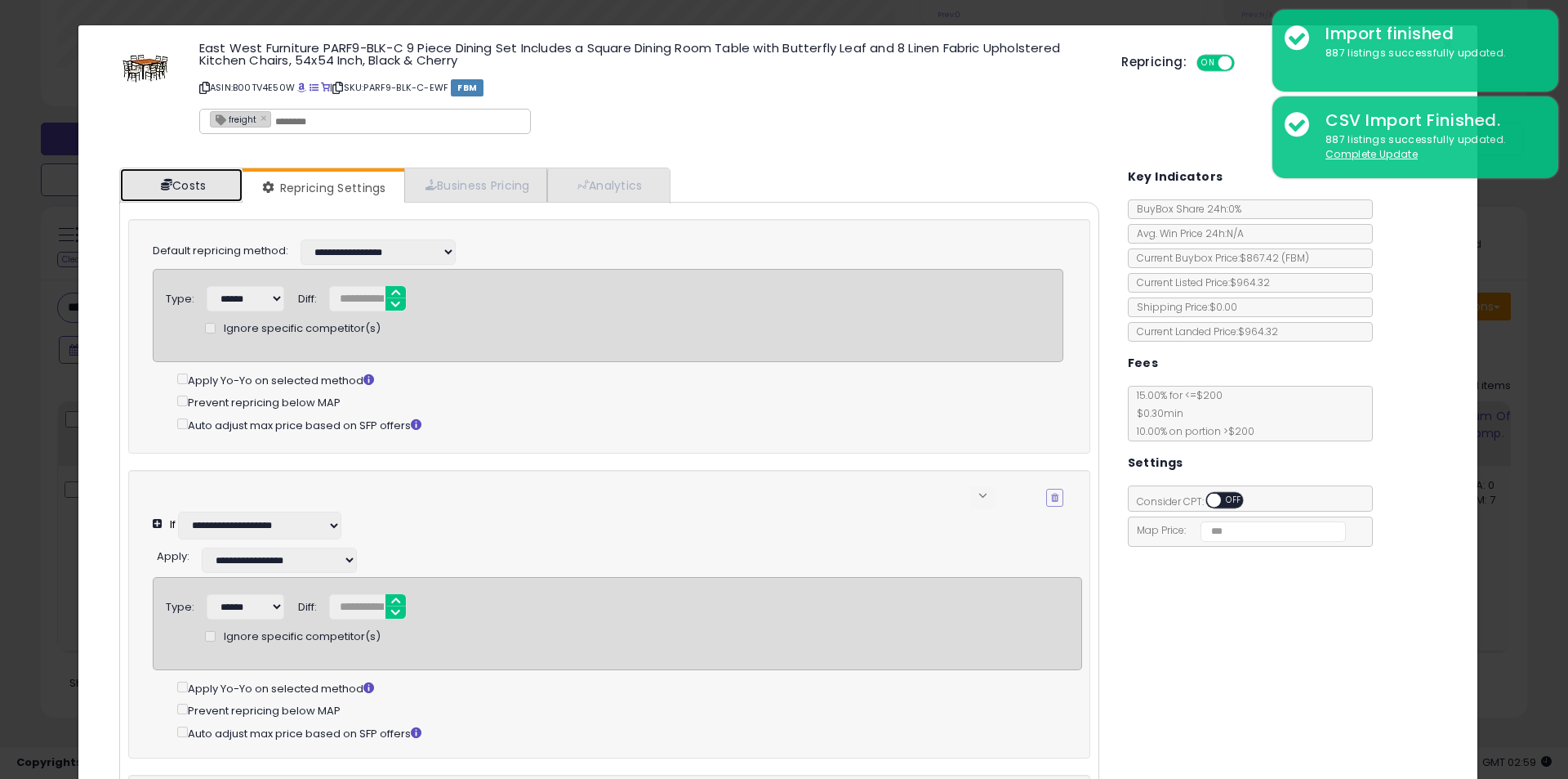
click at [173, 193] on link "Costs" at bounding box center [181, 185] width 123 height 34
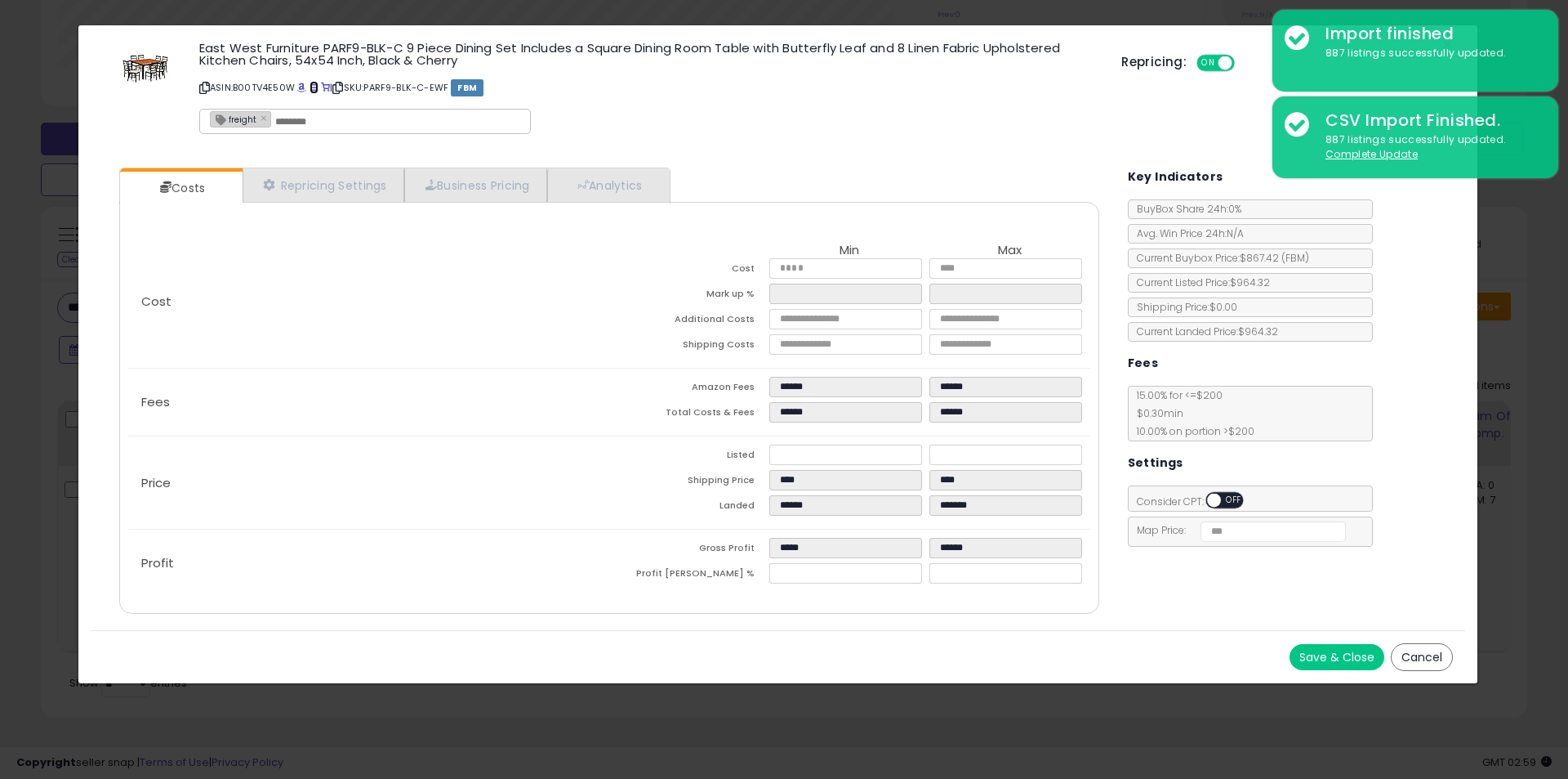
click at [315, 86] on span at bounding box center [313, 87] width 9 height 9
click at [1026, 75] on p "ASIN: B00TV4E50W | SKU: PARF9-BLK-C-EWF FBM" at bounding box center [648, 87] width 898 height 26
click at [307, 170] on link "Repricing Settings" at bounding box center [323, 185] width 162 height 34
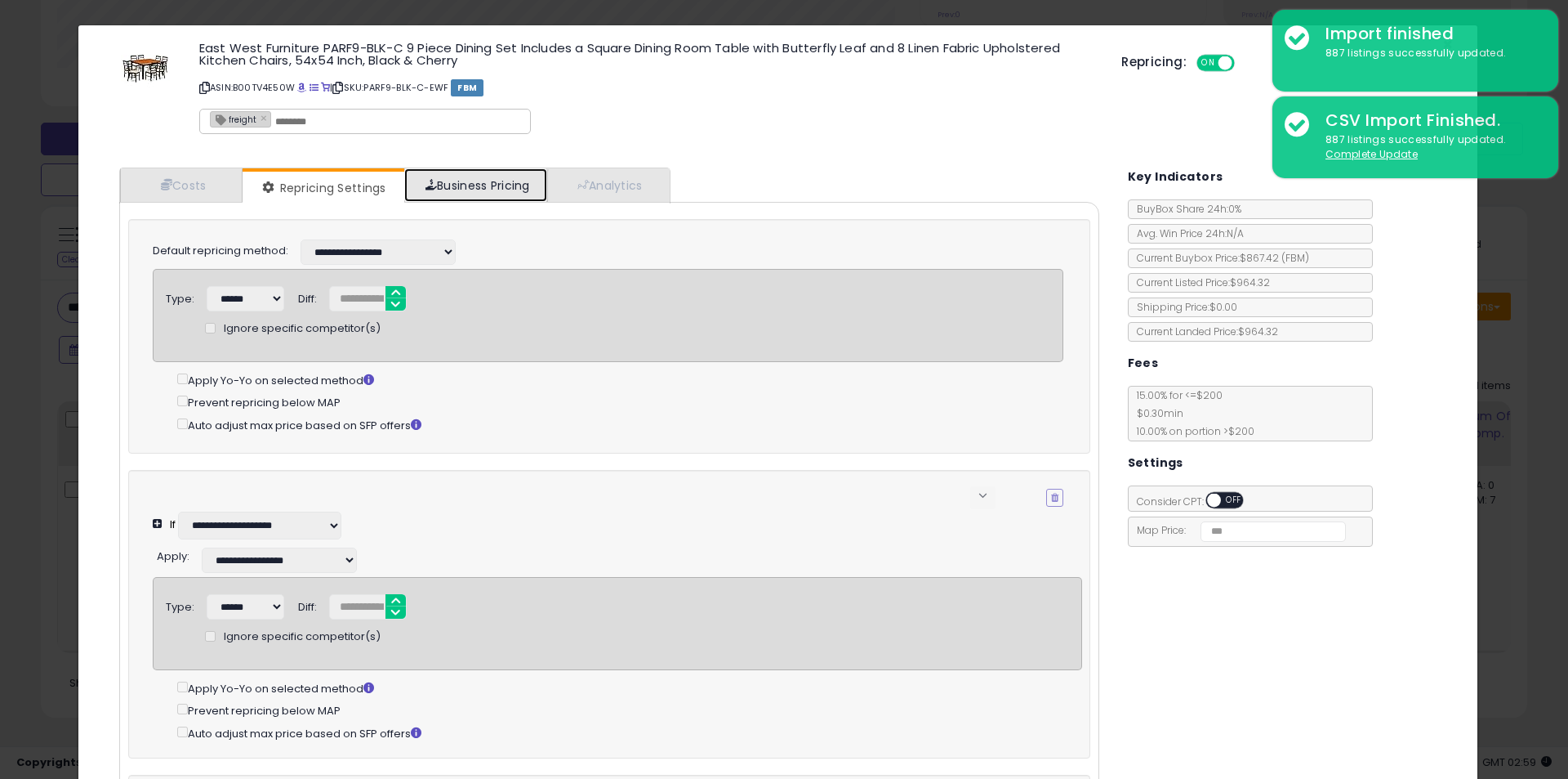
click at [469, 186] on link "Business Pricing" at bounding box center [475, 185] width 143 height 34
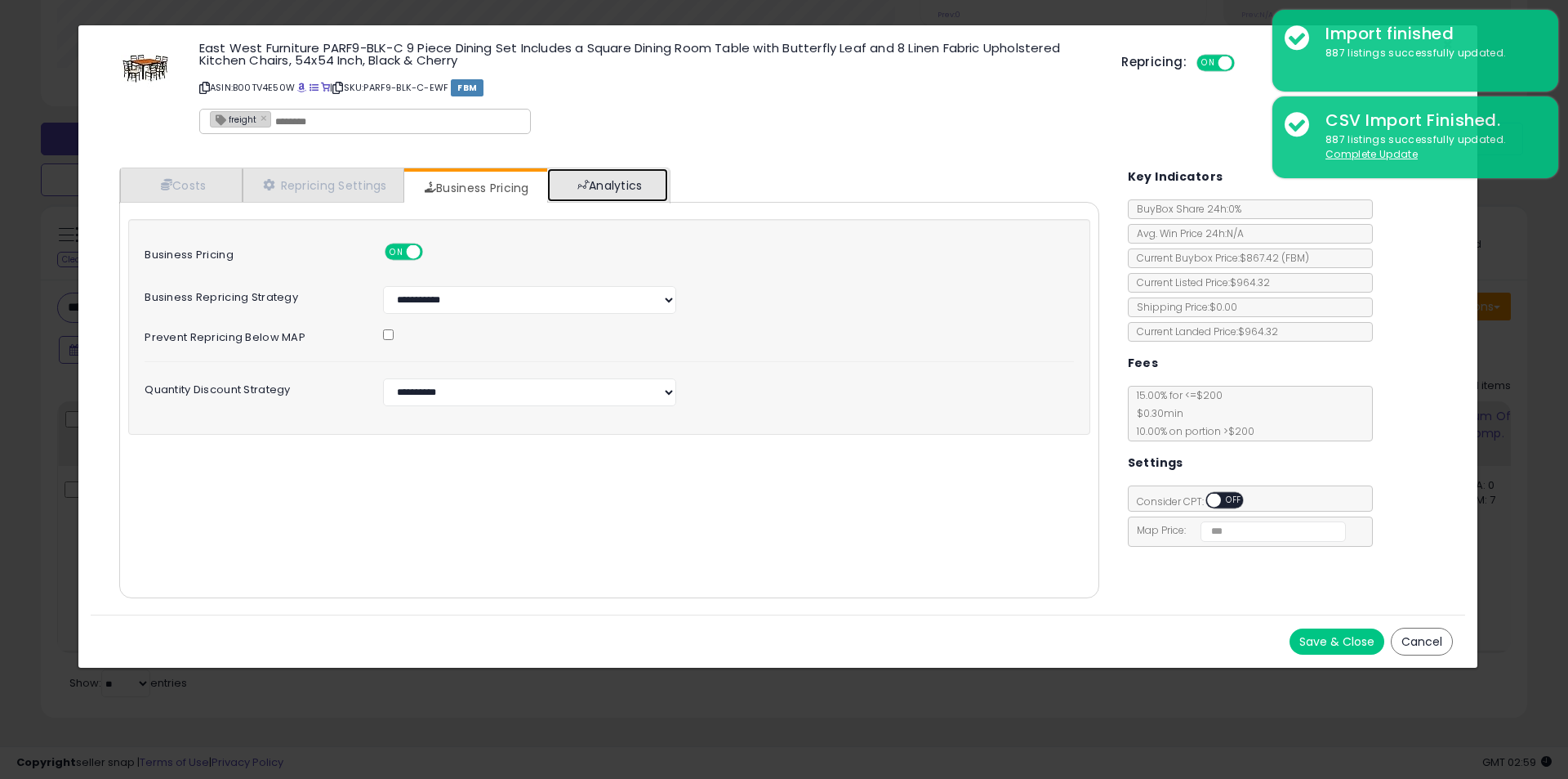
click at [575, 180] on link "Analytics" at bounding box center [607, 185] width 121 height 34
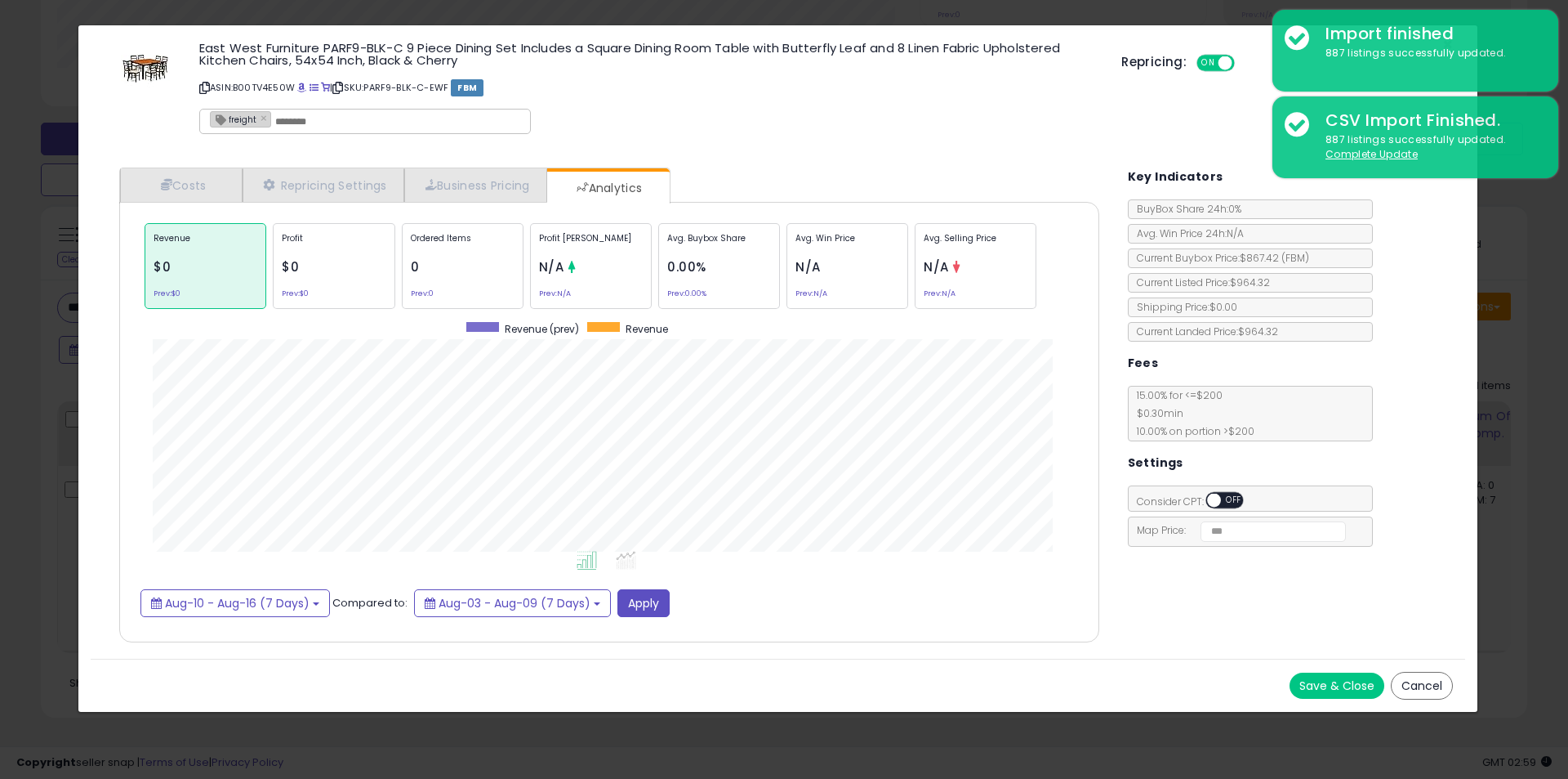
click at [1420, 683] on button "Cancel" at bounding box center [1421, 685] width 62 height 28
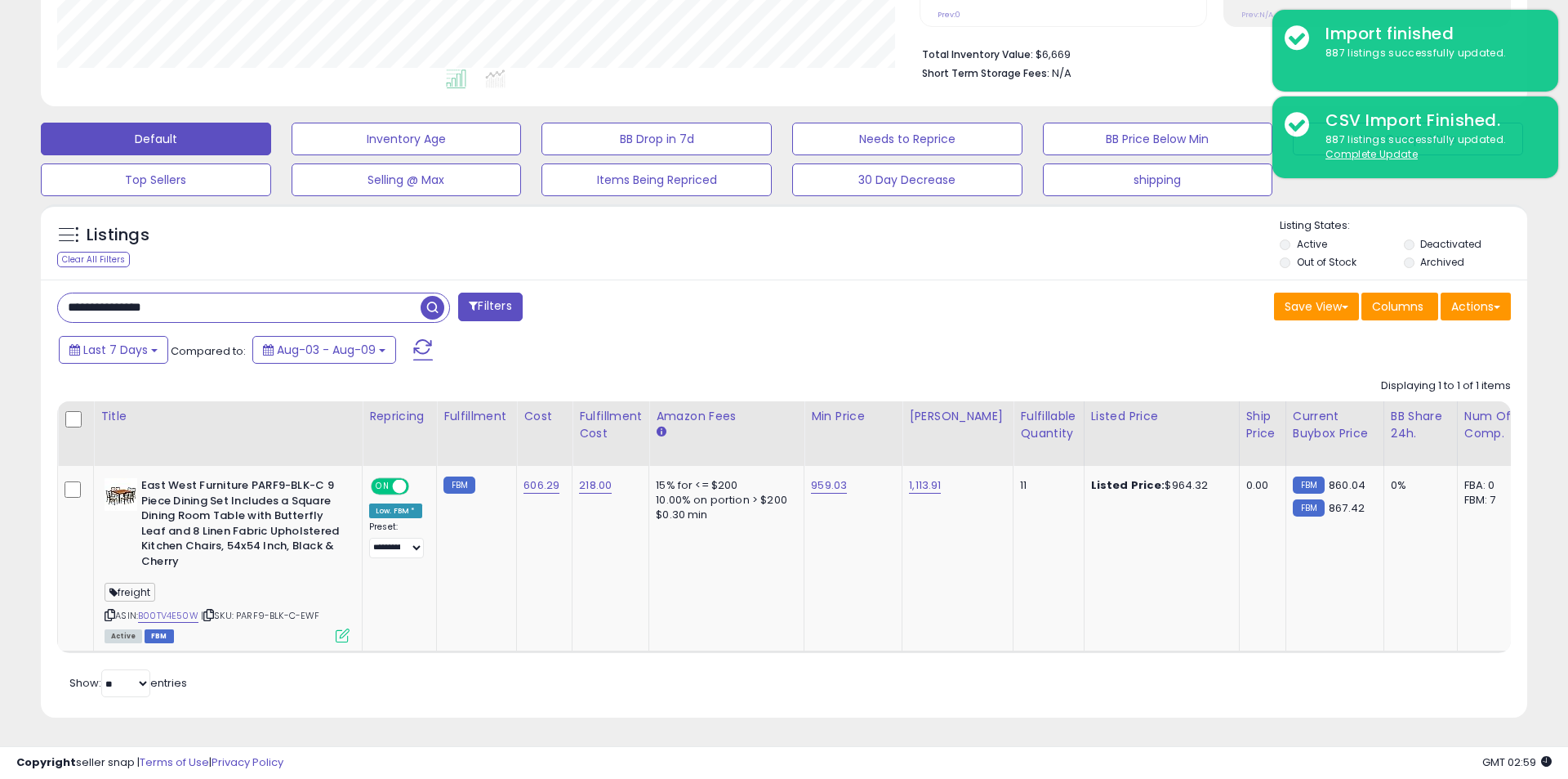
scroll to position [816843, 816042]
click at [1452, 302] on button "Actions" at bounding box center [1464, 306] width 70 height 28
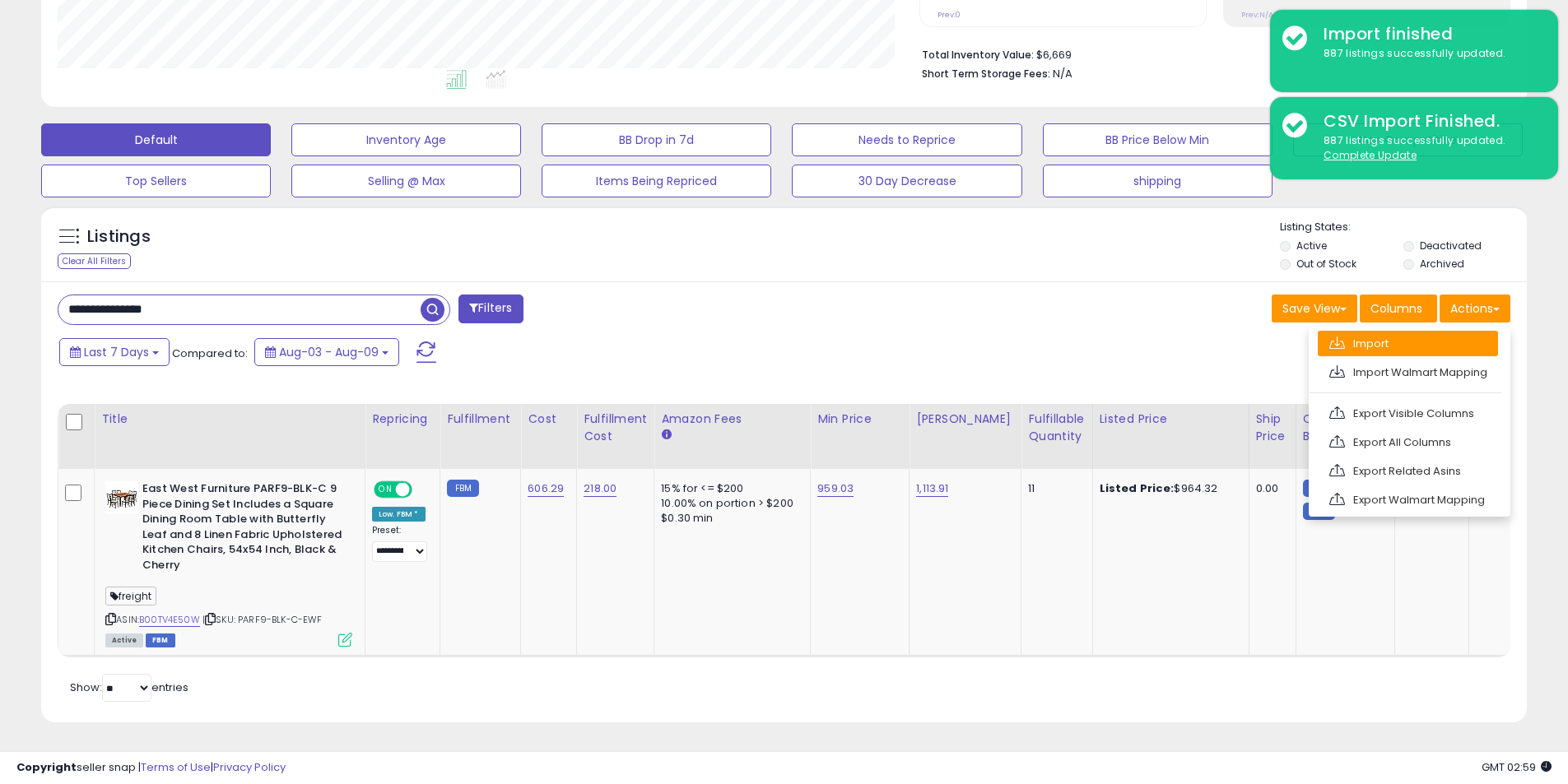
click at [1414, 337] on link "Import" at bounding box center [1407, 343] width 180 height 25
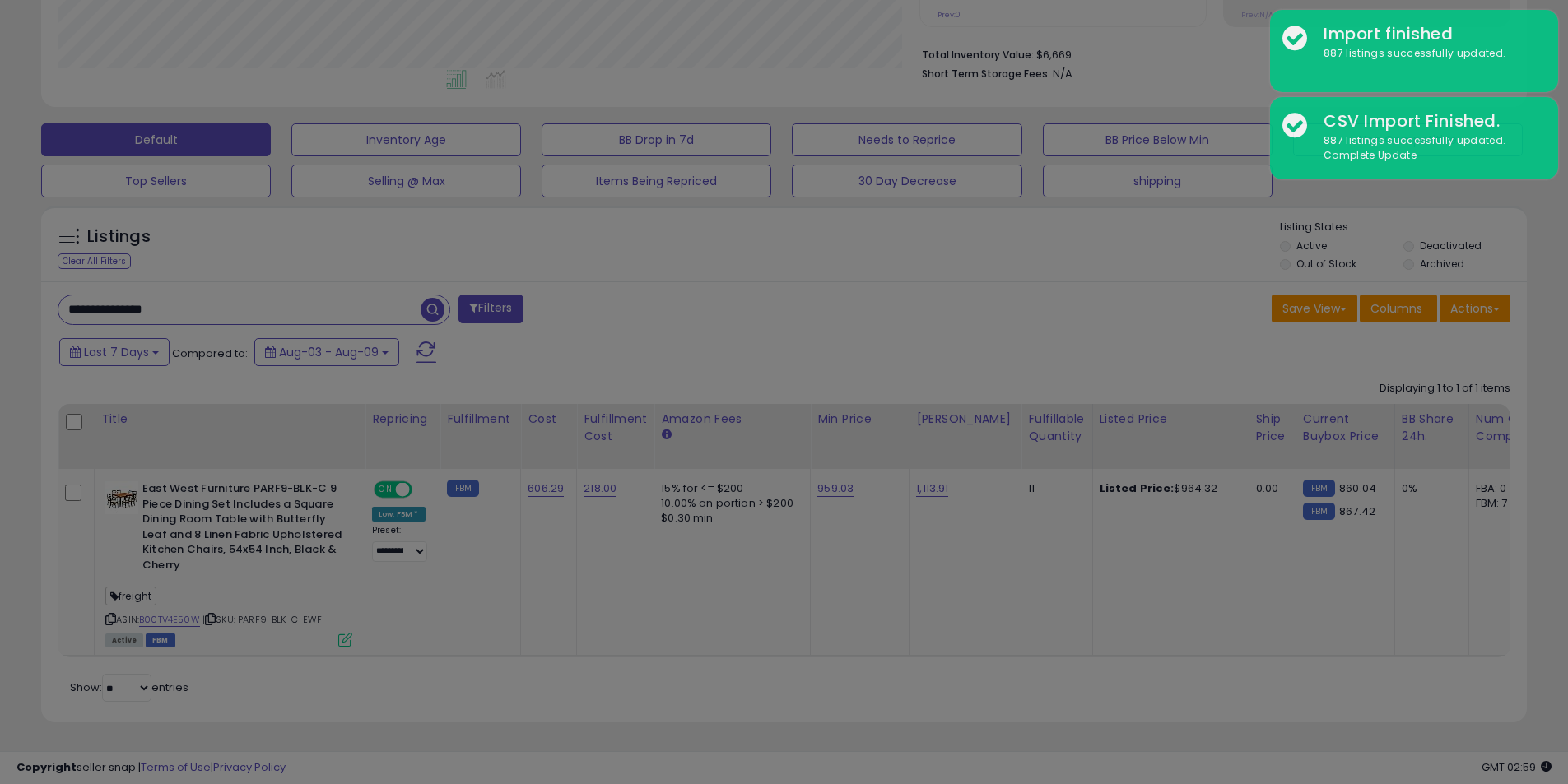
scroll to position [338, 869]
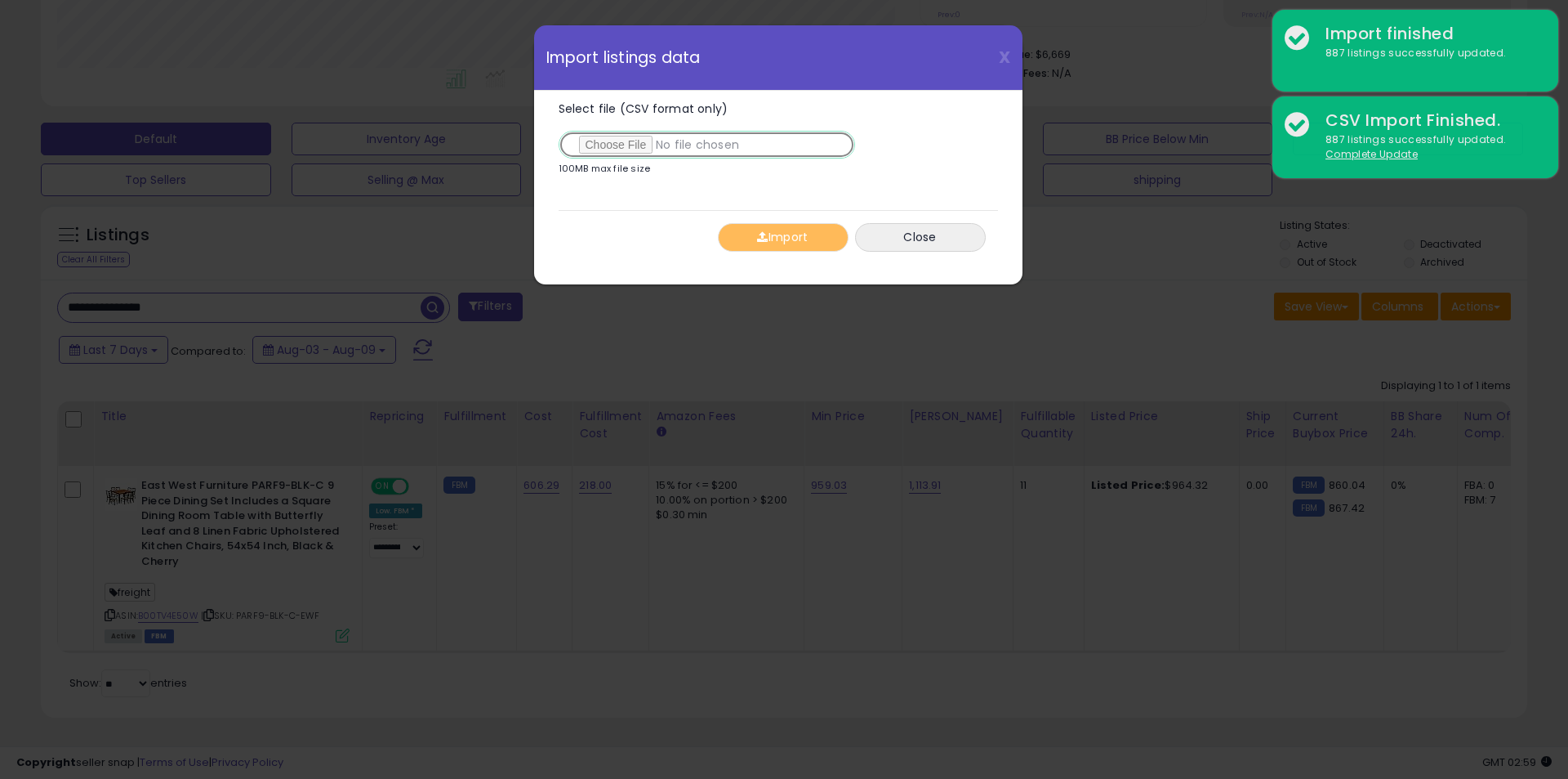
click at [685, 141] on input "Select file (CSV format only)" at bounding box center [707, 144] width 297 height 28
type input "**********"
click at [803, 238] on button "Import" at bounding box center [784, 238] width 130 height 29
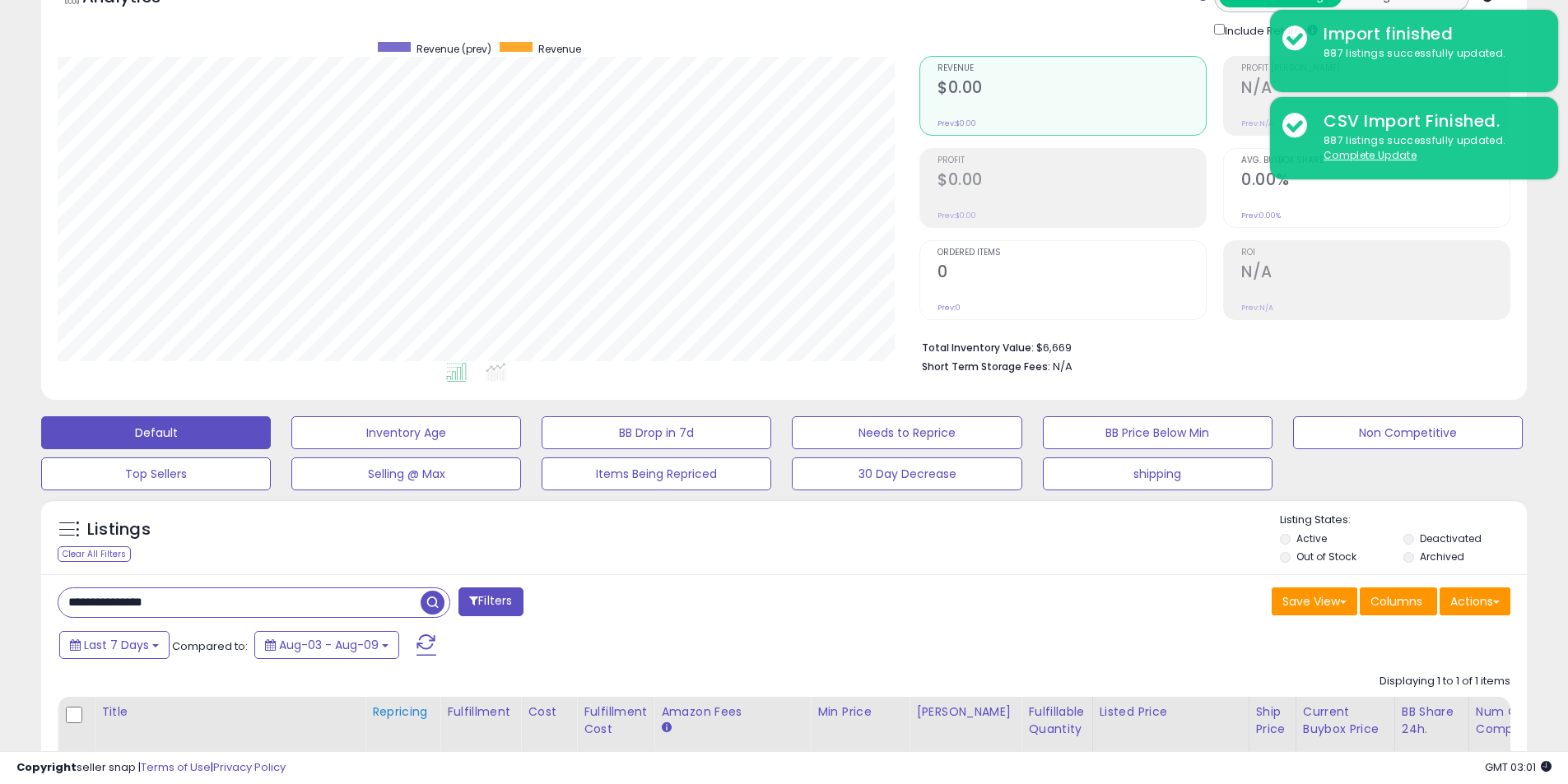
scroll to position [0, 0]
